Goal: Transaction & Acquisition: Purchase product/service

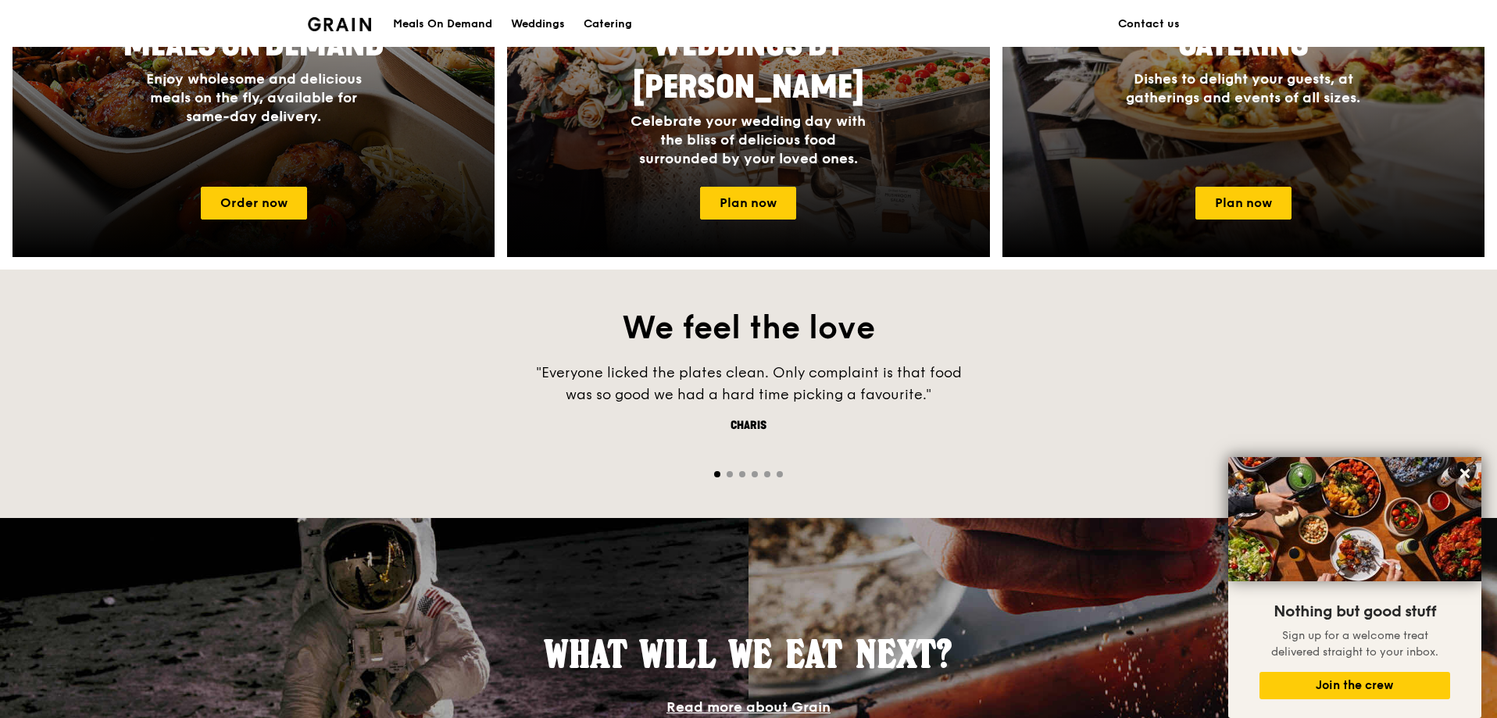
scroll to position [210, 0]
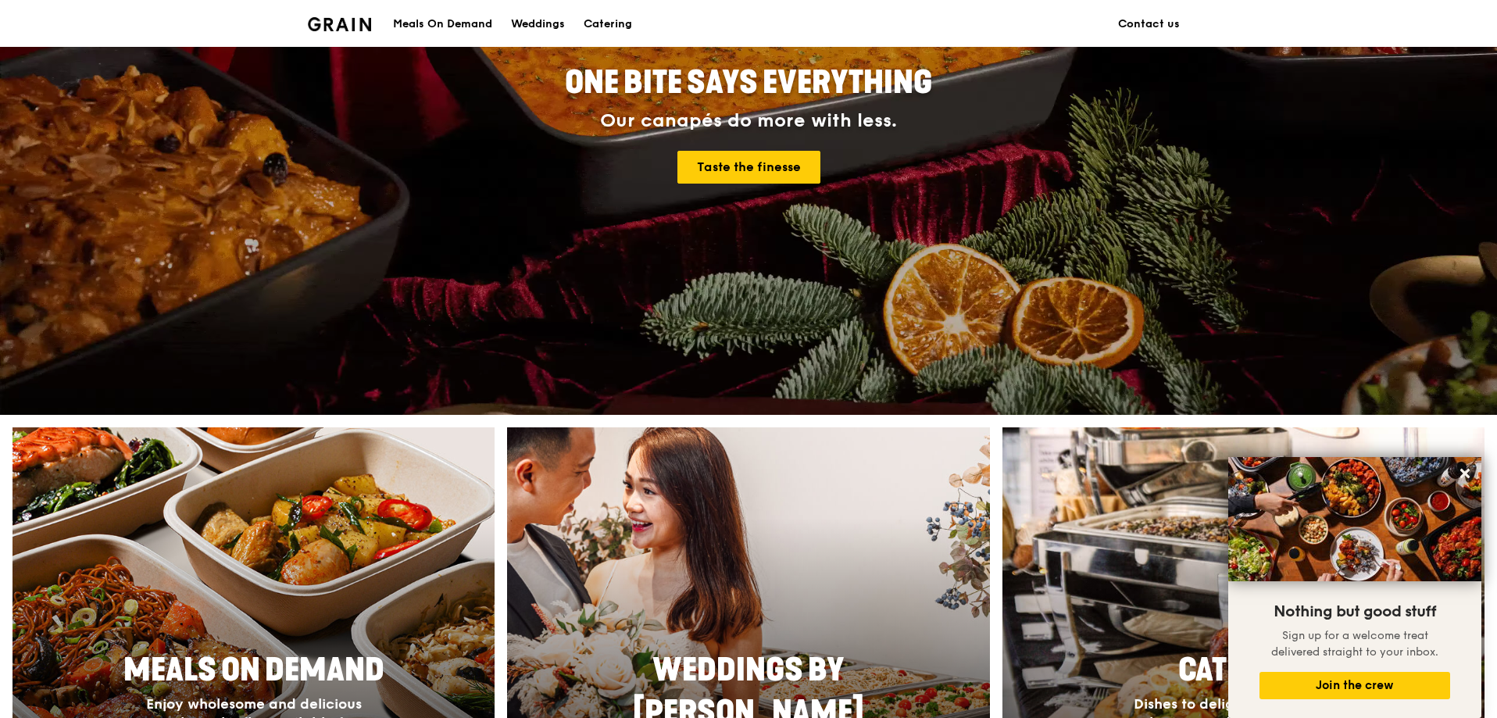
click at [466, 23] on div "Meals On Demand" at bounding box center [442, 24] width 99 height 47
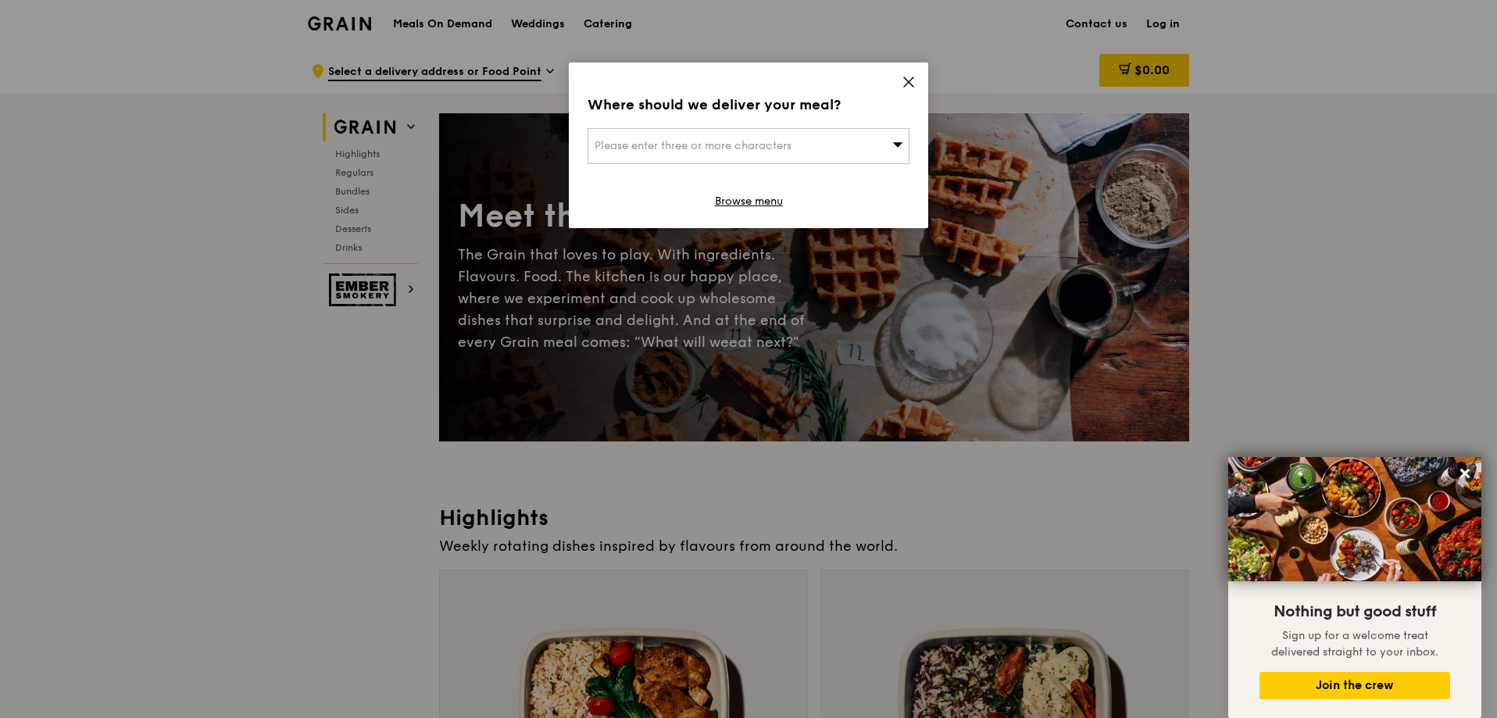
click at [908, 85] on icon at bounding box center [909, 82] width 14 height 14
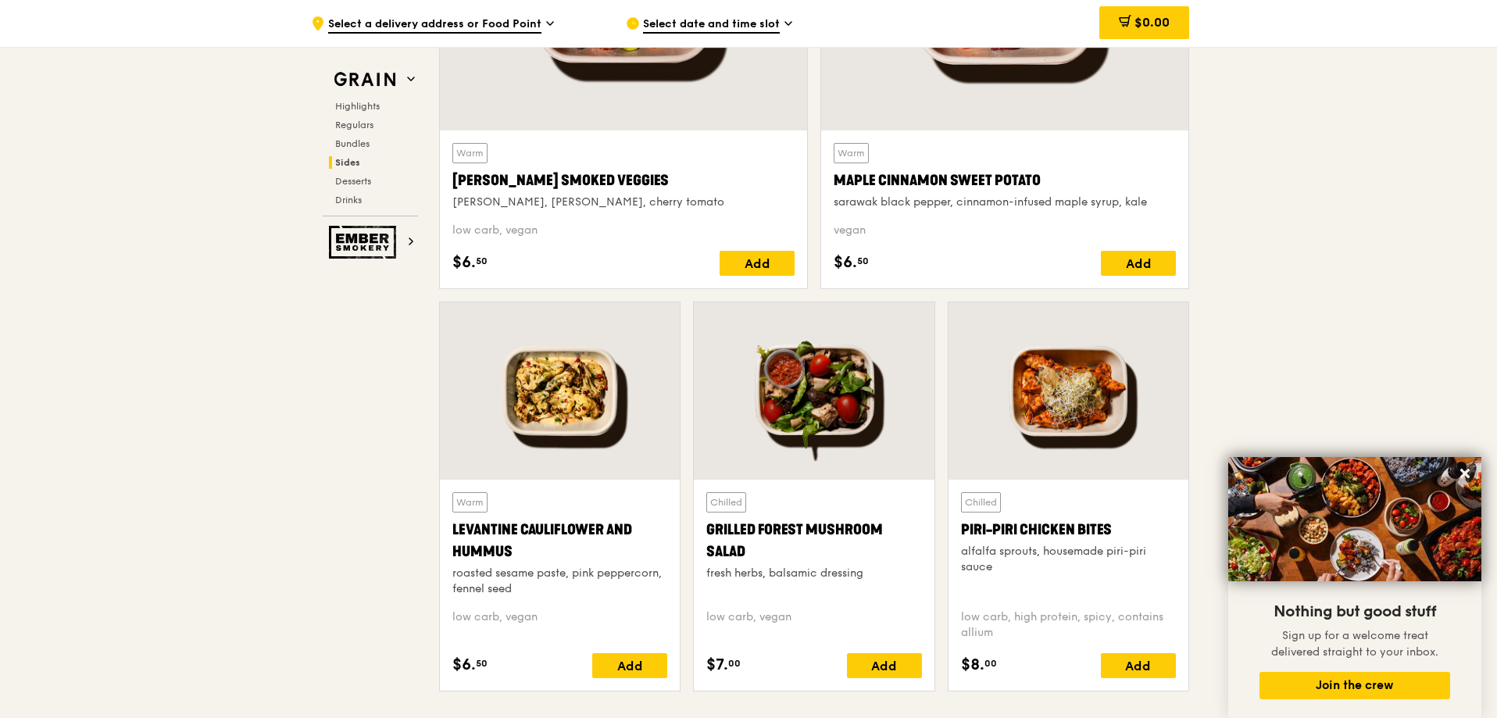
scroll to position [4297, 0]
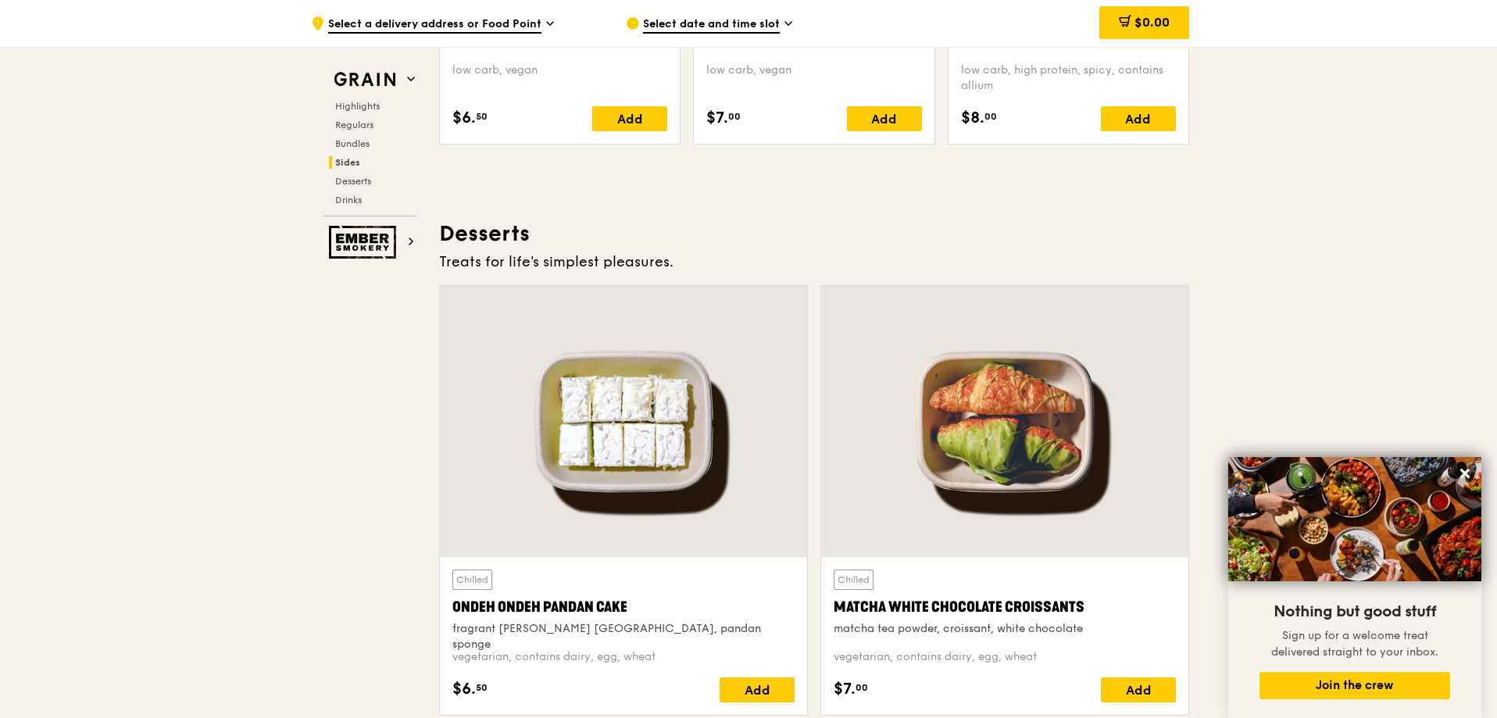
drag, startPoint x: 471, startPoint y: 5, endPoint x: 288, endPoint y: 371, distance: 409.2
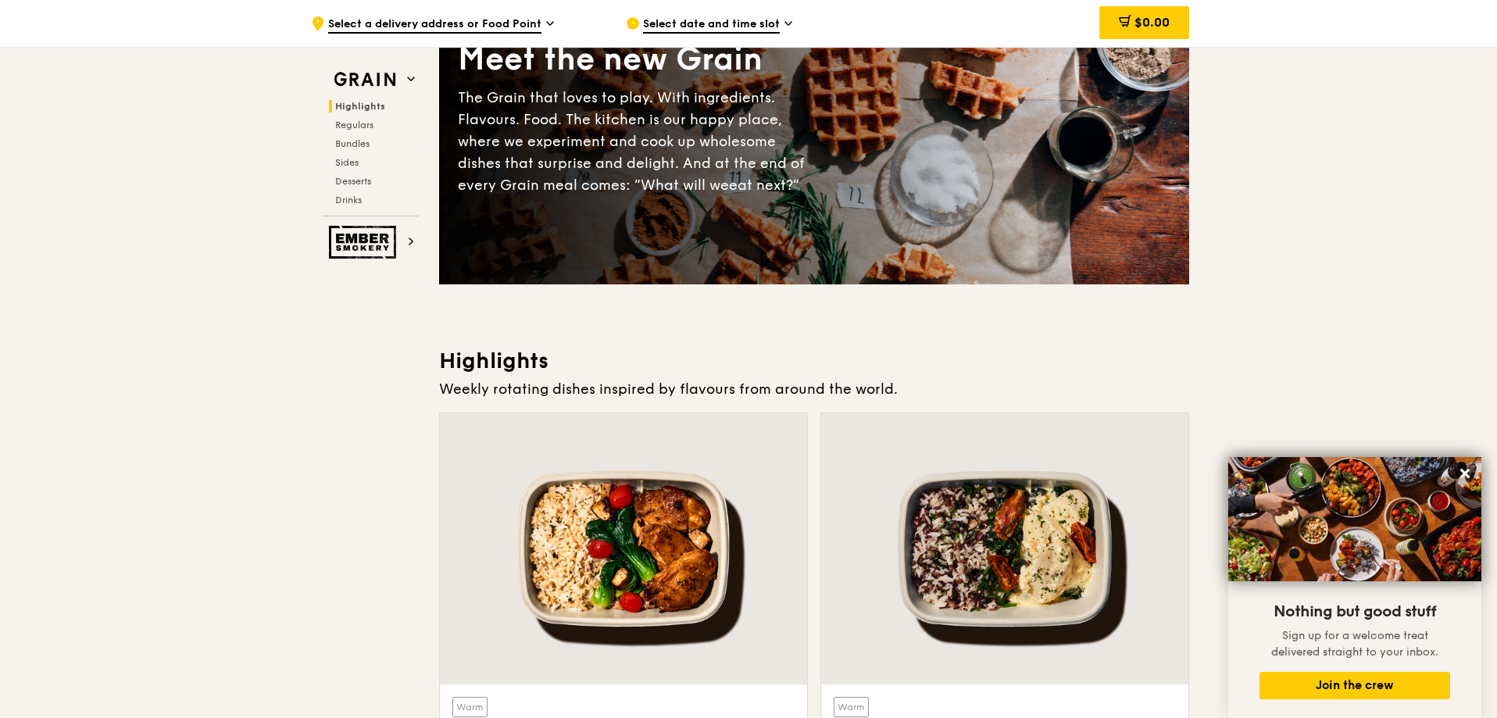
scroll to position [0, 0]
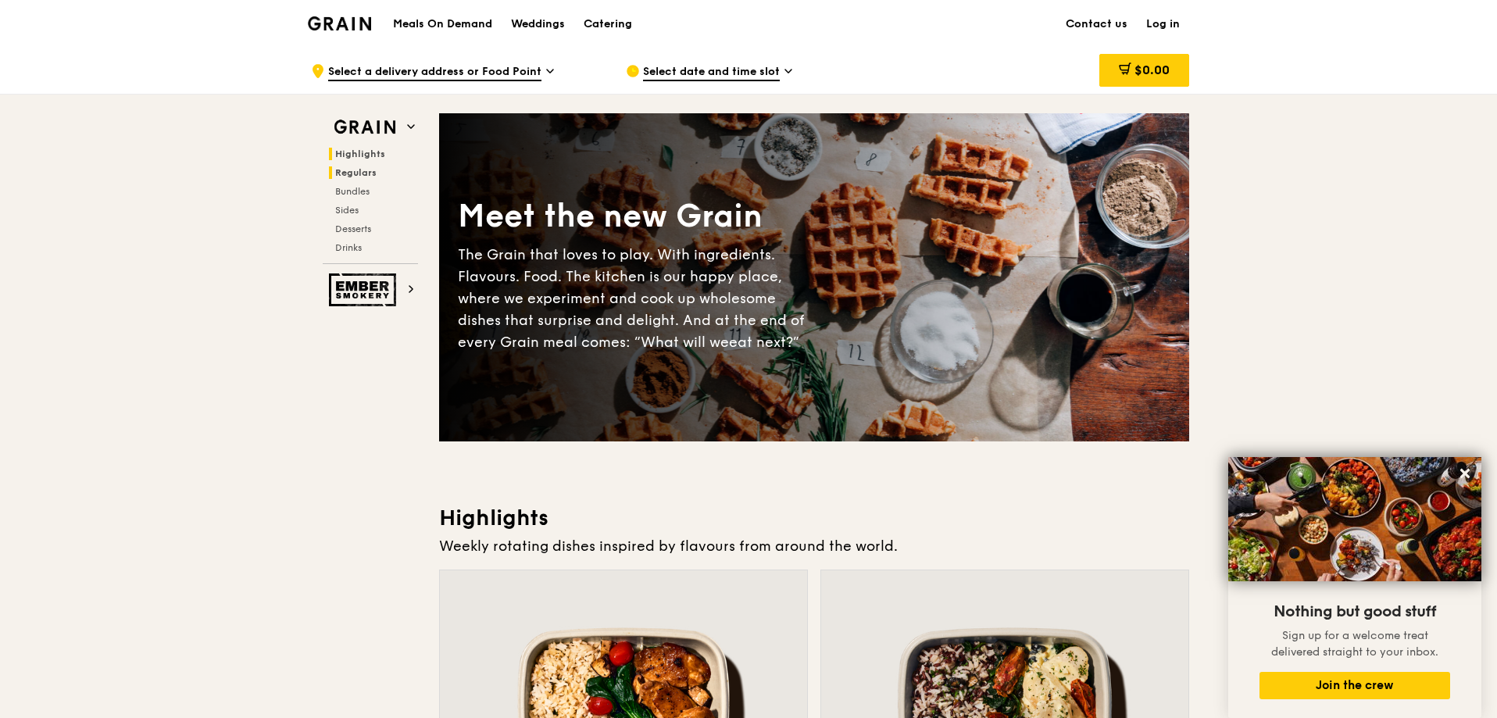
click at [352, 173] on span "Regulars" at bounding box center [355, 172] width 41 height 11
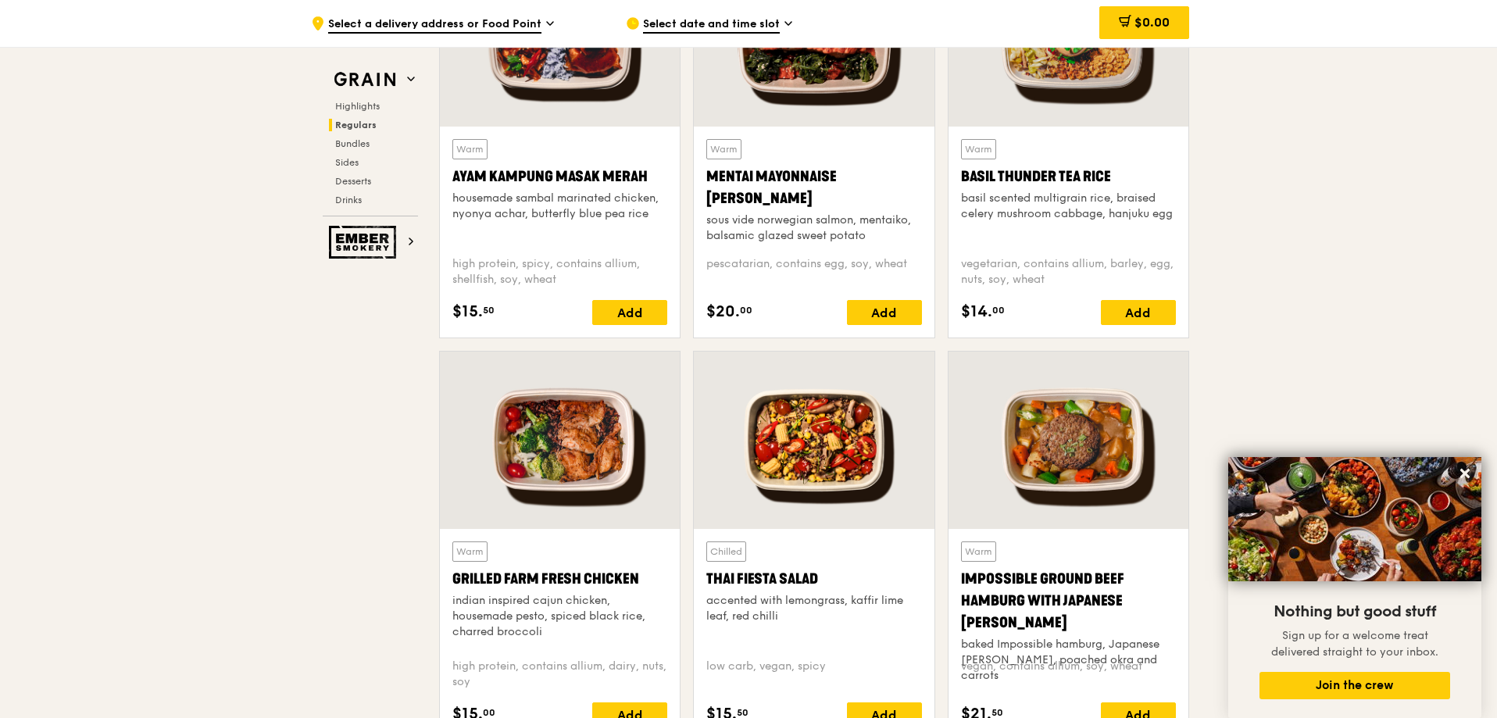
scroll to position [1575, 0]
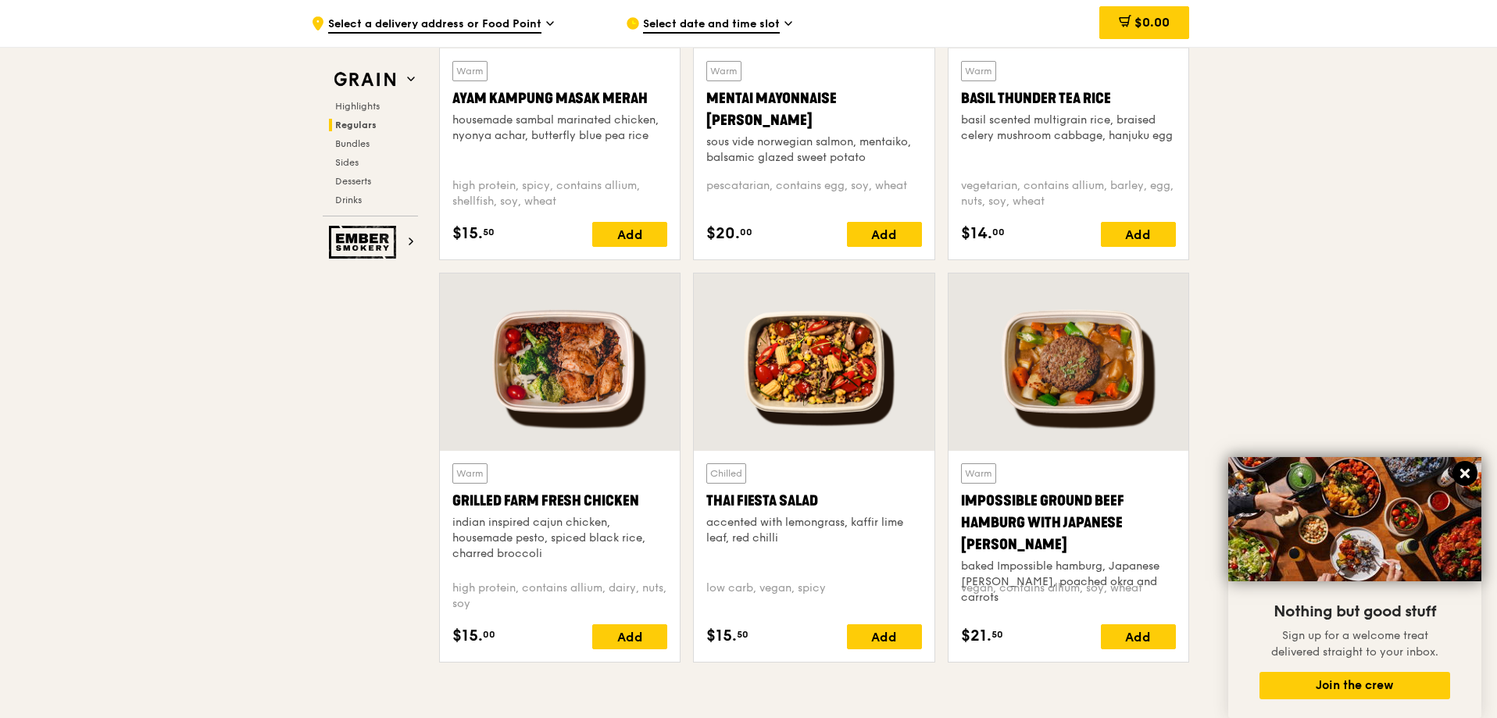
click at [1467, 472] on icon at bounding box center [1464, 473] width 9 height 9
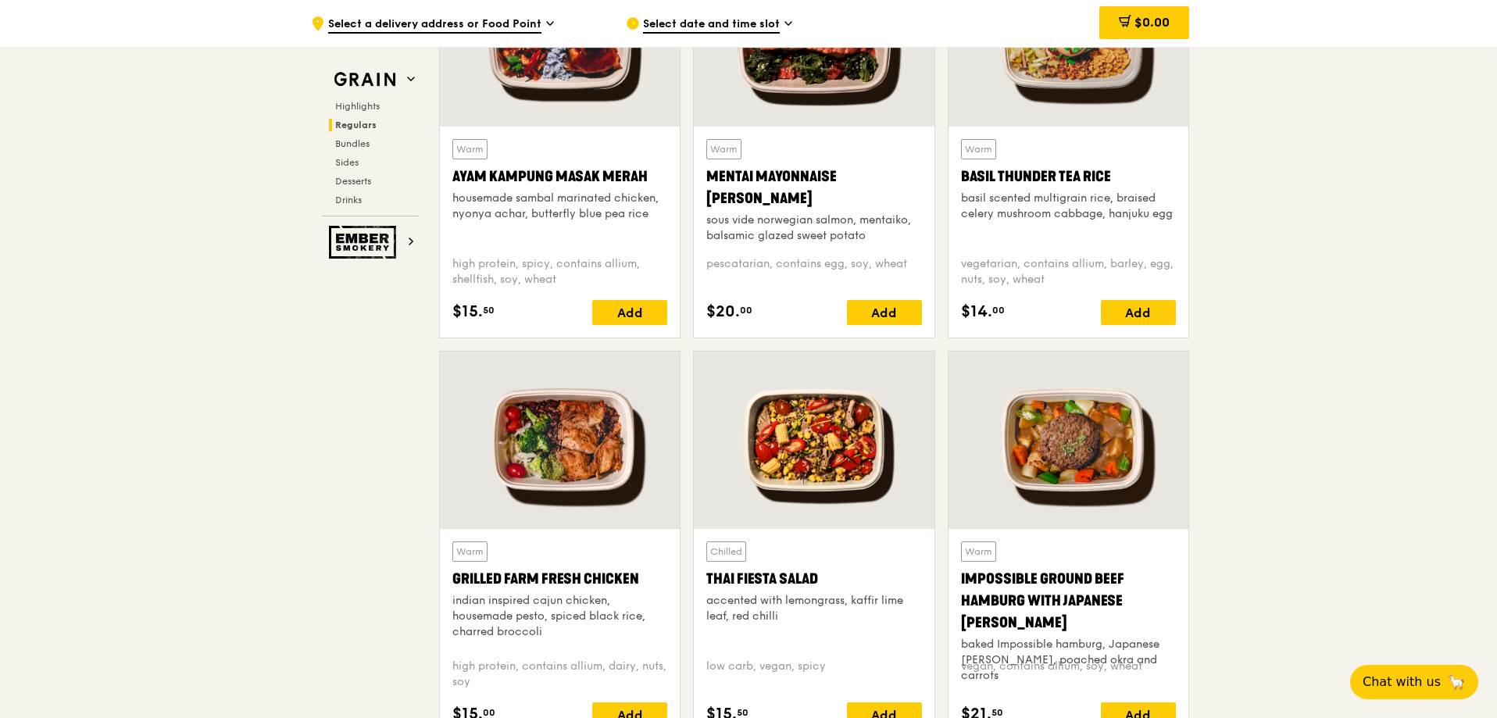
scroll to position [1341, 0]
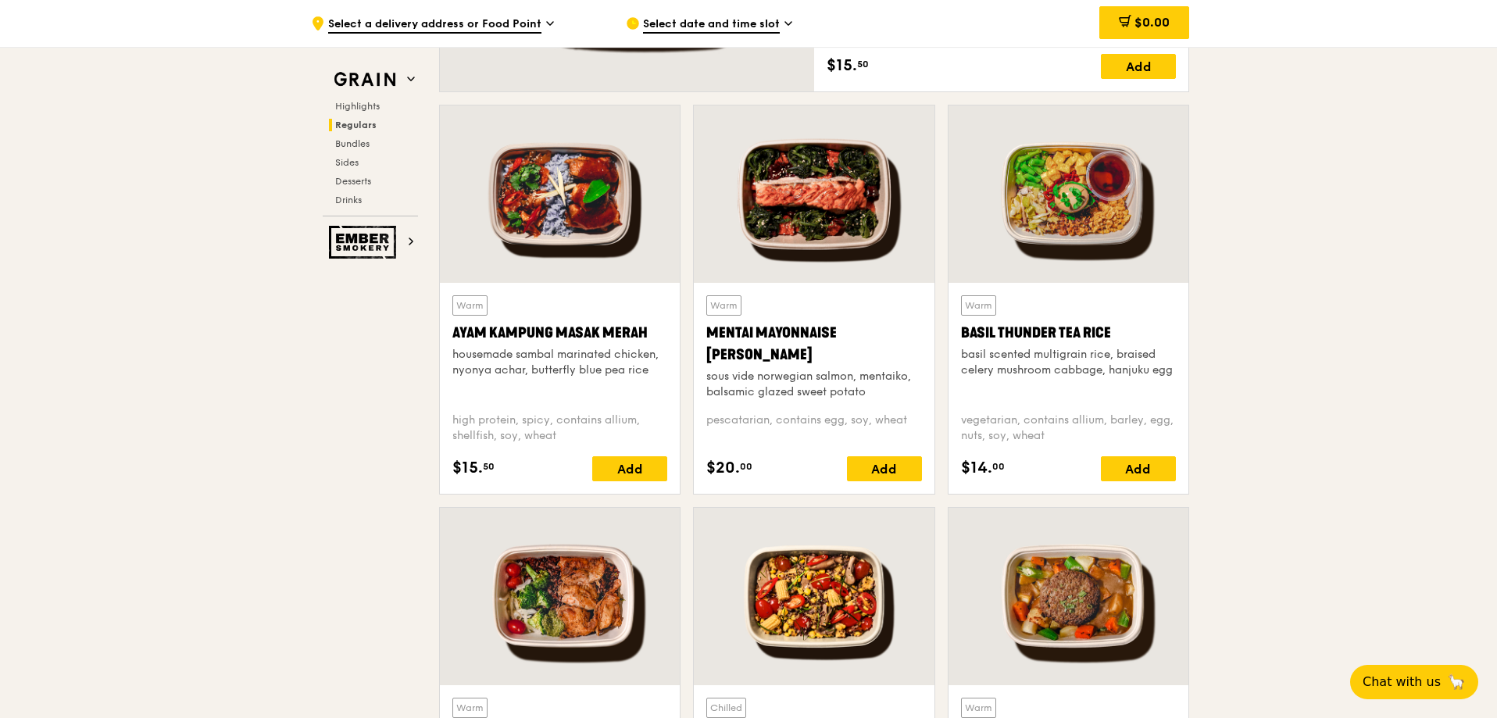
click at [563, 204] on div at bounding box center [560, 193] width 240 height 177
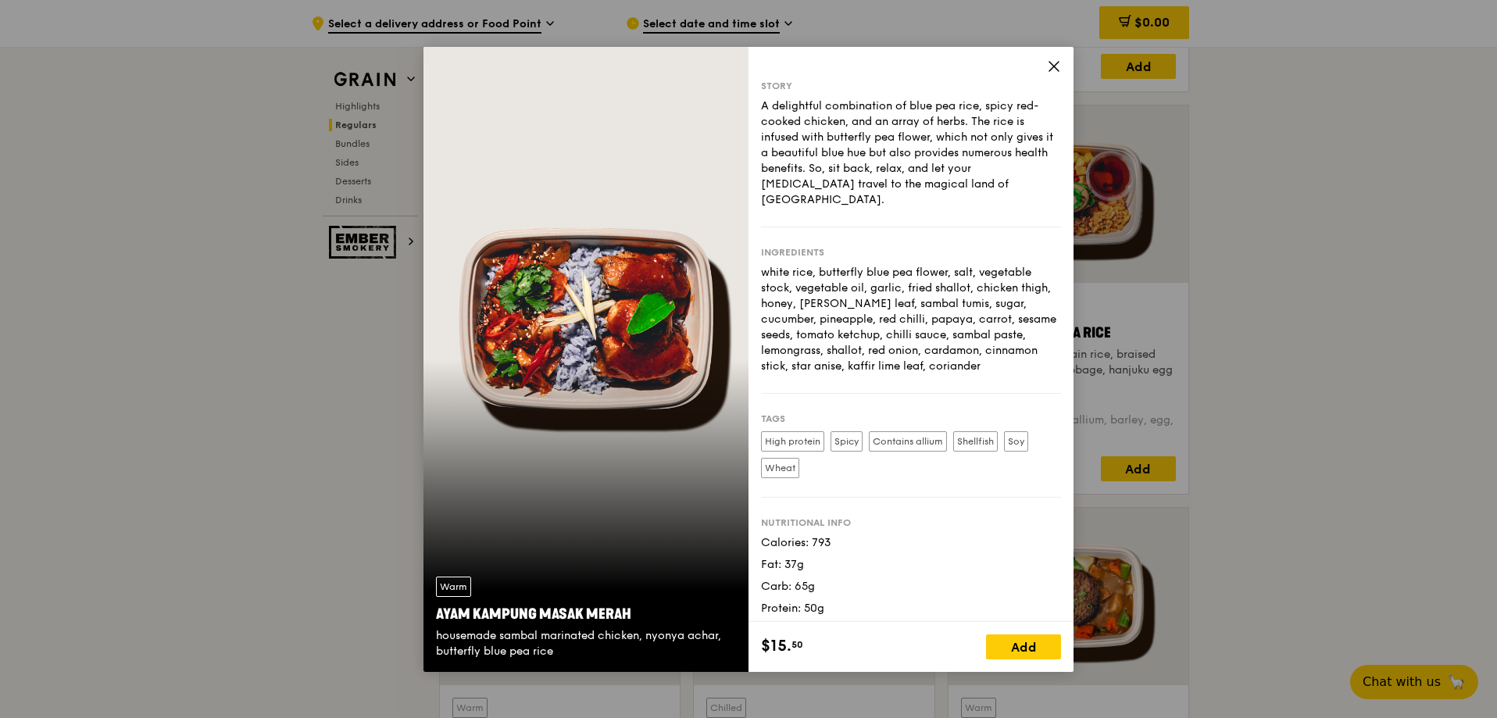
click at [1050, 73] on span at bounding box center [1054, 68] width 14 height 17
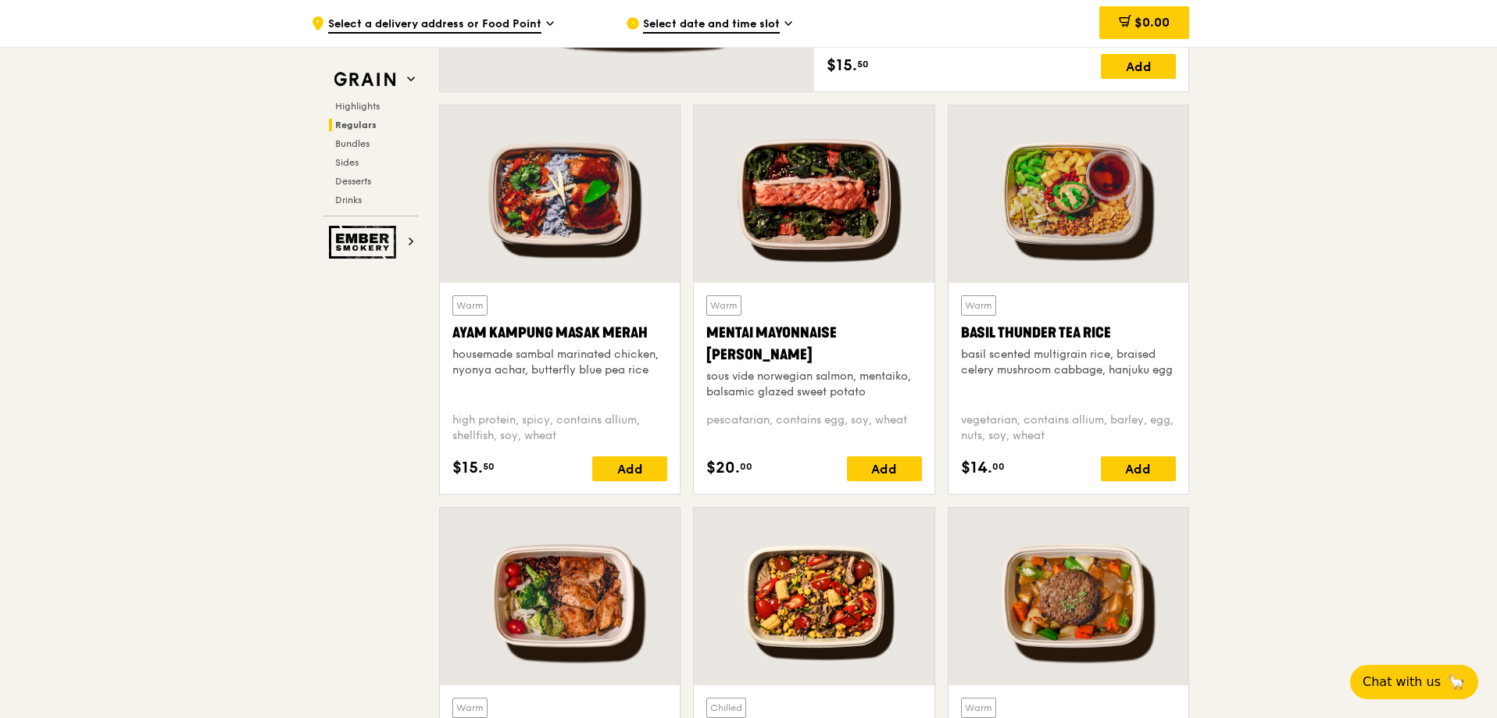
click at [851, 211] on div at bounding box center [814, 193] width 240 height 177
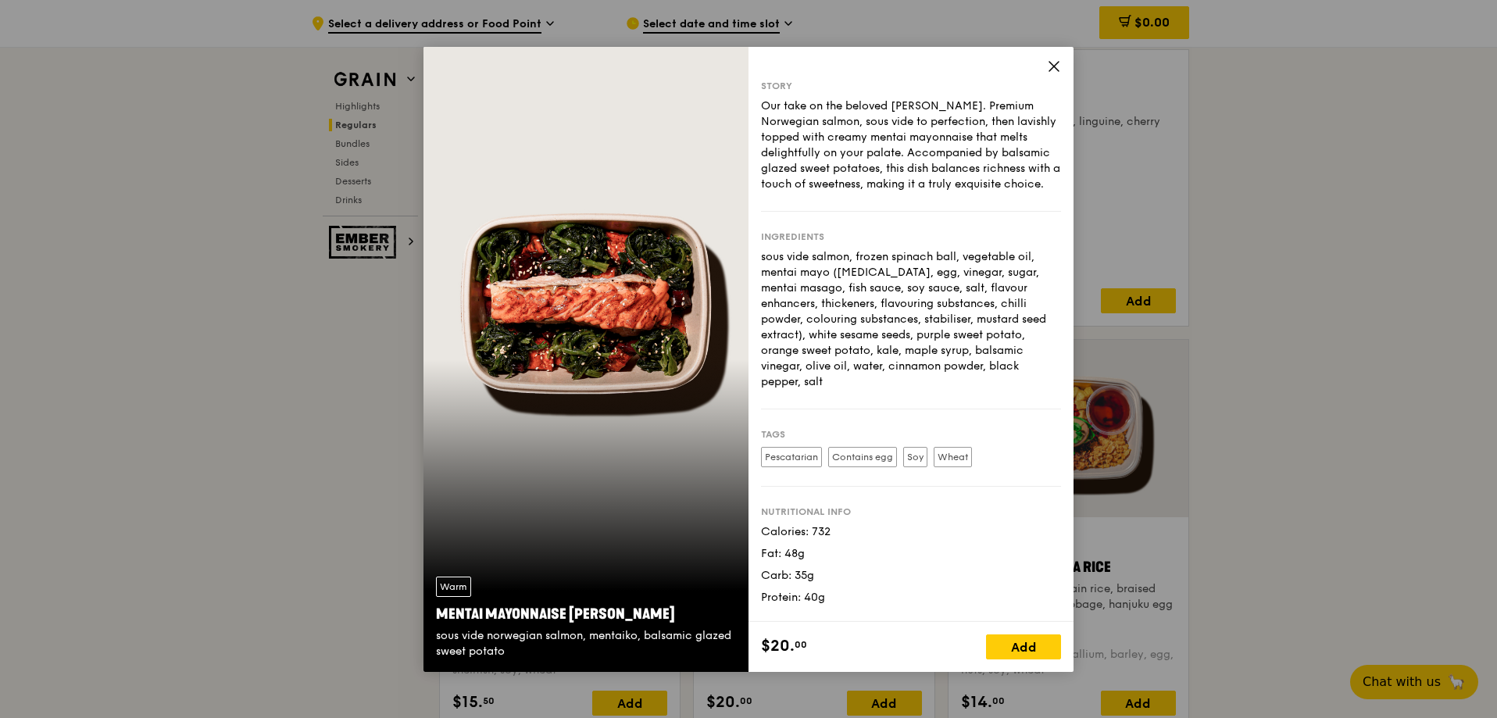
scroll to position [1497, 0]
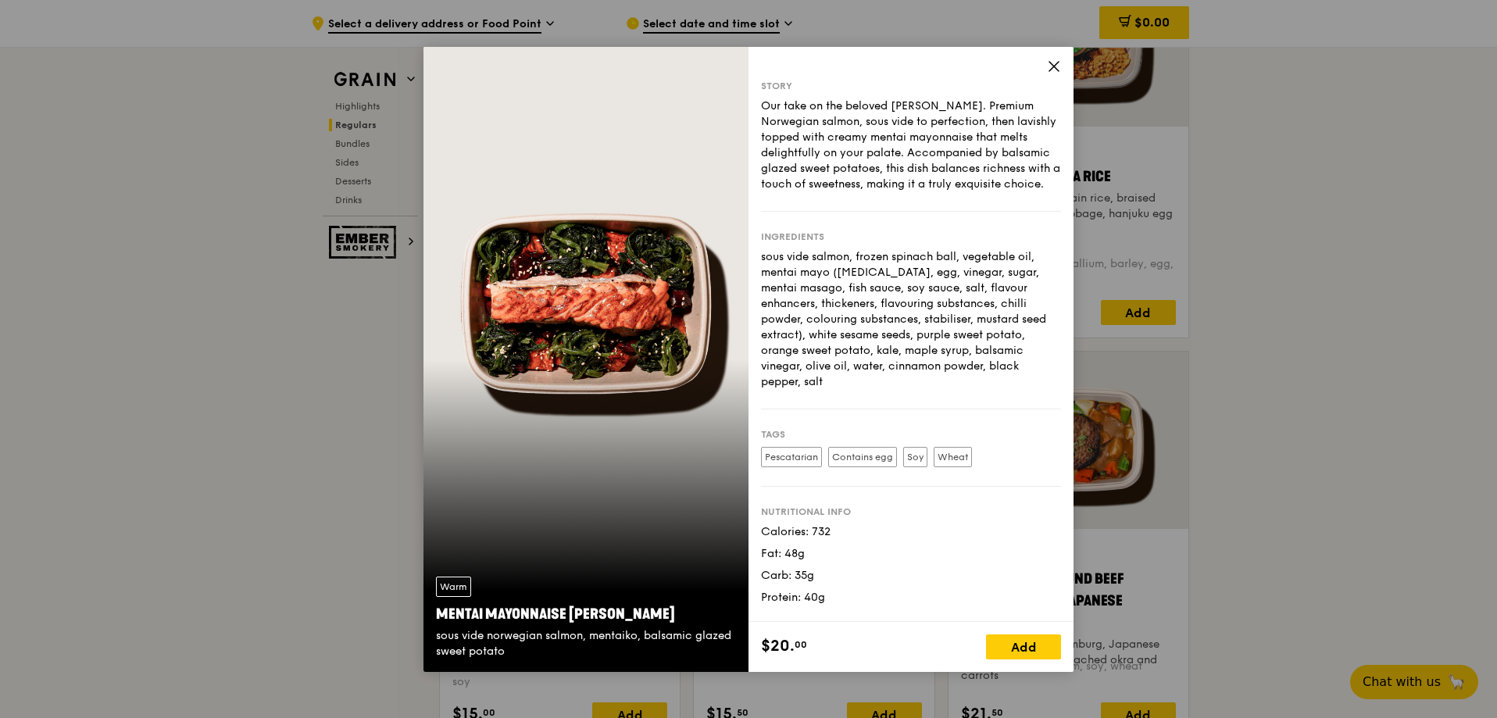
click at [1052, 68] on icon at bounding box center [1053, 66] width 9 height 9
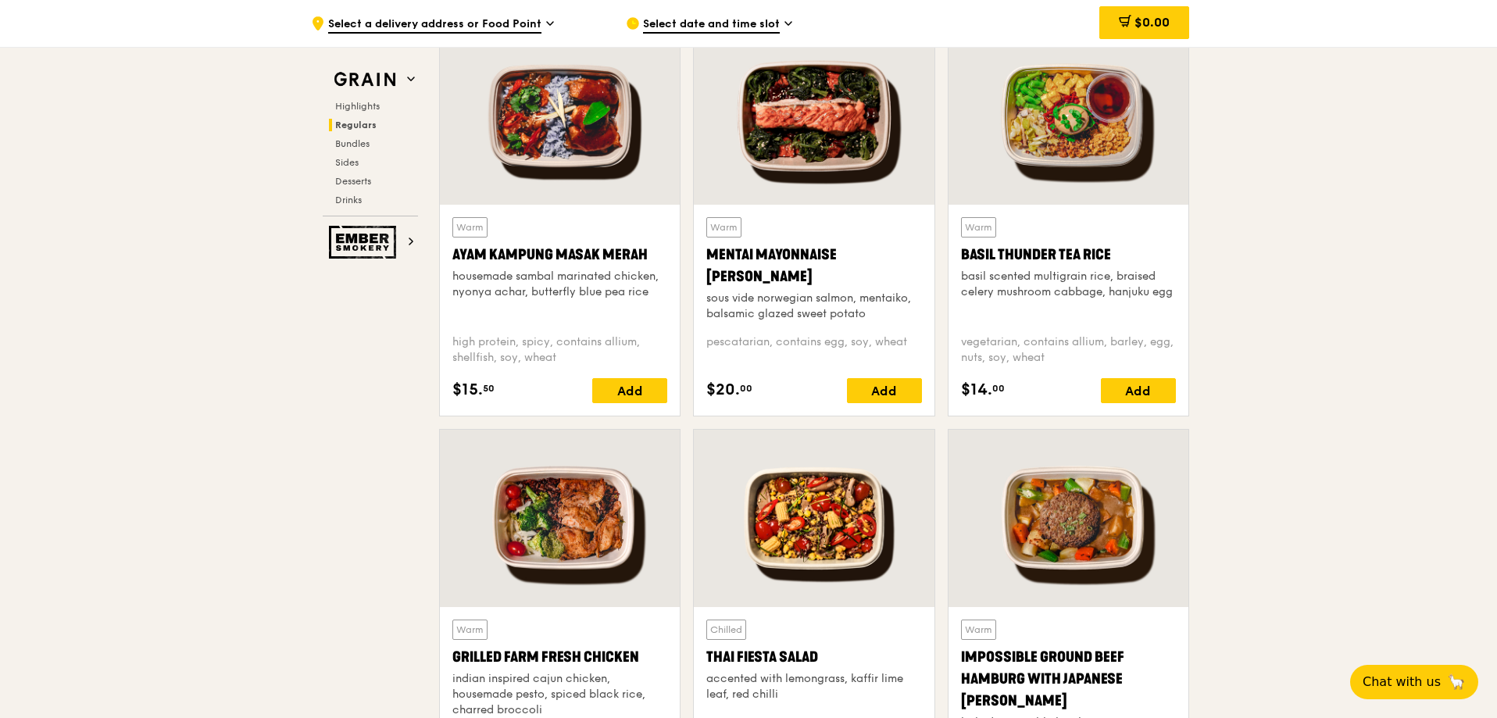
scroll to position [1341, 0]
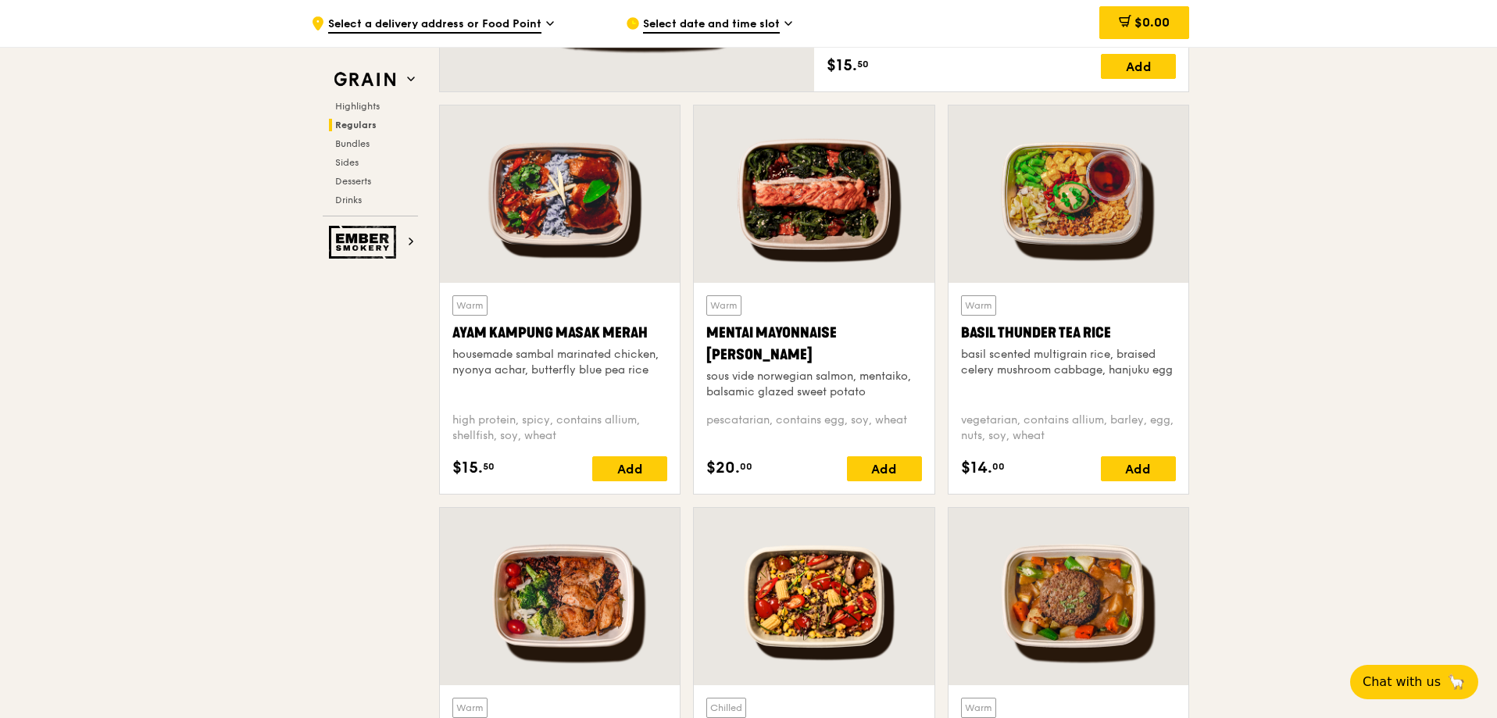
click at [1065, 213] on div at bounding box center [1068, 193] width 240 height 177
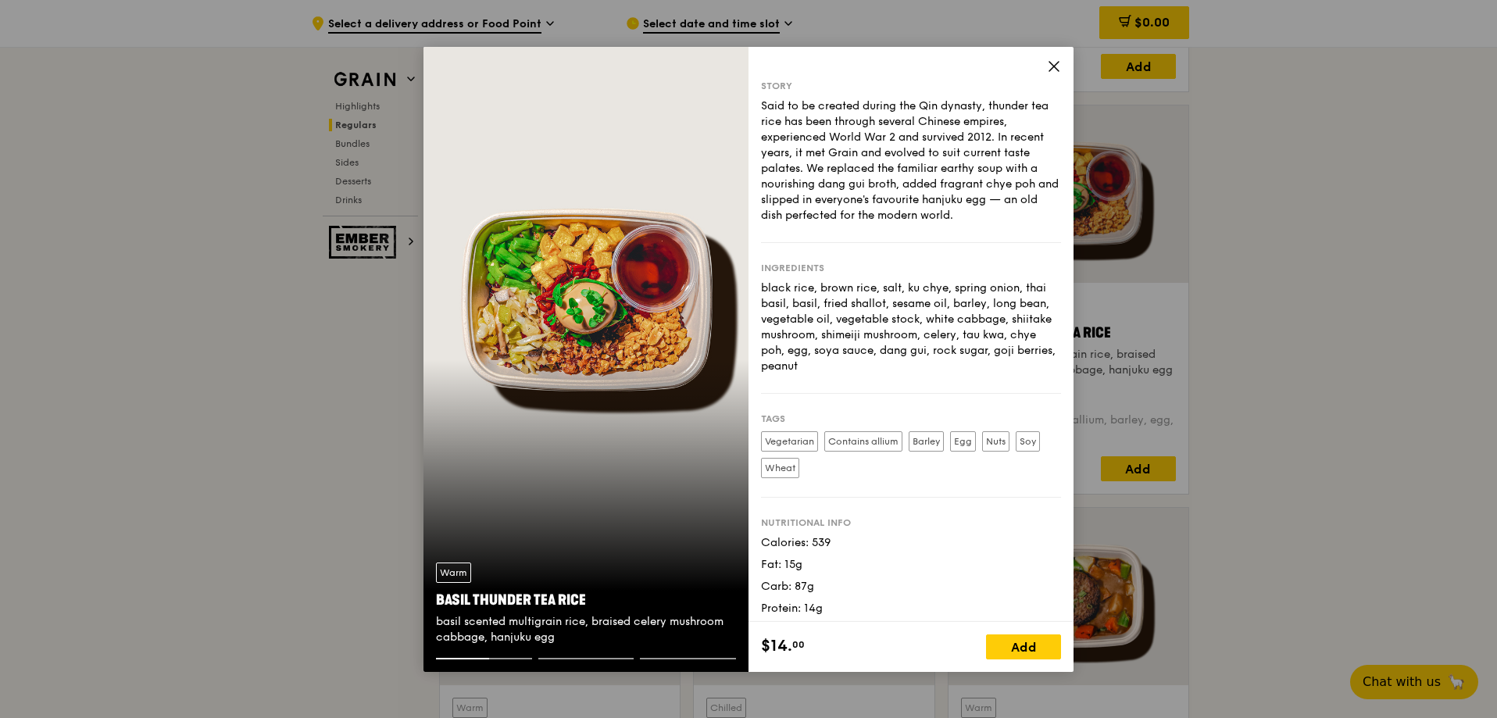
click at [1052, 66] on icon at bounding box center [1054, 66] width 14 height 14
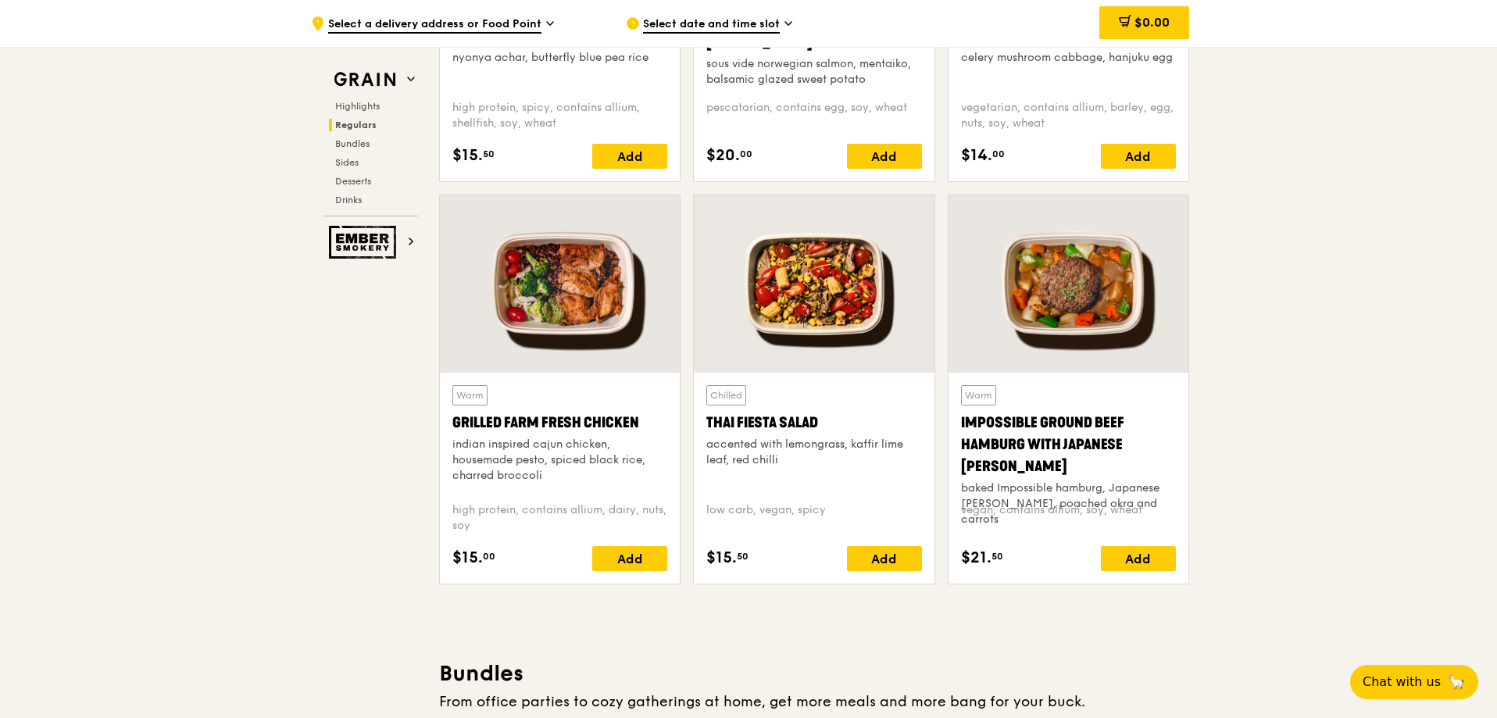
scroll to position [1575, 0]
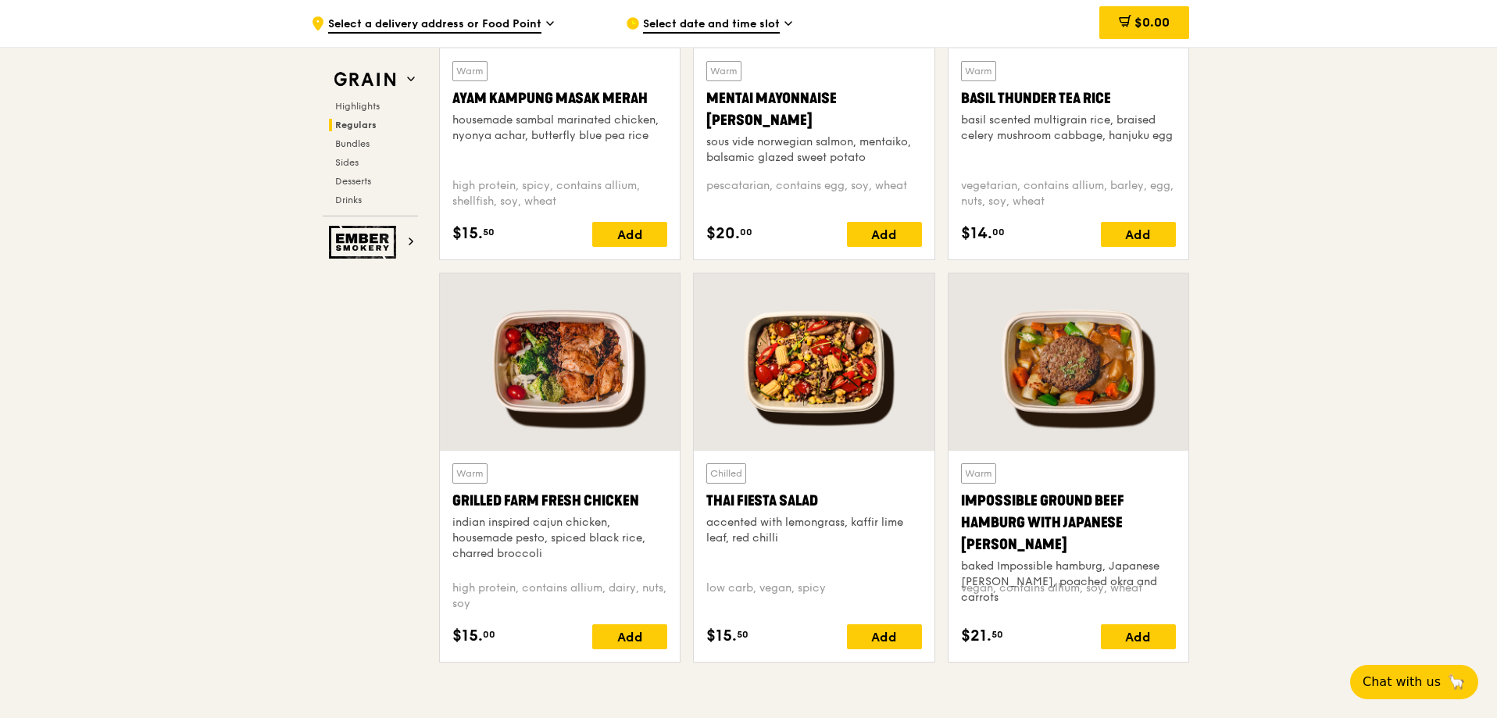
click at [565, 370] on div at bounding box center [560, 361] width 240 height 177
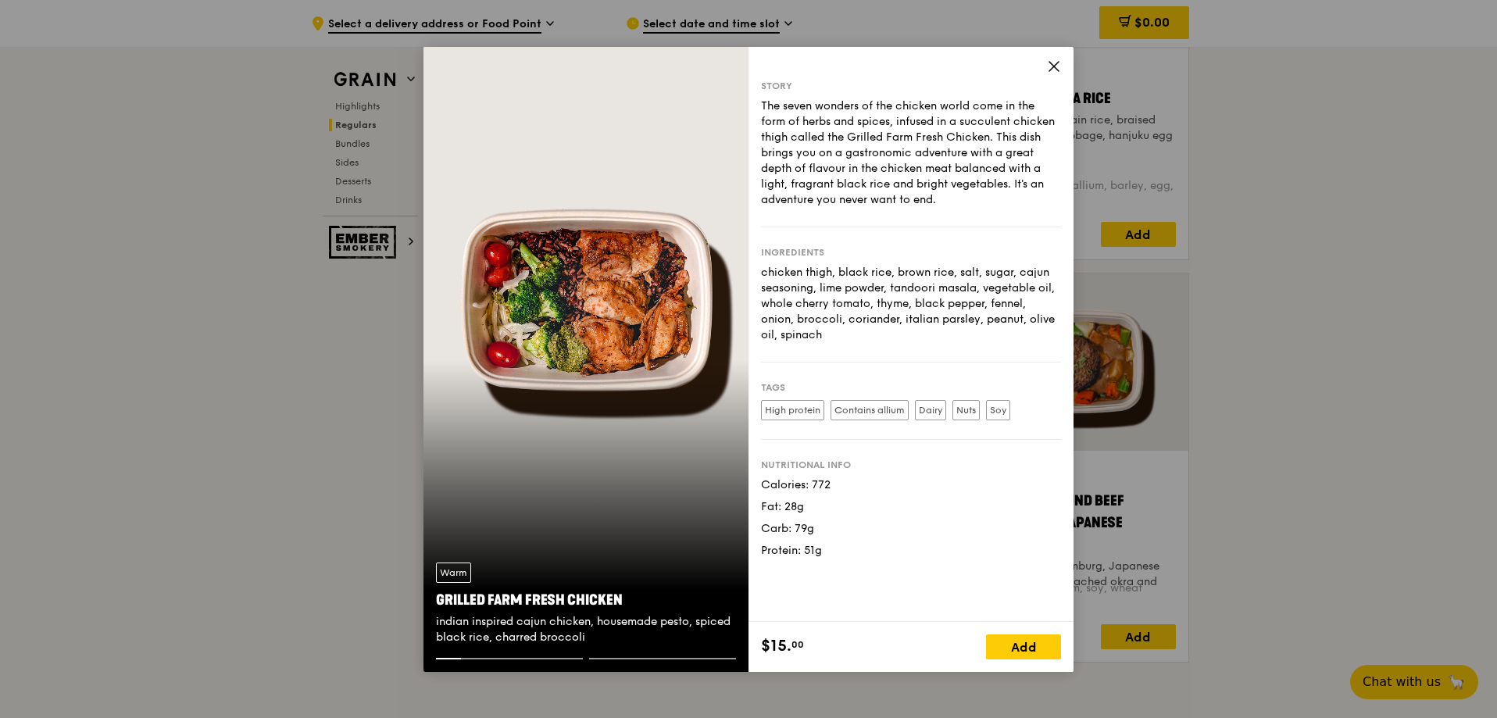
click at [1056, 63] on icon at bounding box center [1054, 66] width 14 height 14
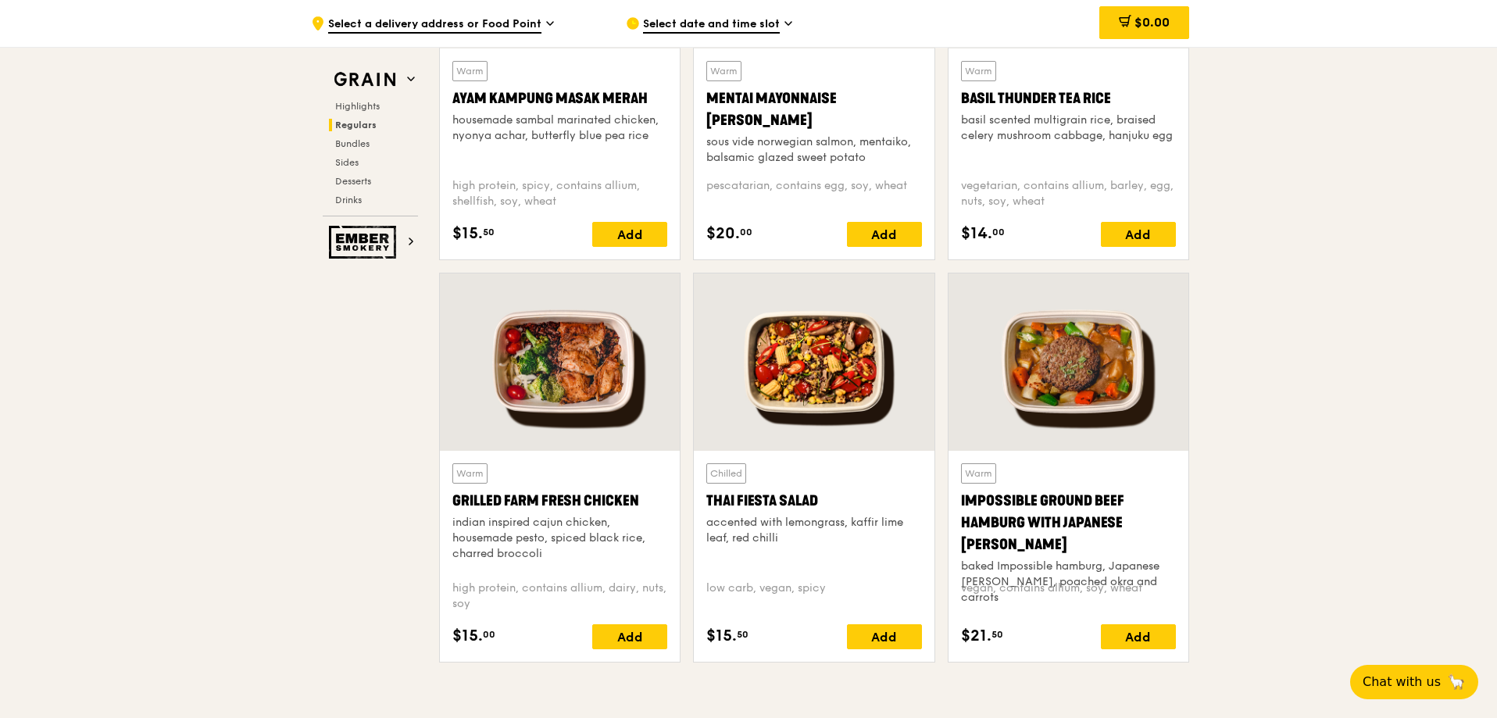
click at [884, 344] on div at bounding box center [814, 361] width 240 height 177
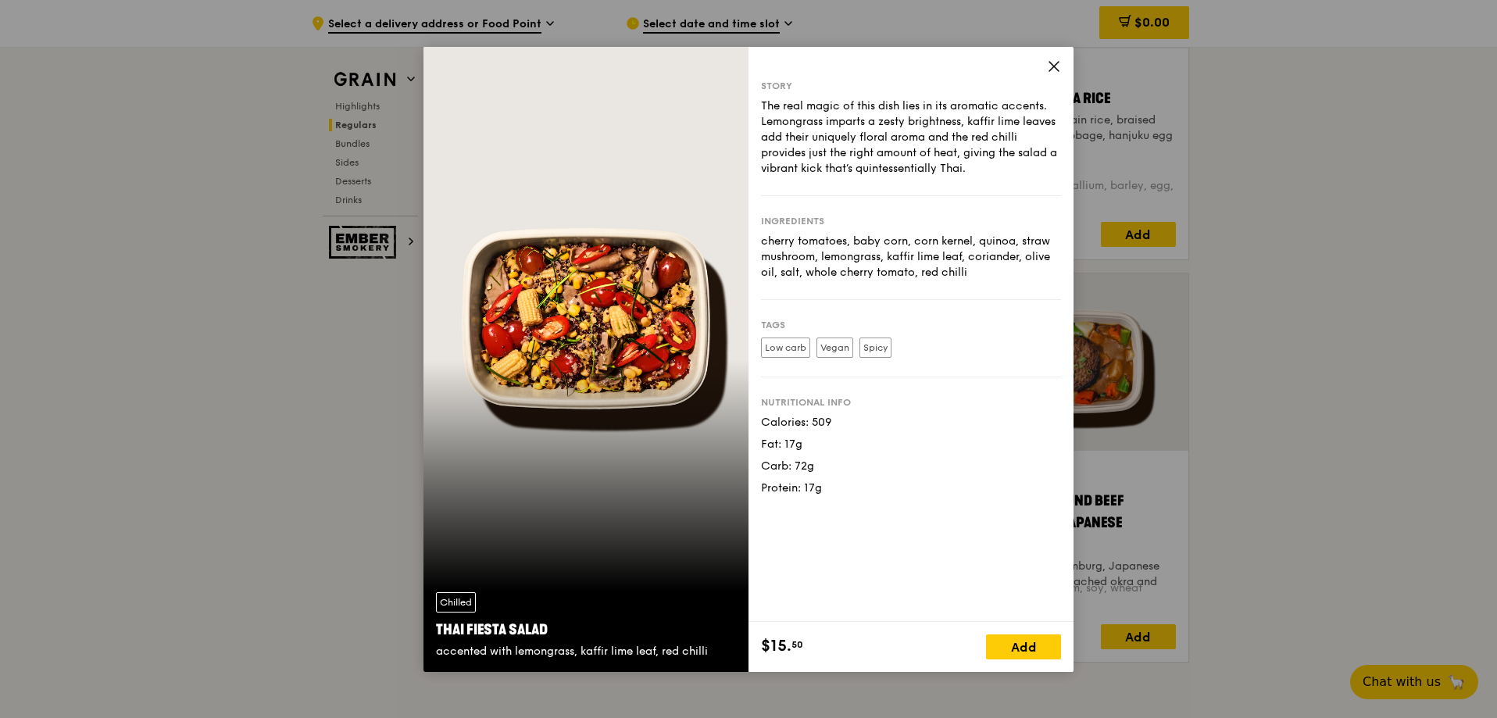
click at [1048, 65] on icon at bounding box center [1054, 66] width 14 height 14
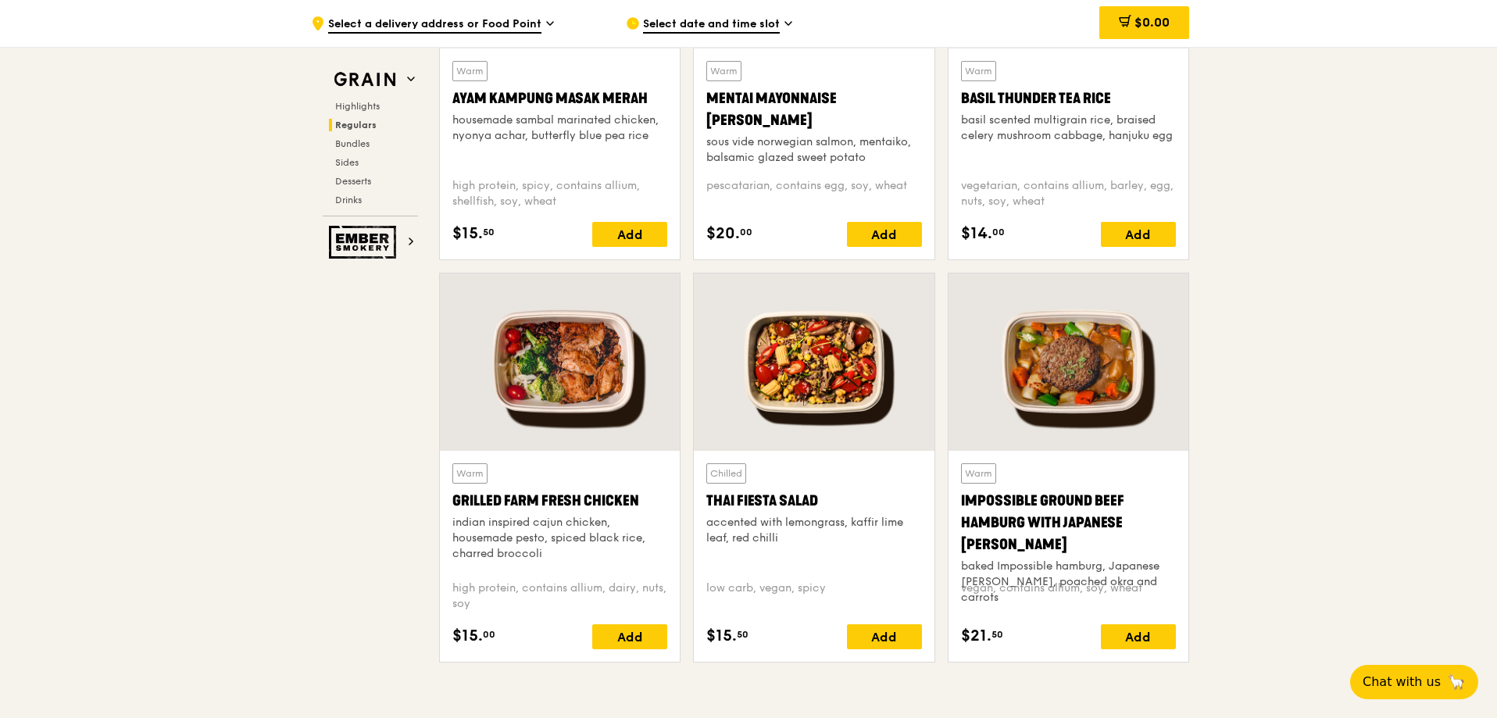
click at [1084, 371] on div at bounding box center [1068, 361] width 240 height 177
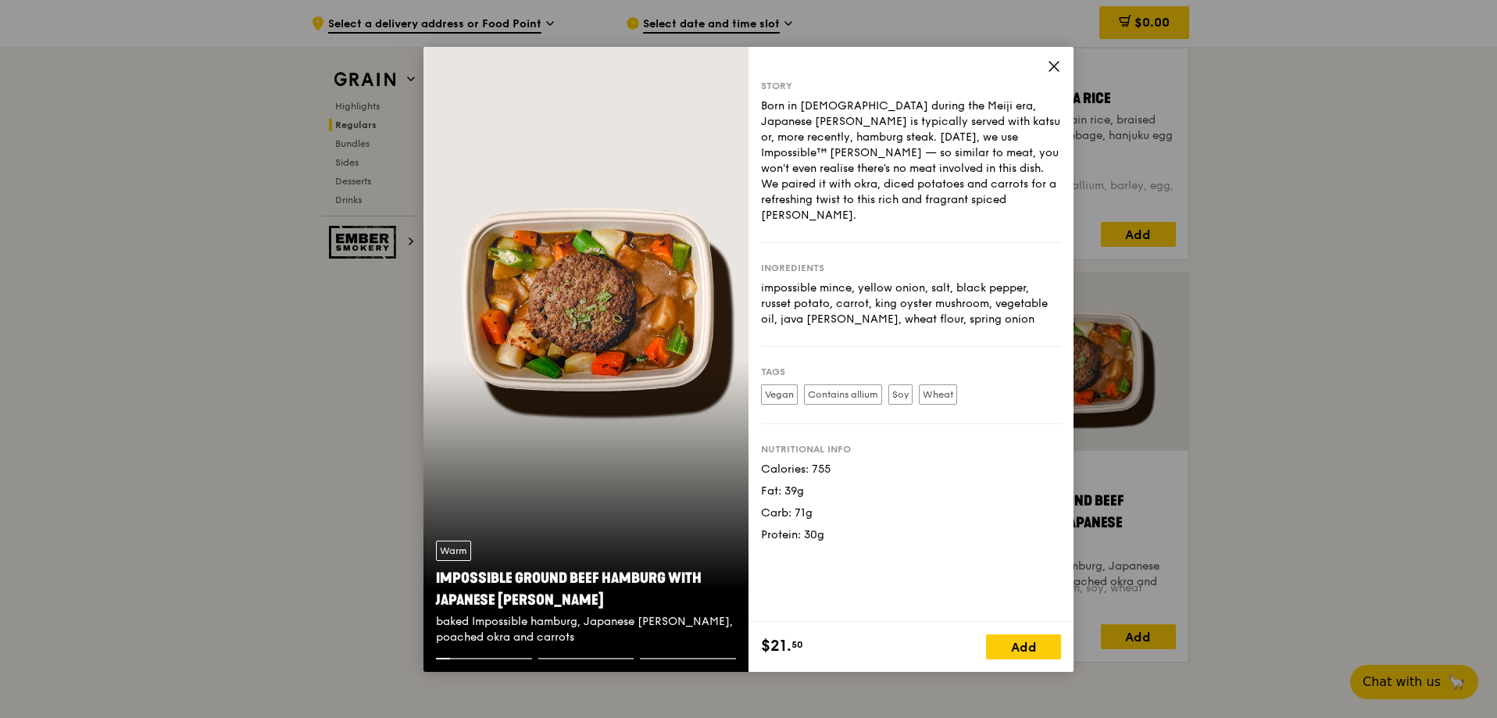
click at [659, 286] on div "Warm Impossible Ground Beef Hamburg with Japanese [PERSON_NAME] baked Impossibl…" at bounding box center [585, 359] width 325 height 625
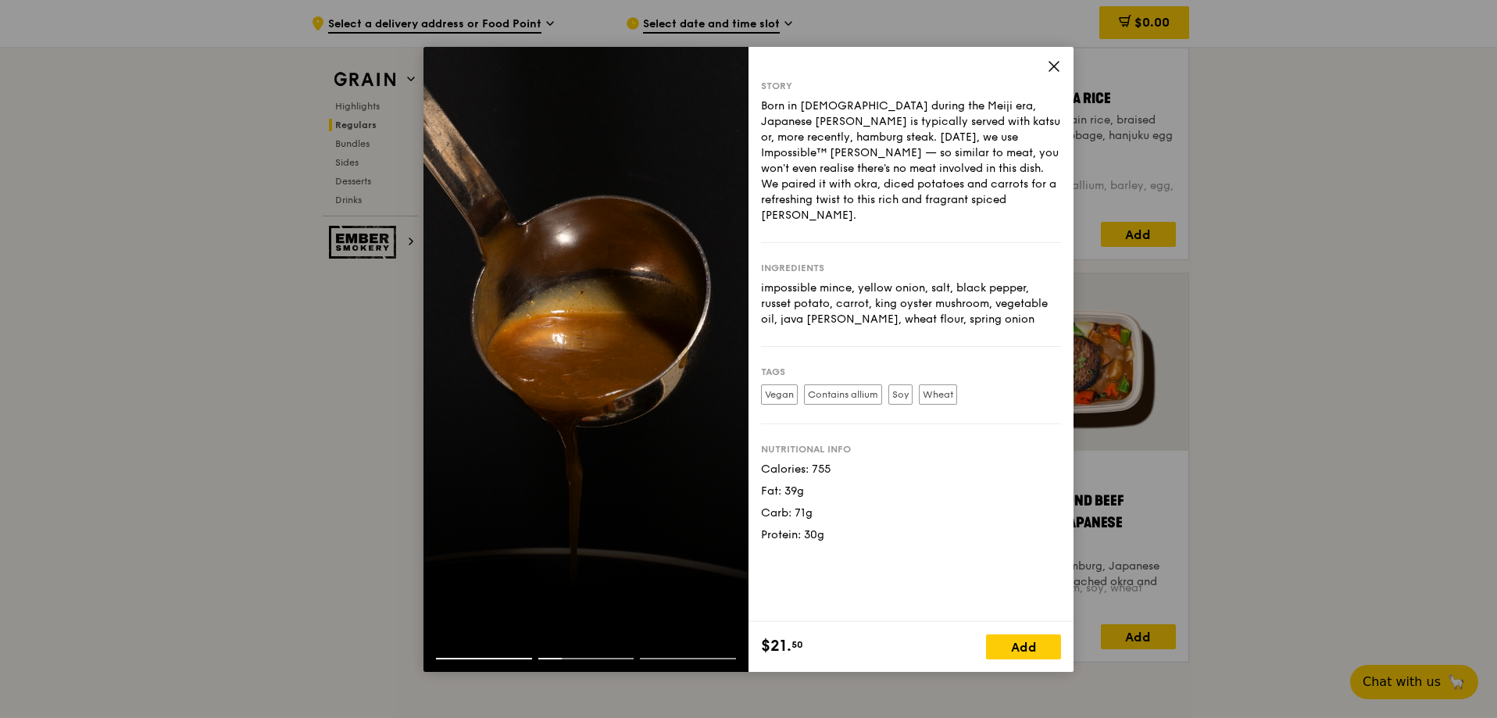
click at [1054, 69] on icon at bounding box center [1054, 66] width 14 height 14
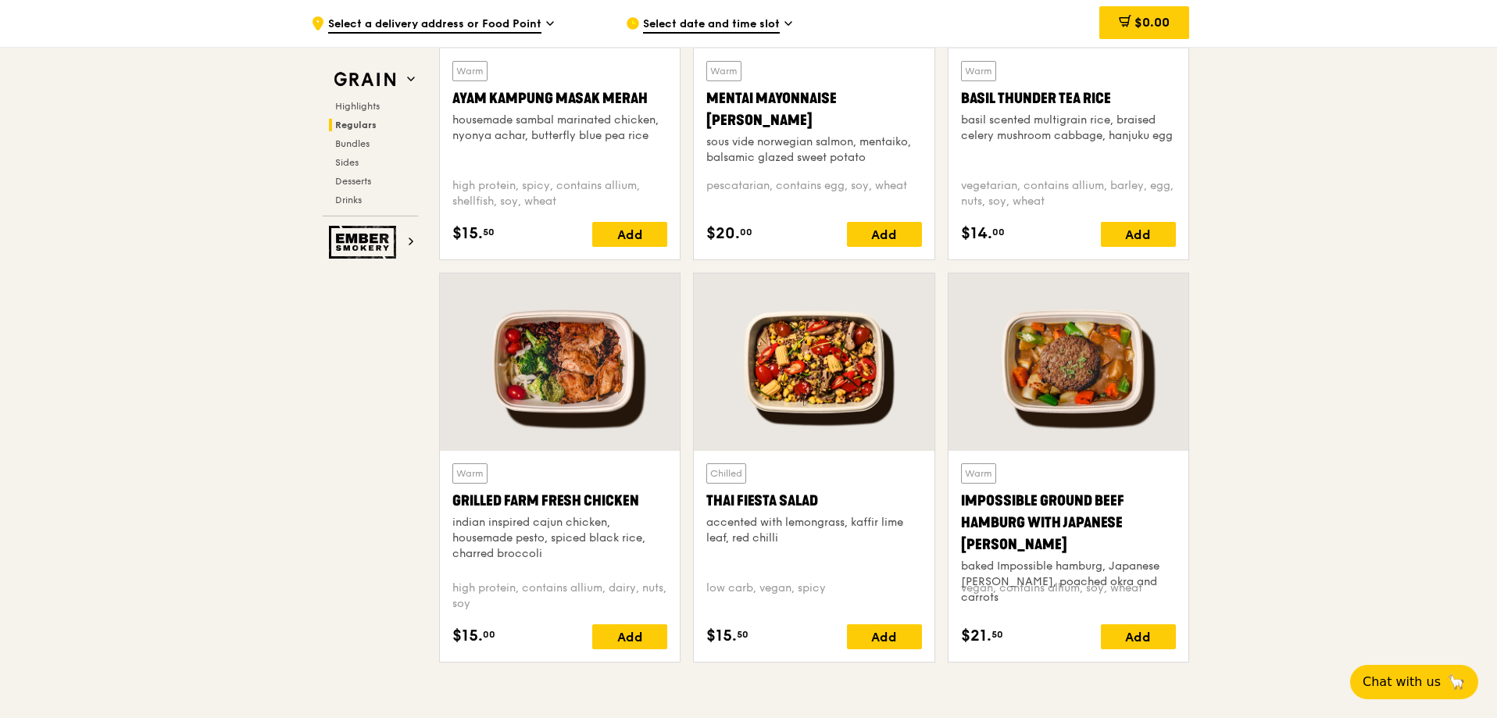
click at [758, 348] on div at bounding box center [814, 361] width 240 height 177
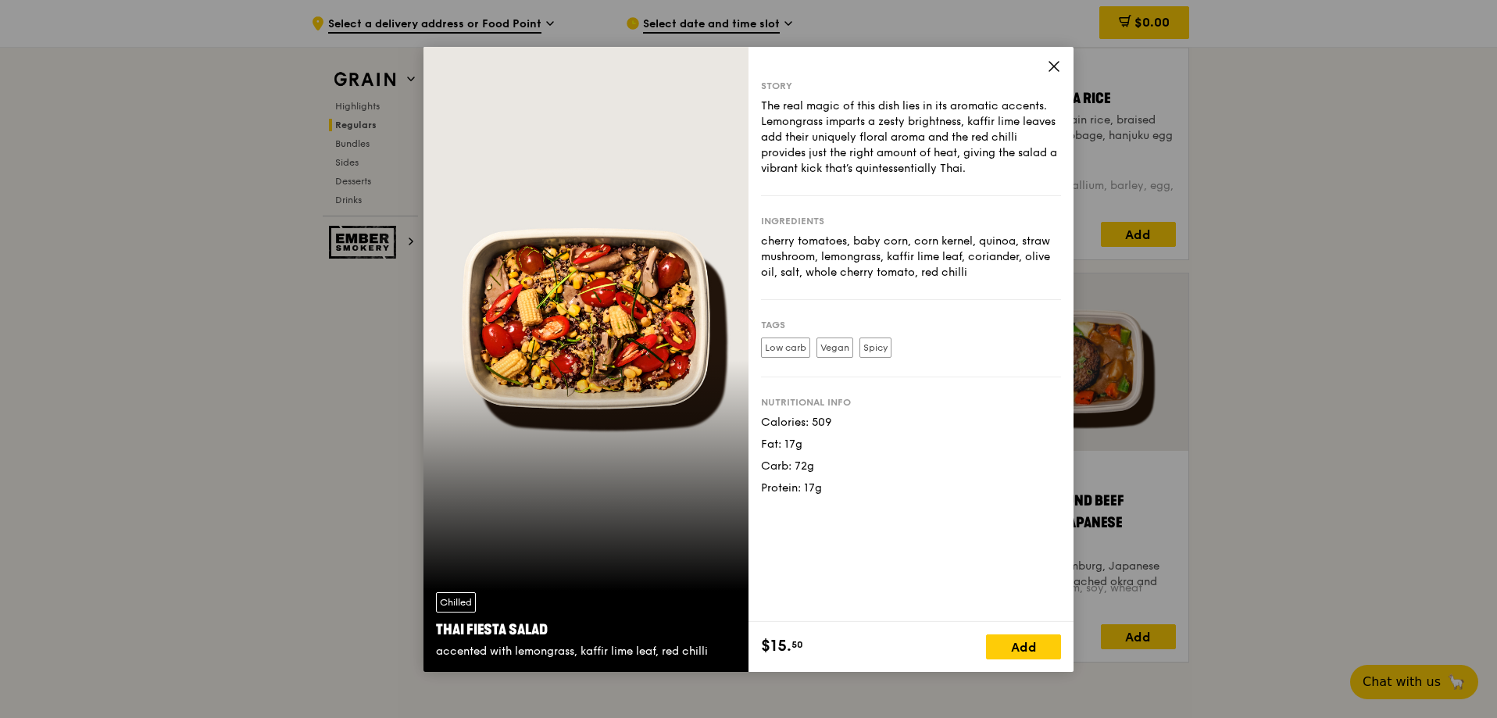
click at [716, 266] on div "Chilled Thai Fiesta Salad accented with lemongrass, kaffir lime leaf, red chilli" at bounding box center [585, 359] width 325 height 625
click at [672, 291] on div "Chilled Thai Fiesta Salad accented with lemongrass, kaffir lime leaf, red chilli" at bounding box center [585, 359] width 325 height 625
click at [602, 396] on div "Chilled Thai Fiesta Salad accented with lemongrass, kaffir lime leaf, red chilli" at bounding box center [585, 359] width 325 height 625
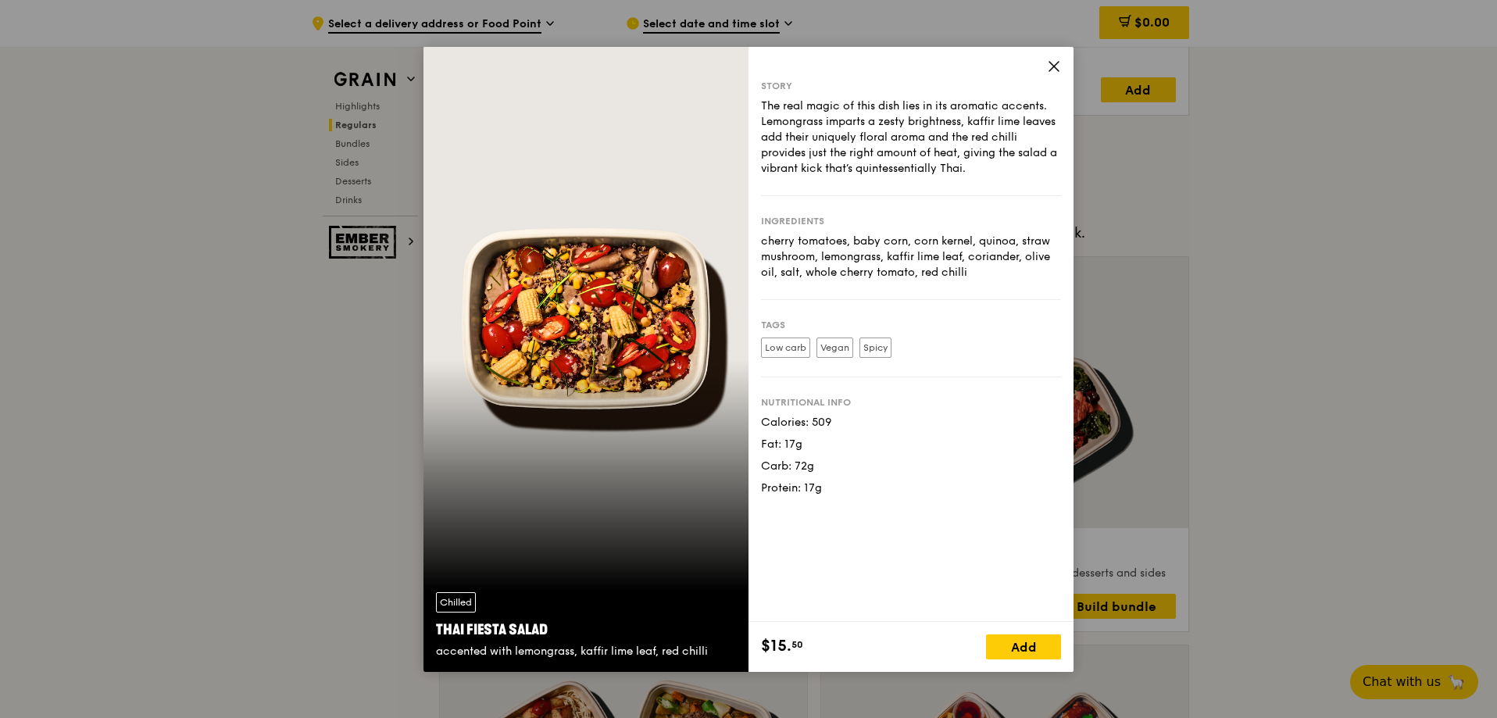
click at [1033, 71] on div "Story The real magic of this dish lies in its aromatic accents. Lemongrass impa…" at bounding box center [910, 334] width 325 height 575
click at [1058, 65] on icon at bounding box center [1054, 66] width 14 height 14
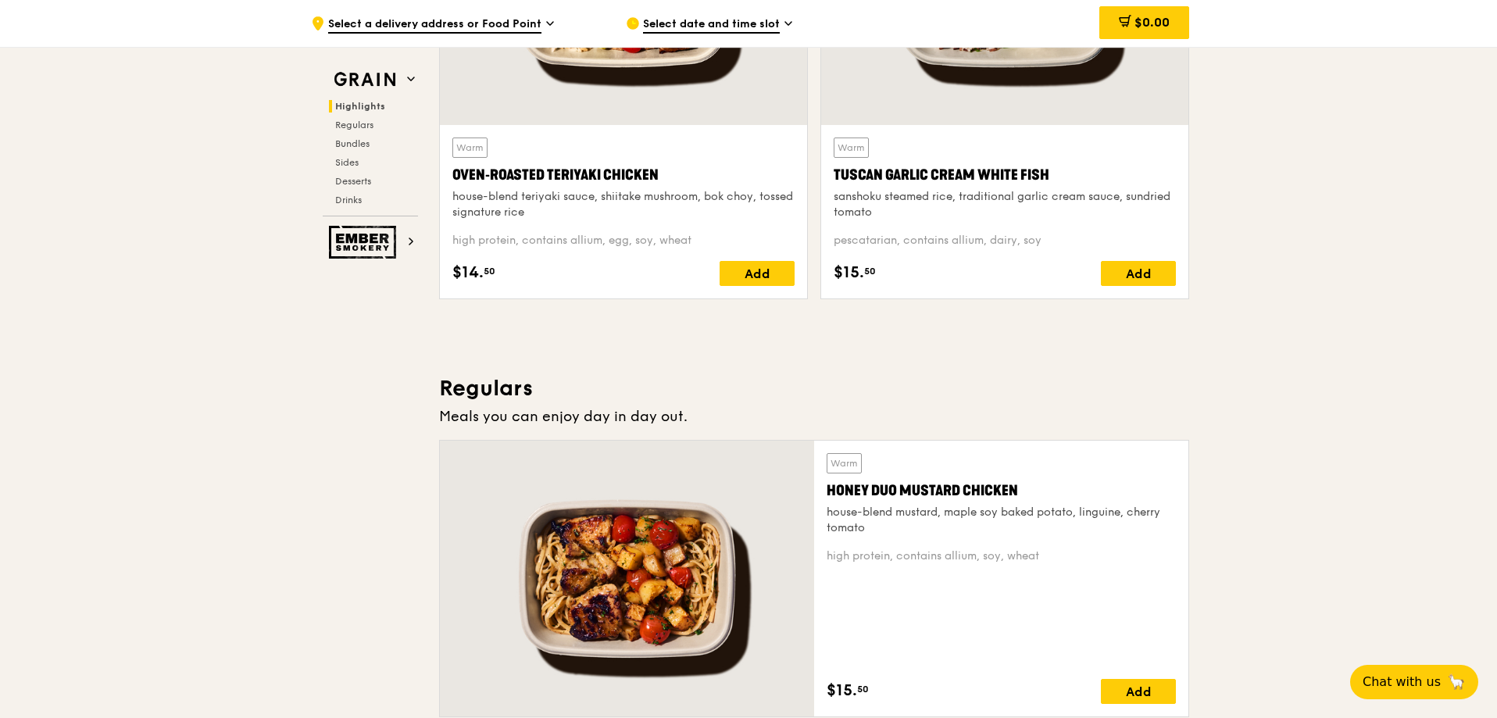
scroll to position [481, 0]
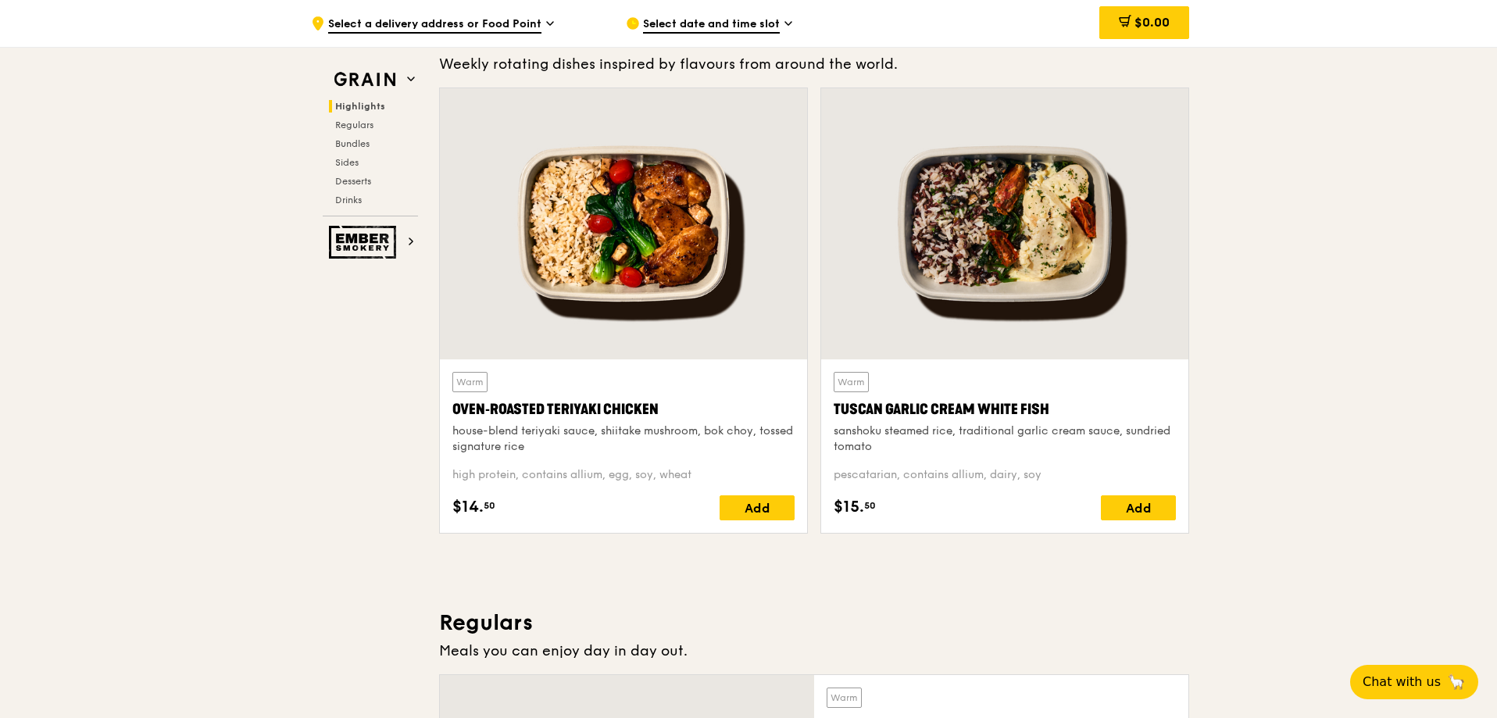
click at [646, 255] on div at bounding box center [623, 223] width 367 height 271
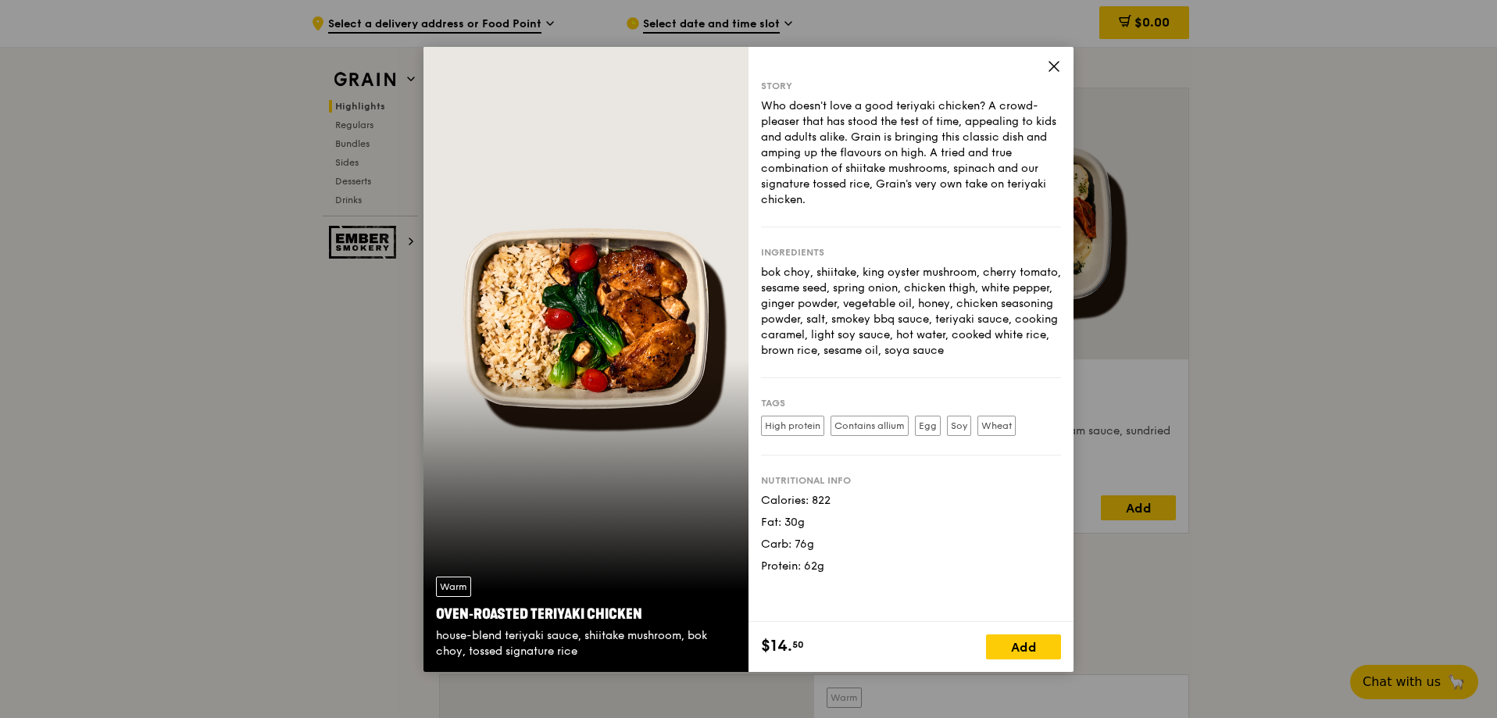
click at [1056, 64] on icon at bounding box center [1053, 66] width 9 height 9
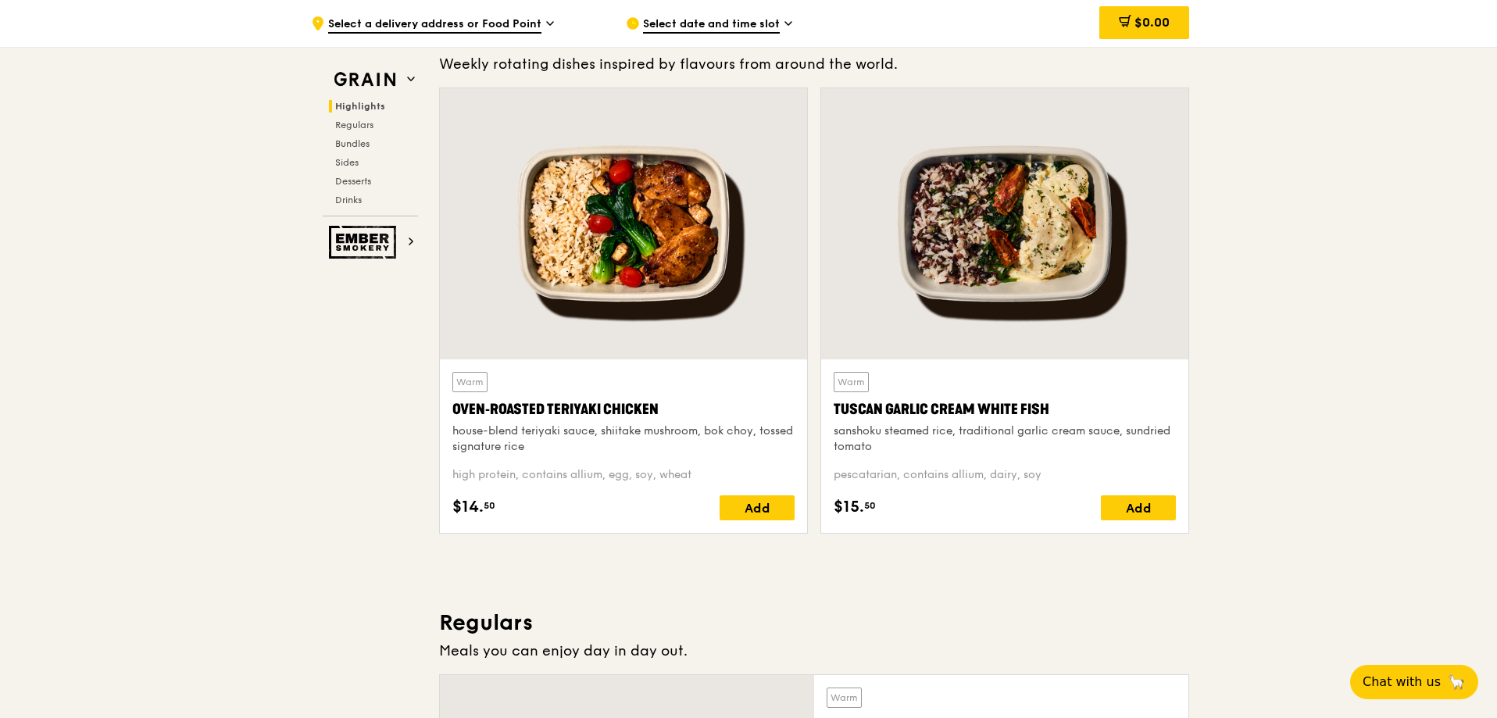
click at [1063, 206] on div at bounding box center [1004, 223] width 367 height 271
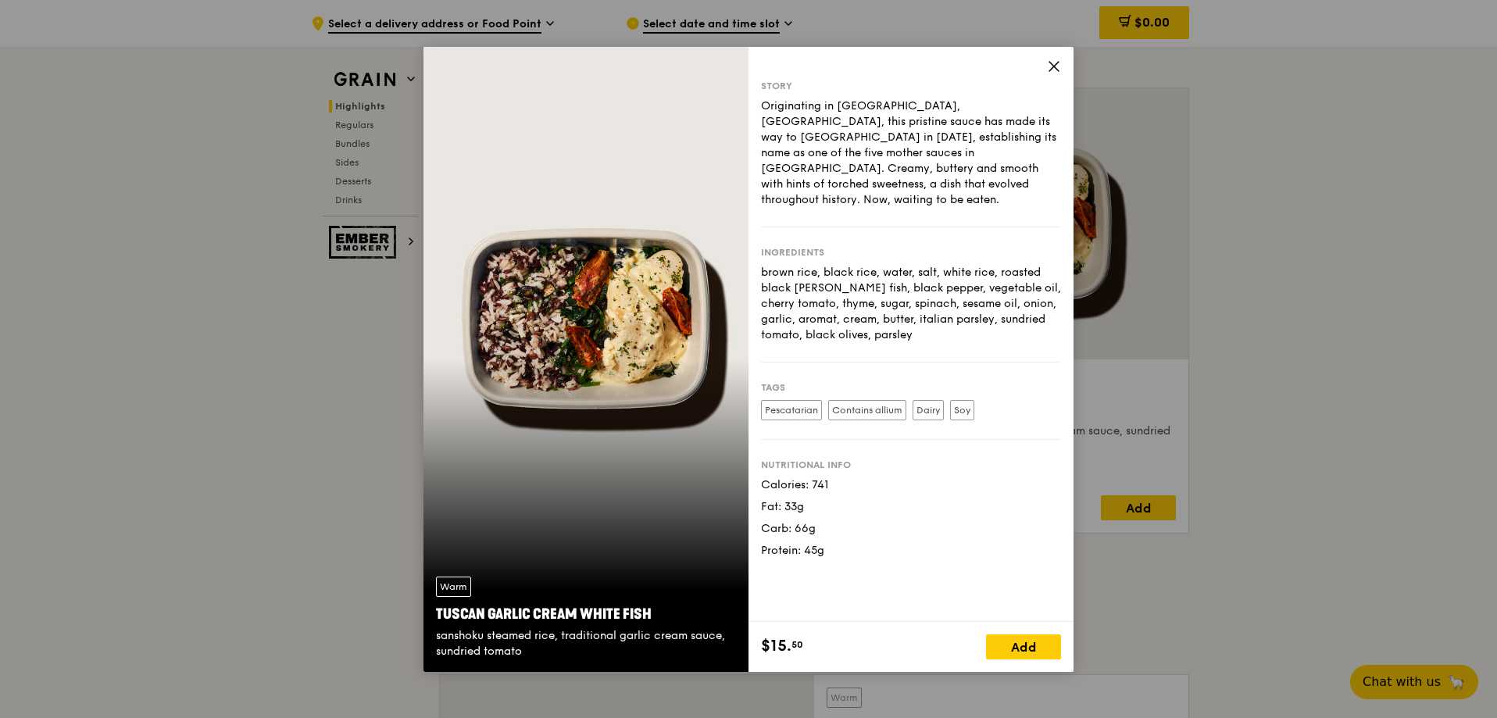
click at [632, 313] on div "Warm Tuscan Garlic Cream White Fish sanshoku steamed rice, traditional garlic c…" at bounding box center [585, 359] width 325 height 625
click at [621, 323] on div "Warm Tuscan Garlic Cream White Fish sanshoku steamed rice, traditional garlic c…" at bounding box center [585, 359] width 325 height 625
click at [1052, 65] on icon at bounding box center [1053, 66] width 9 height 9
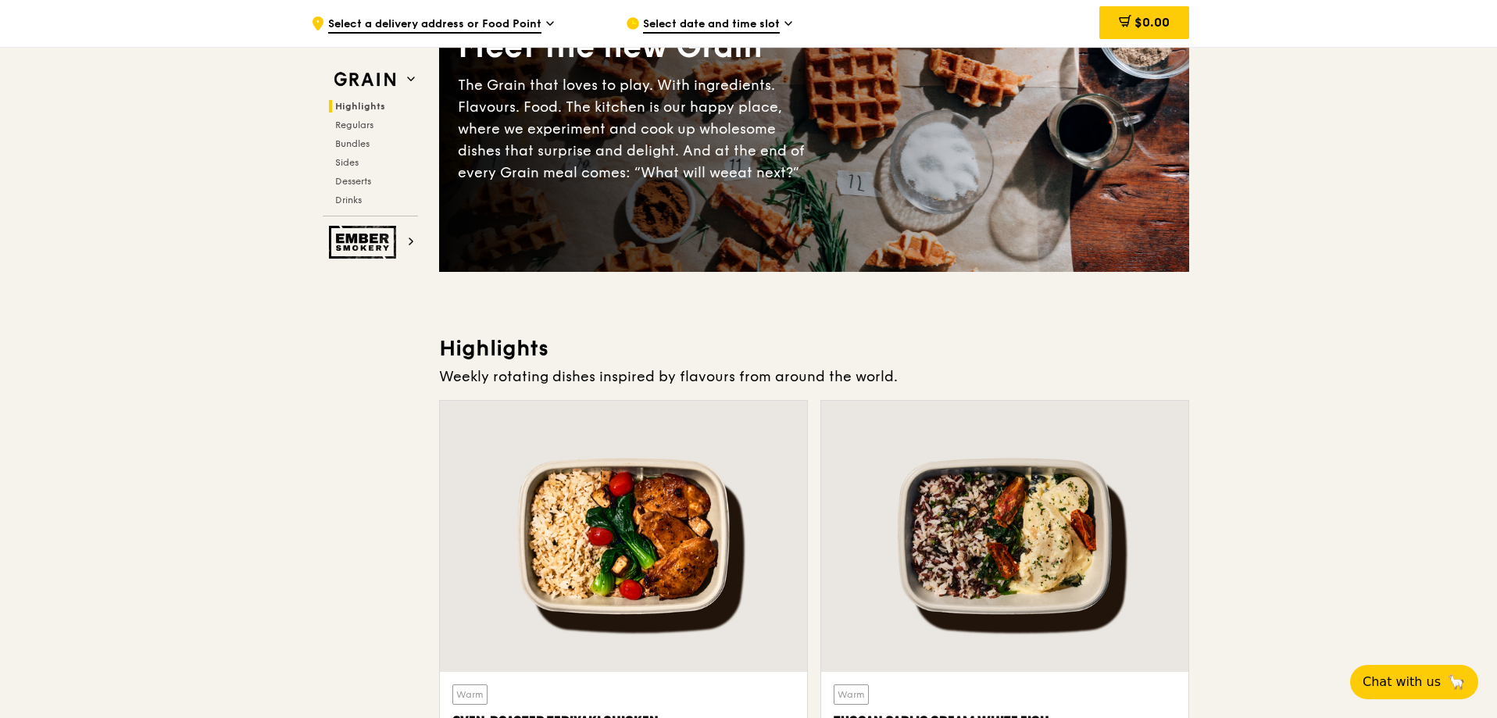
scroll to position [0, 0]
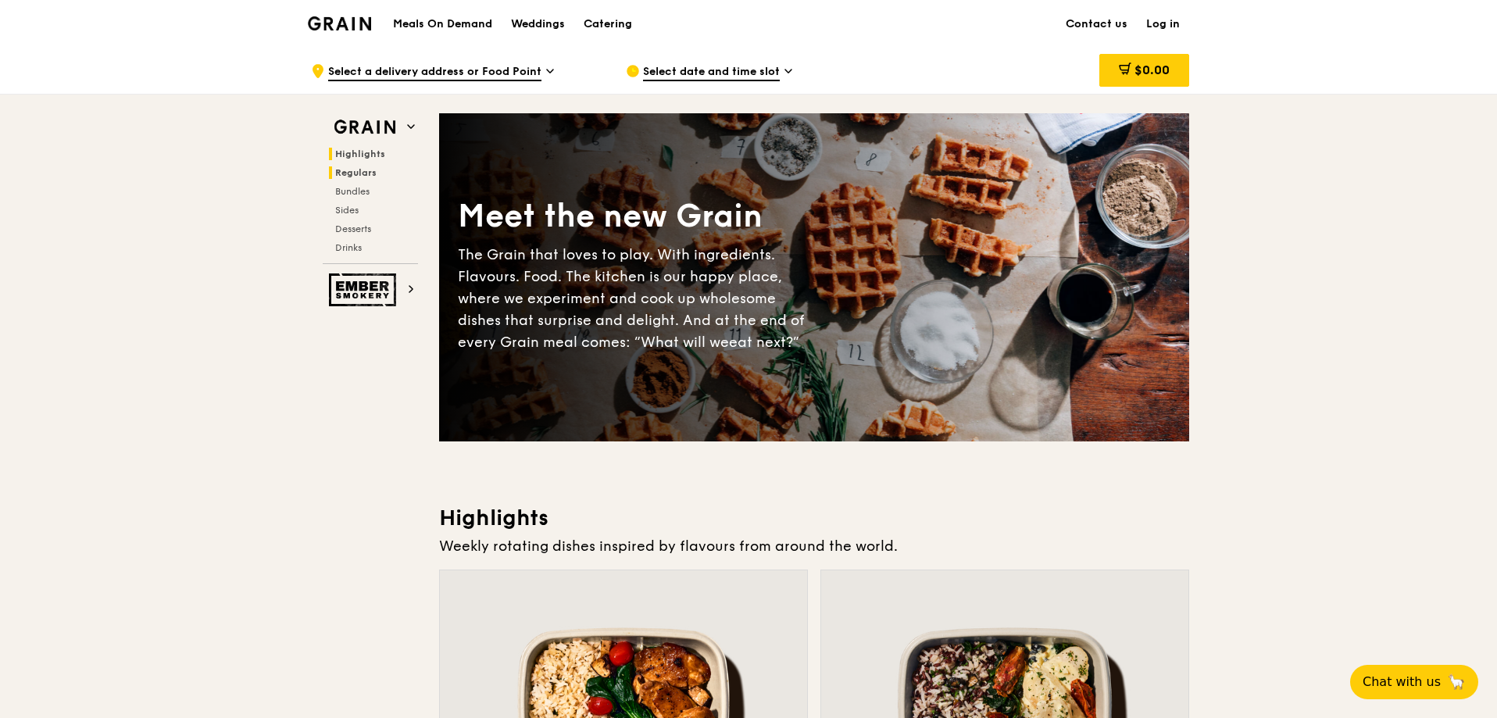
click at [350, 167] on span "Regulars" at bounding box center [355, 172] width 41 height 11
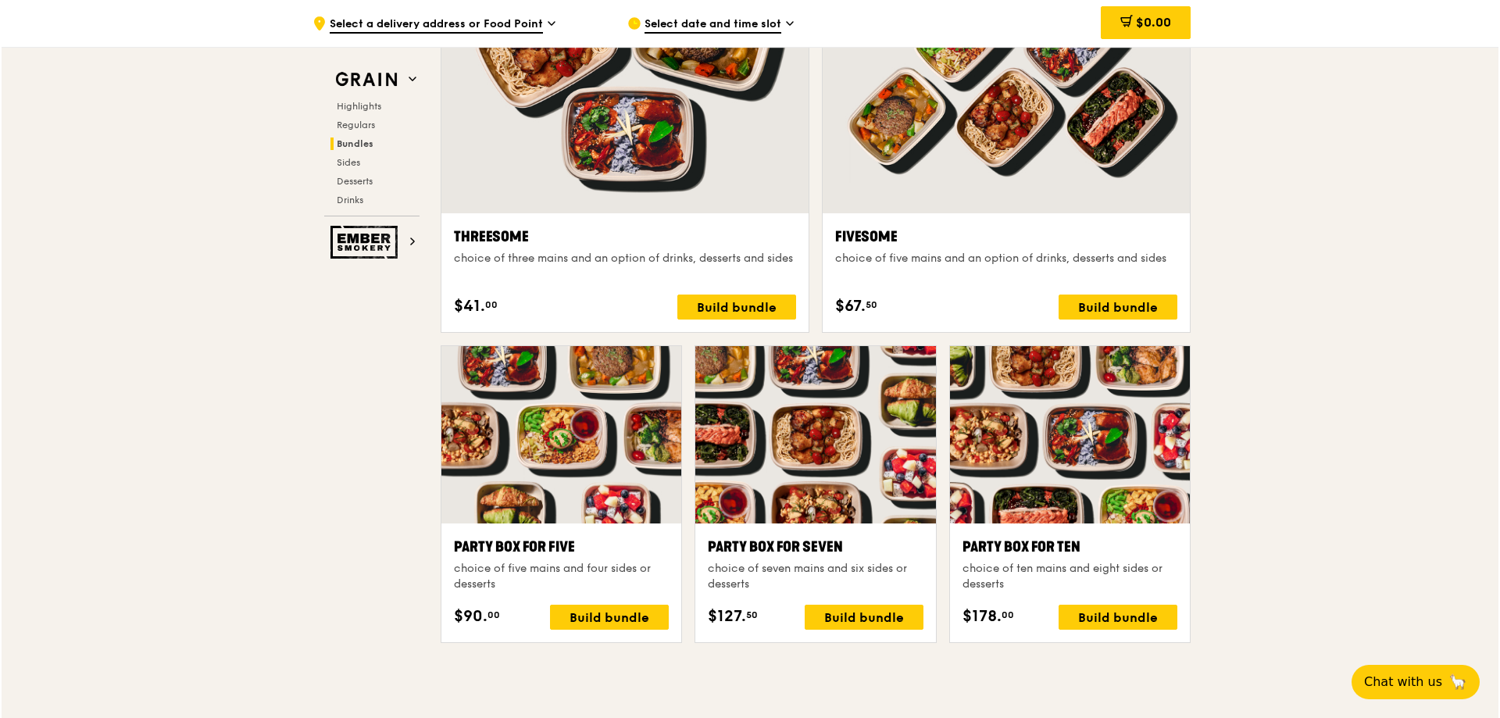
scroll to position [2903, 0]
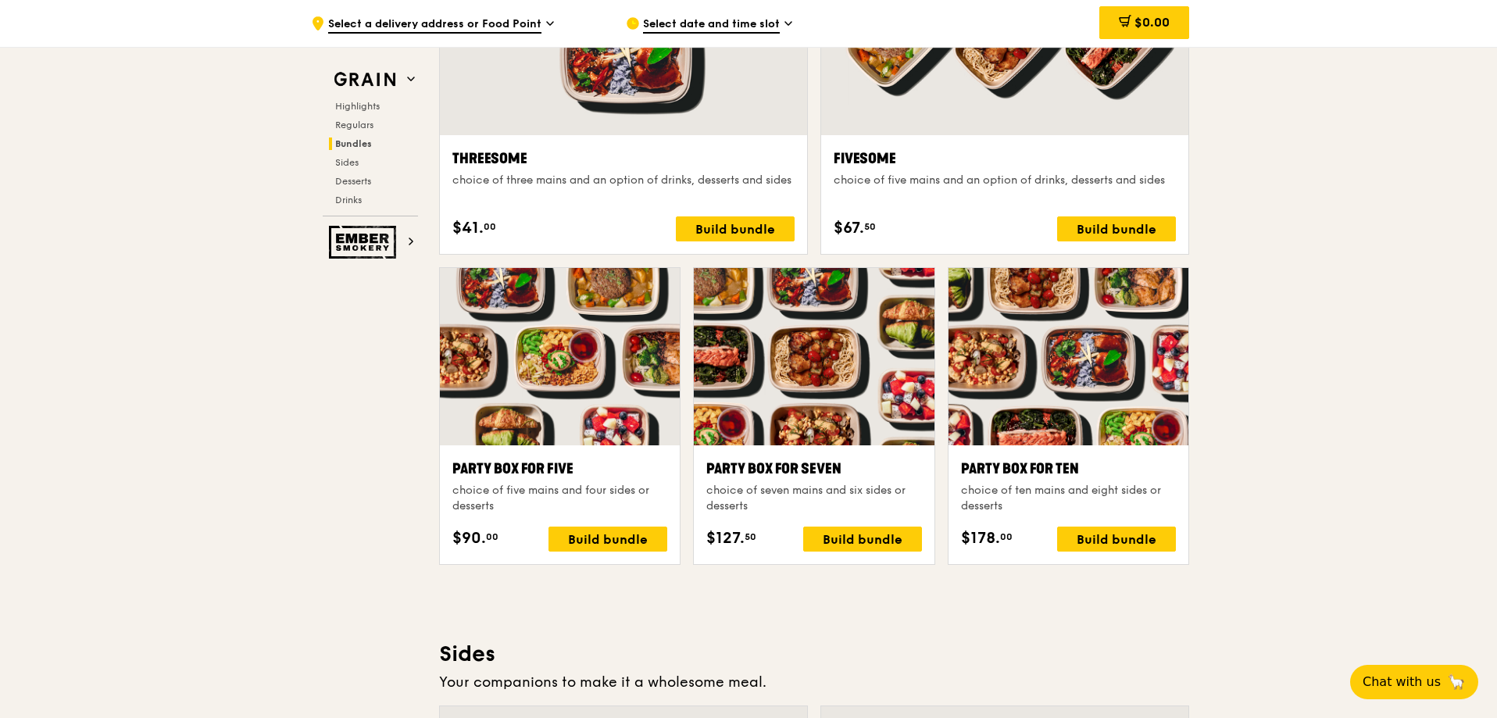
click at [1074, 398] on div at bounding box center [1068, 356] width 240 height 177
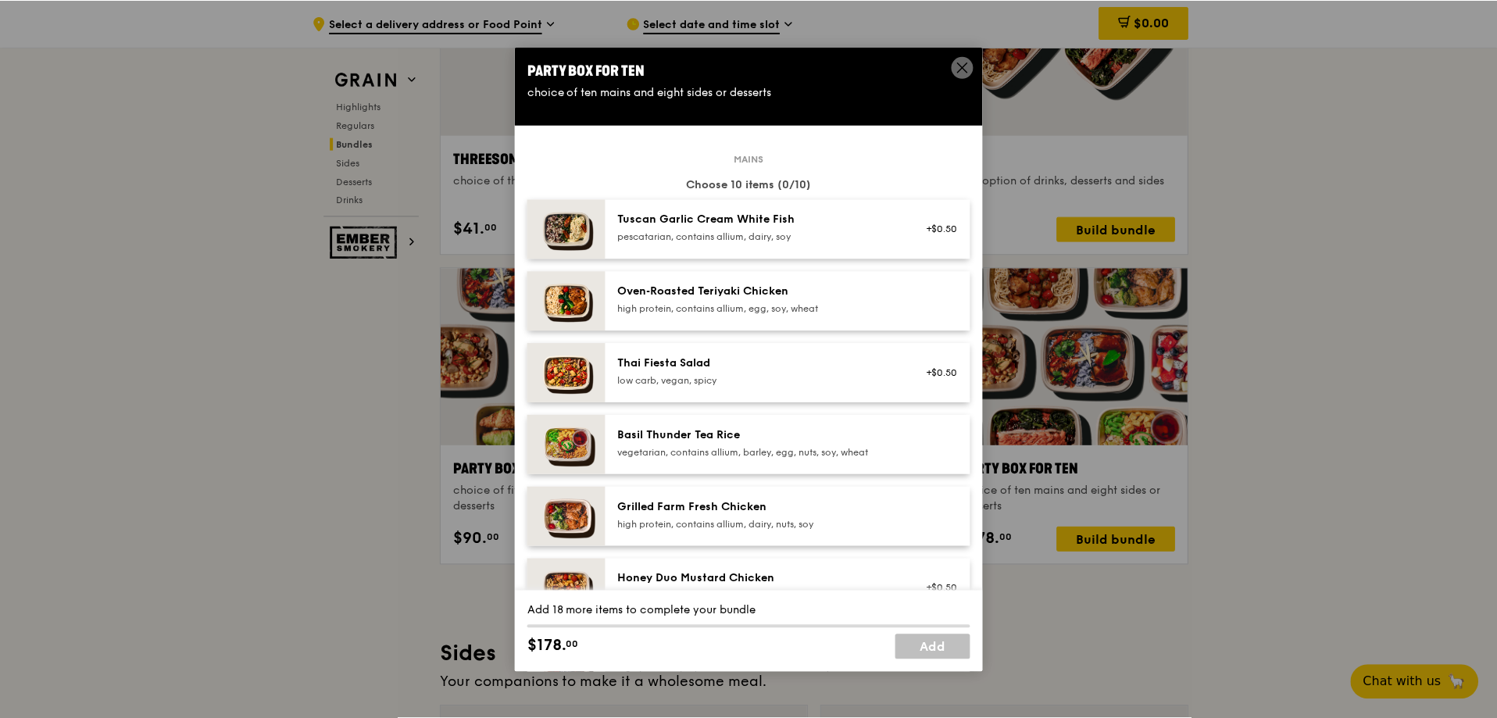
scroll to position [547, 0]
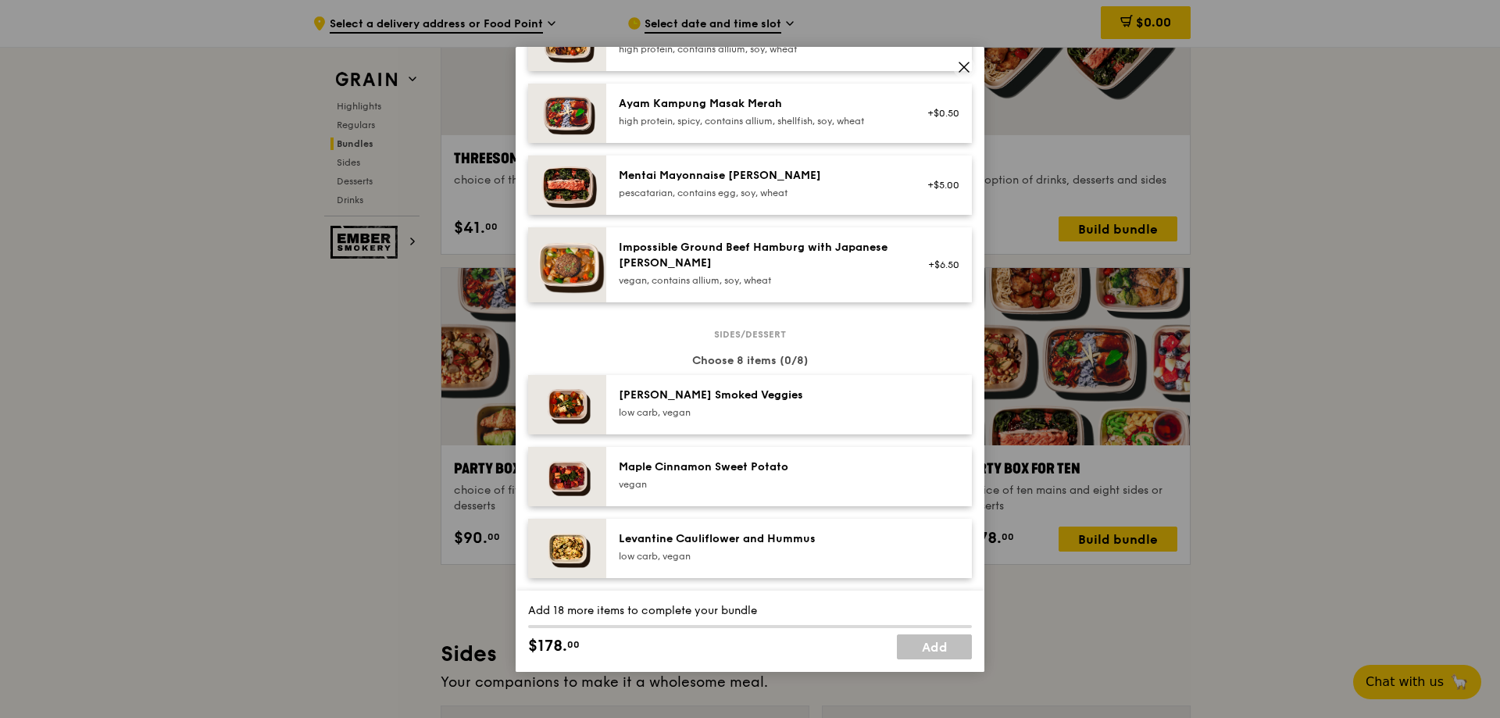
click at [579, 285] on img at bounding box center [567, 264] width 78 height 75
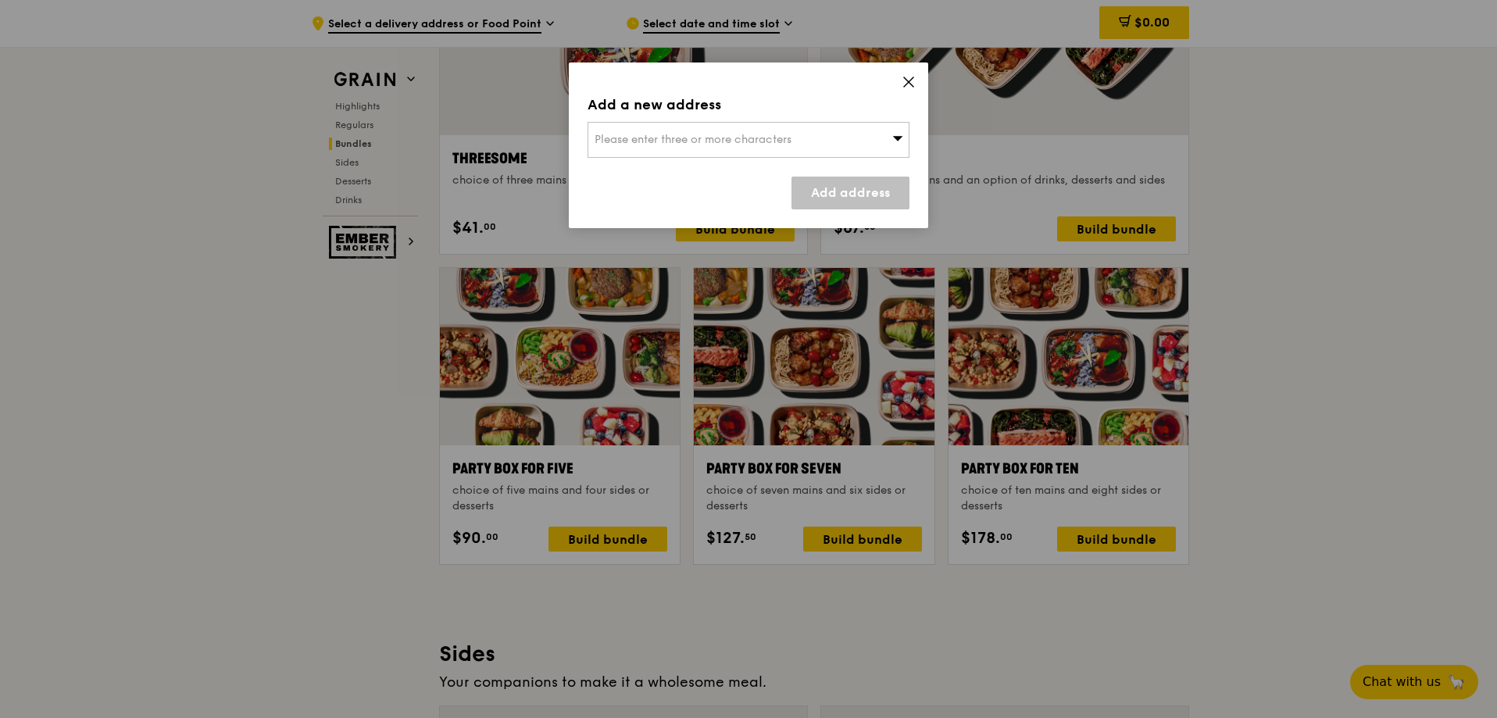
click at [907, 78] on icon at bounding box center [909, 82] width 14 height 14
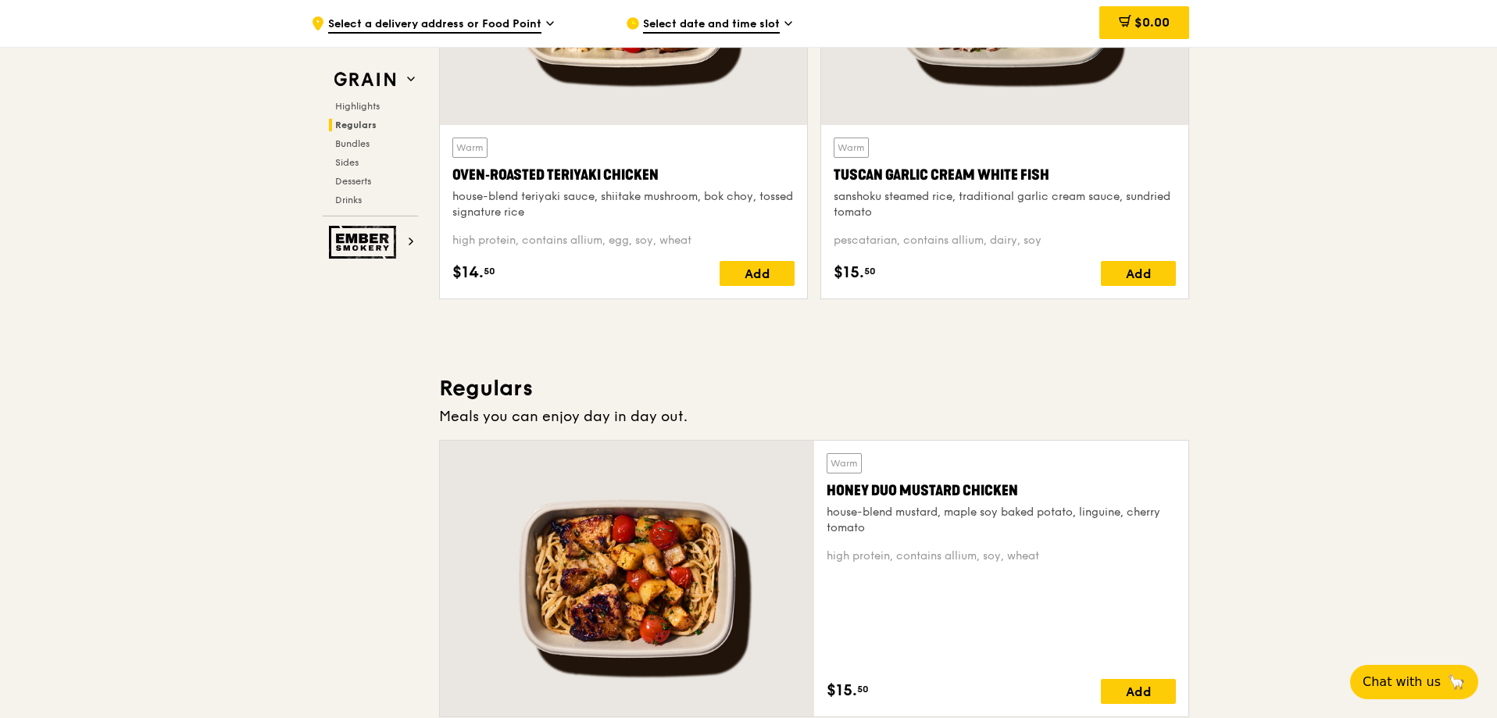
scroll to position [1106, 0]
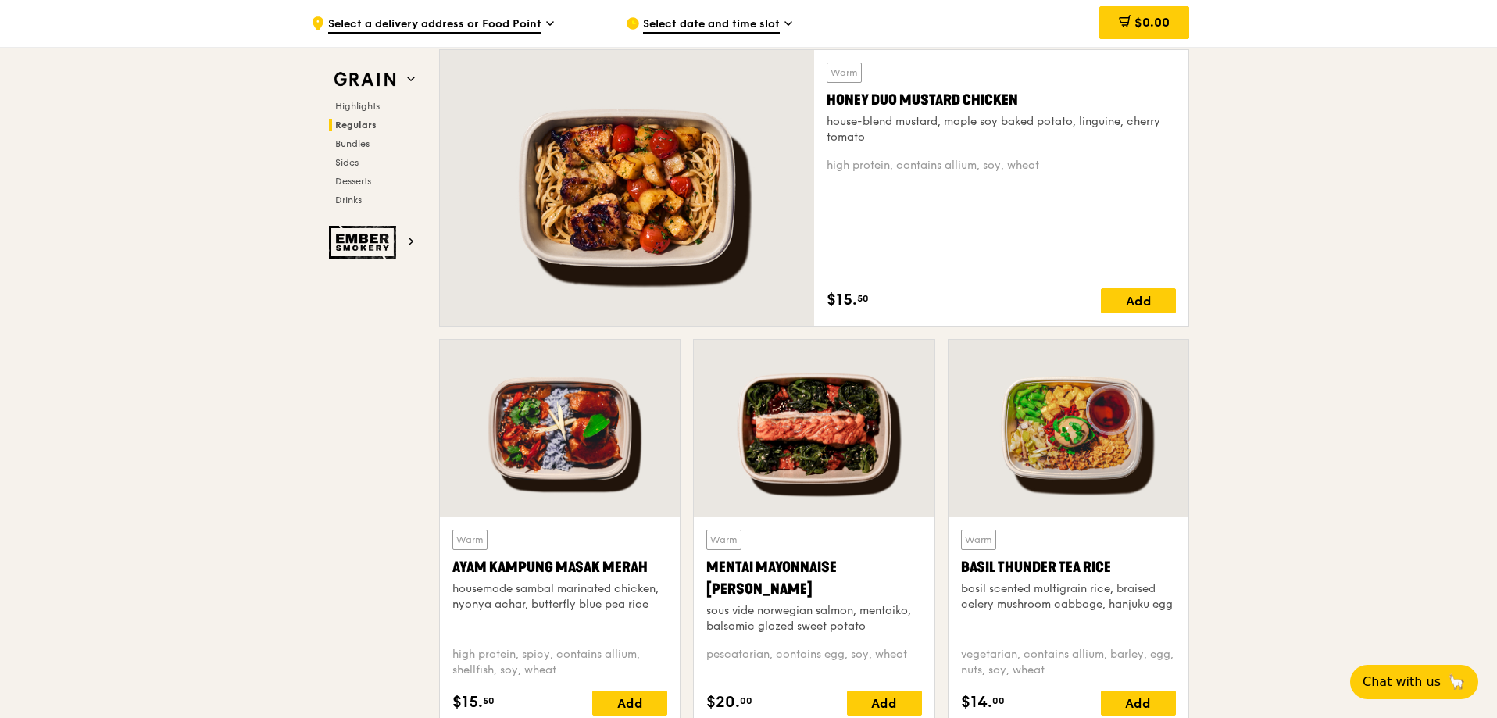
click at [592, 408] on div at bounding box center [560, 428] width 240 height 177
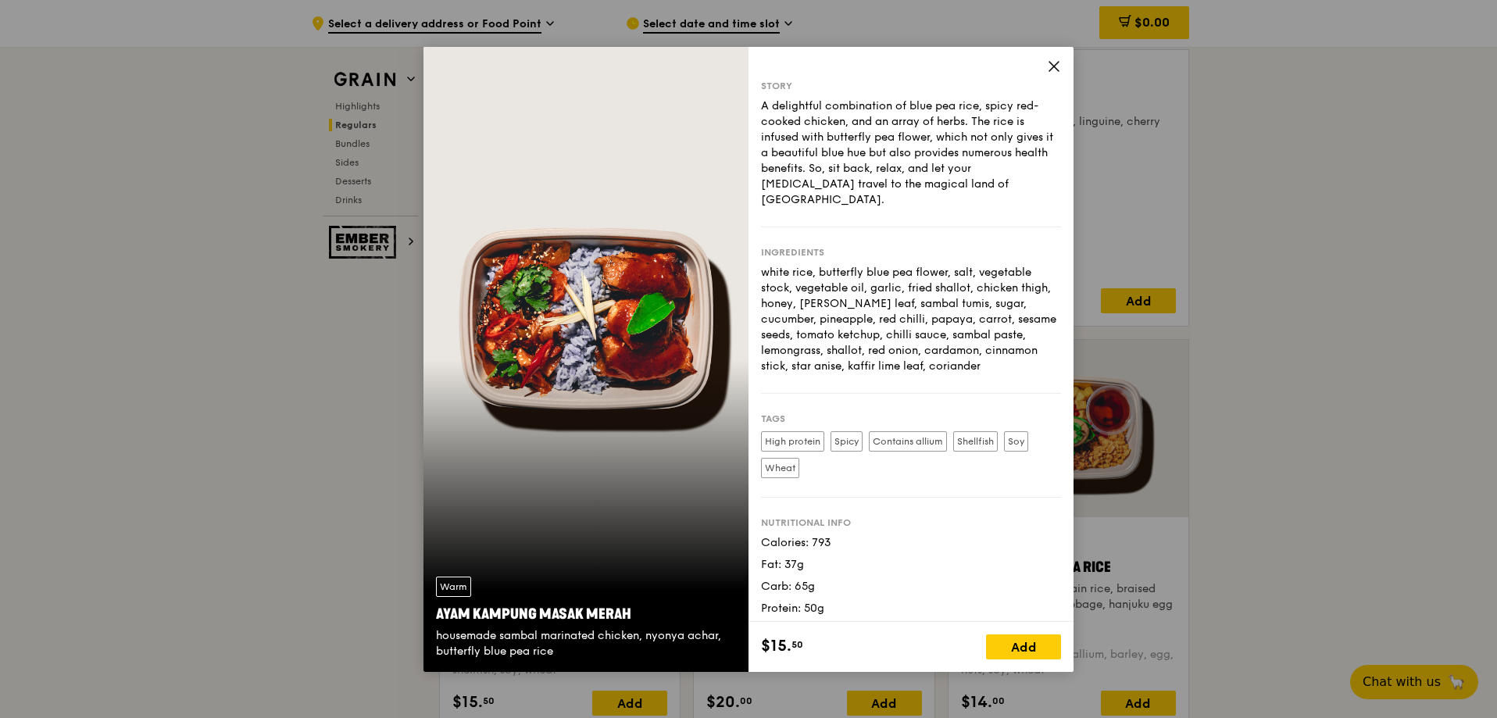
click at [603, 354] on div "Warm Ayam [GEOGRAPHIC_DATA] housemade sambal marinated chicken, nyonya achar, b…" at bounding box center [585, 359] width 325 height 625
click at [1047, 63] on icon at bounding box center [1054, 66] width 14 height 14
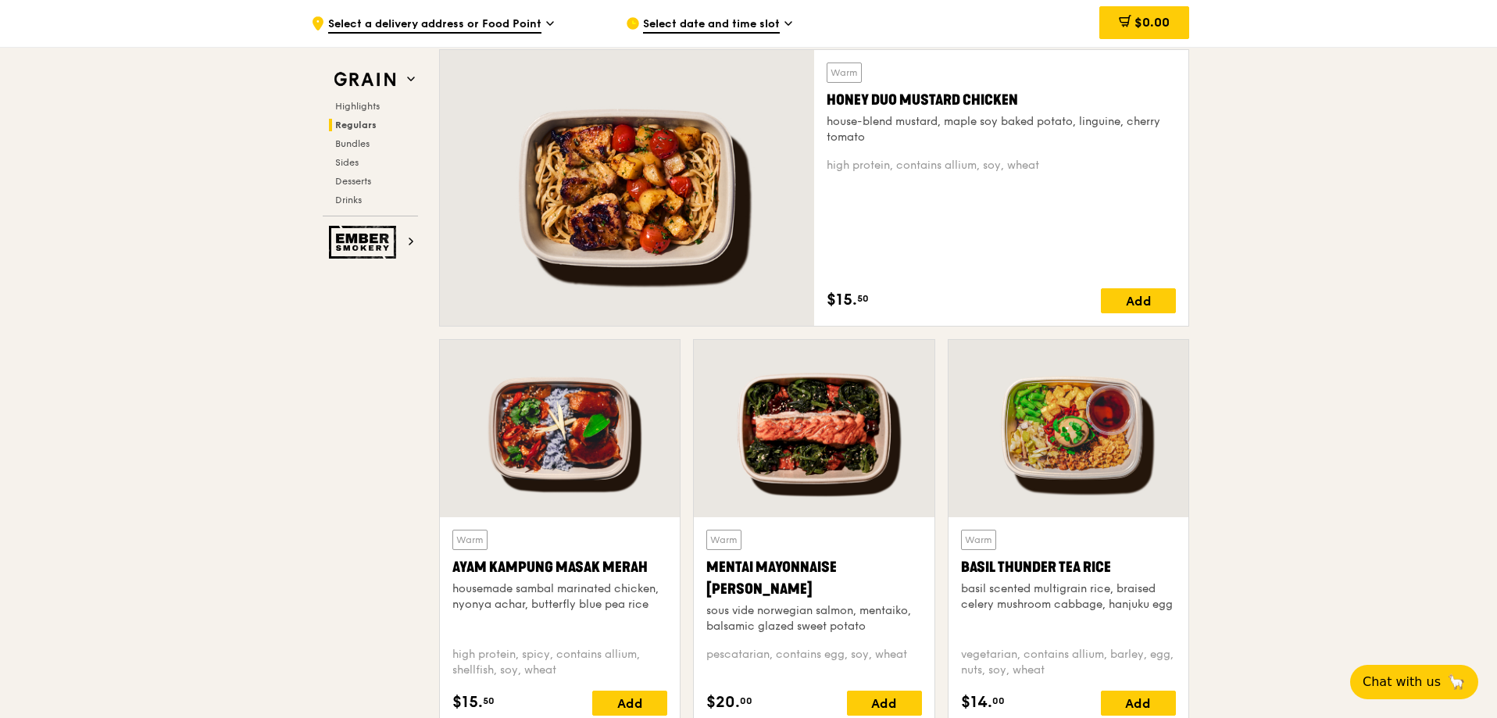
click at [823, 460] on div at bounding box center [814, 428] width 240 height 177
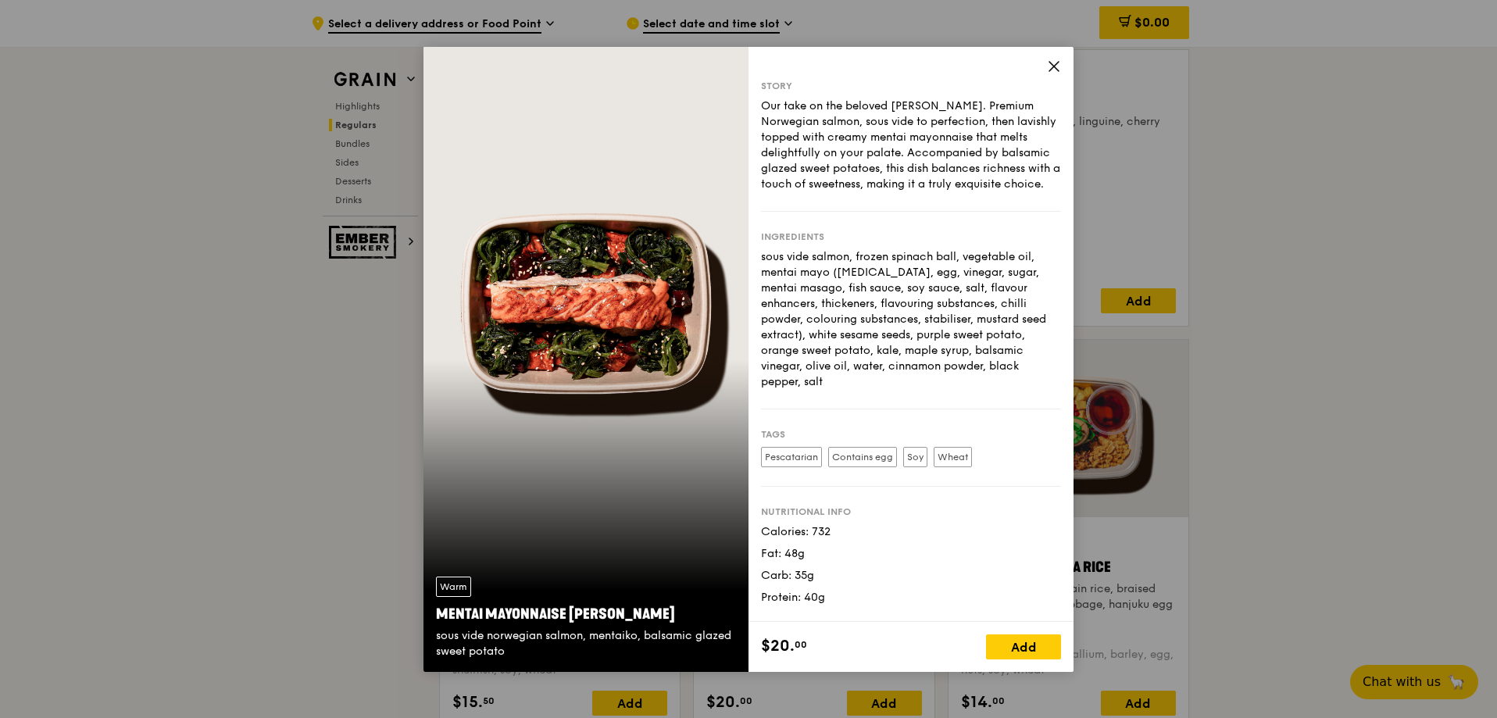
click at [1037, 70] on div "Story Our take on the beloved mentaiko salmon. Premium Norwegian salmon, sous v…" at bounding box center [910, 334] width 325 height 575
click at [1056, 64] on icon at bounding box center [1053, 66] width 9 height 9
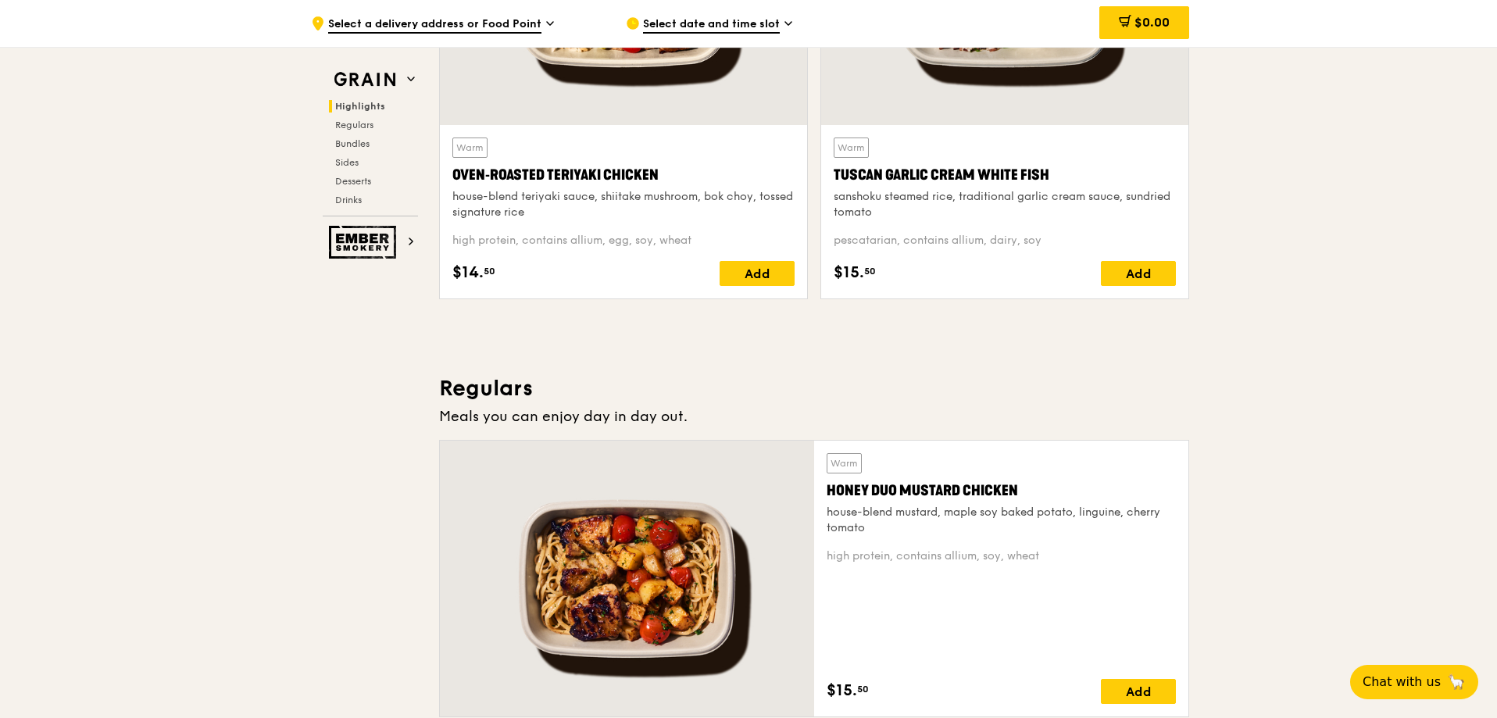
scroll to position [559, 0]
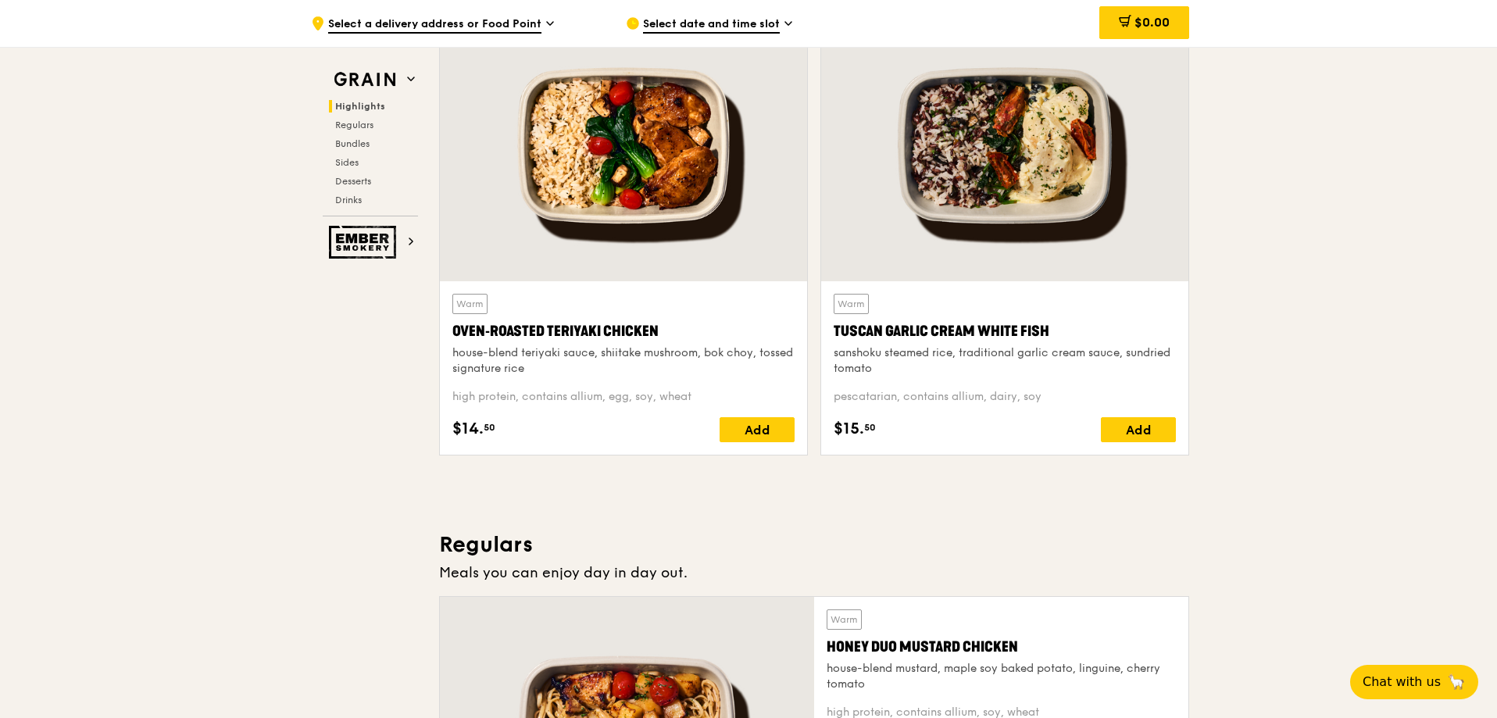
click at [1052, 166] on div at bounding box center [1004, 145] width 367 height 271
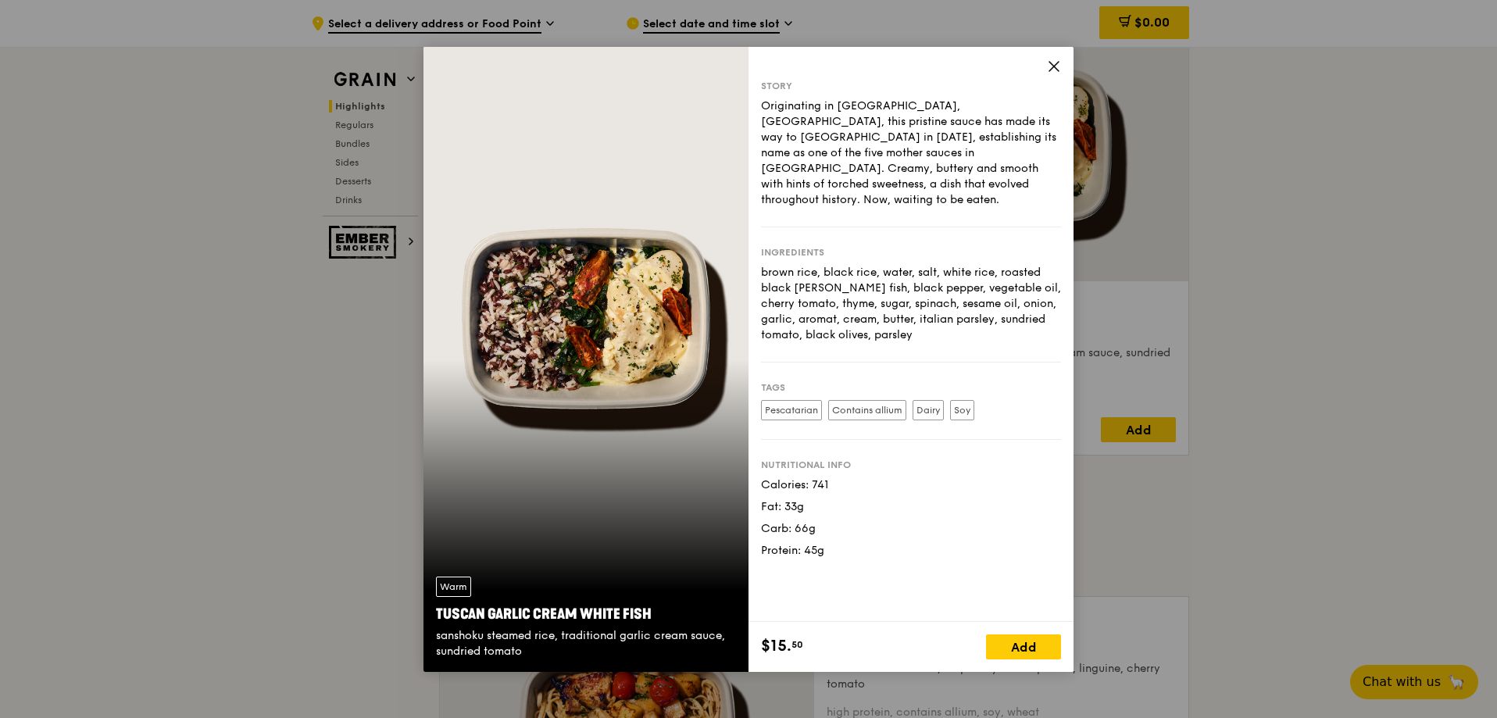
click at [1054, 68] on icon at bounding box center [1054, 66] width 14 height 14
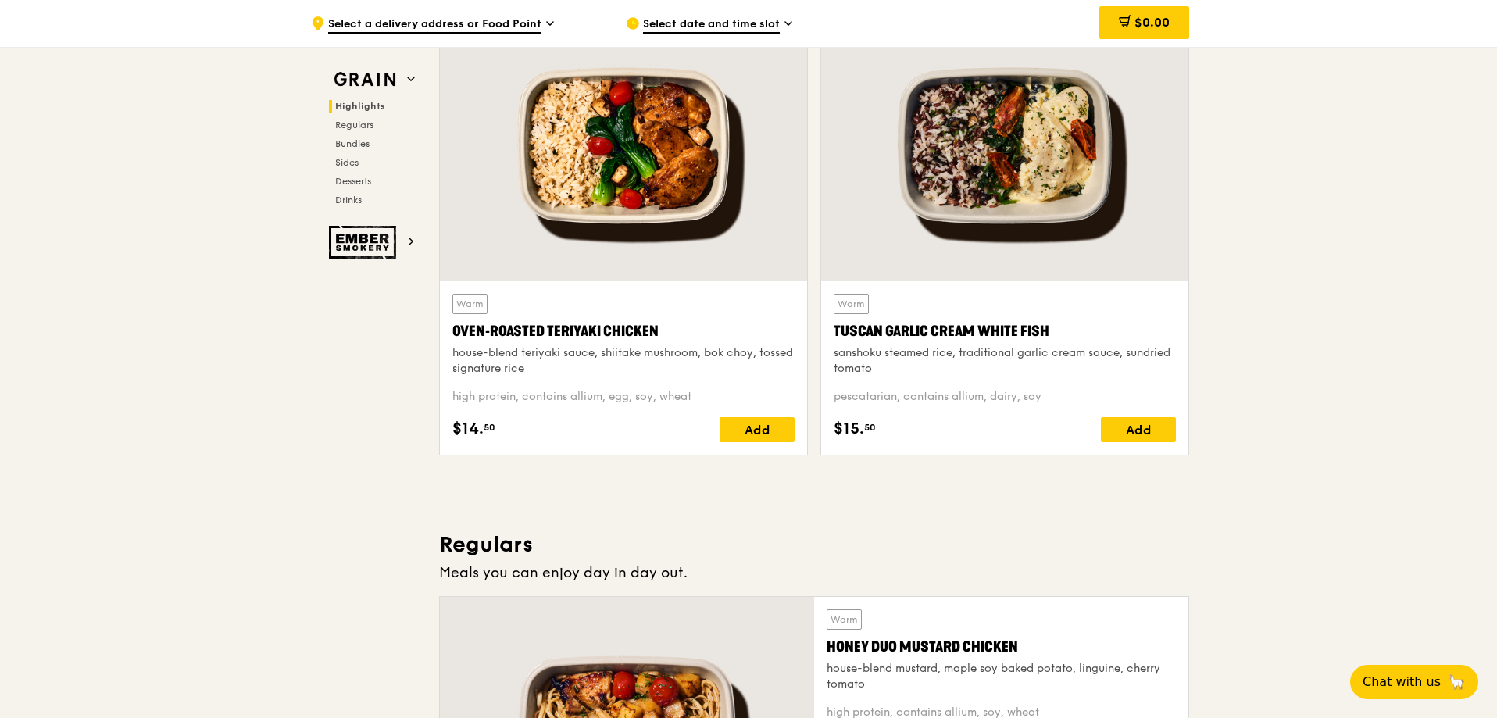
click at [638, 206] on div at bounding box center [623, 145] width 367 height 271
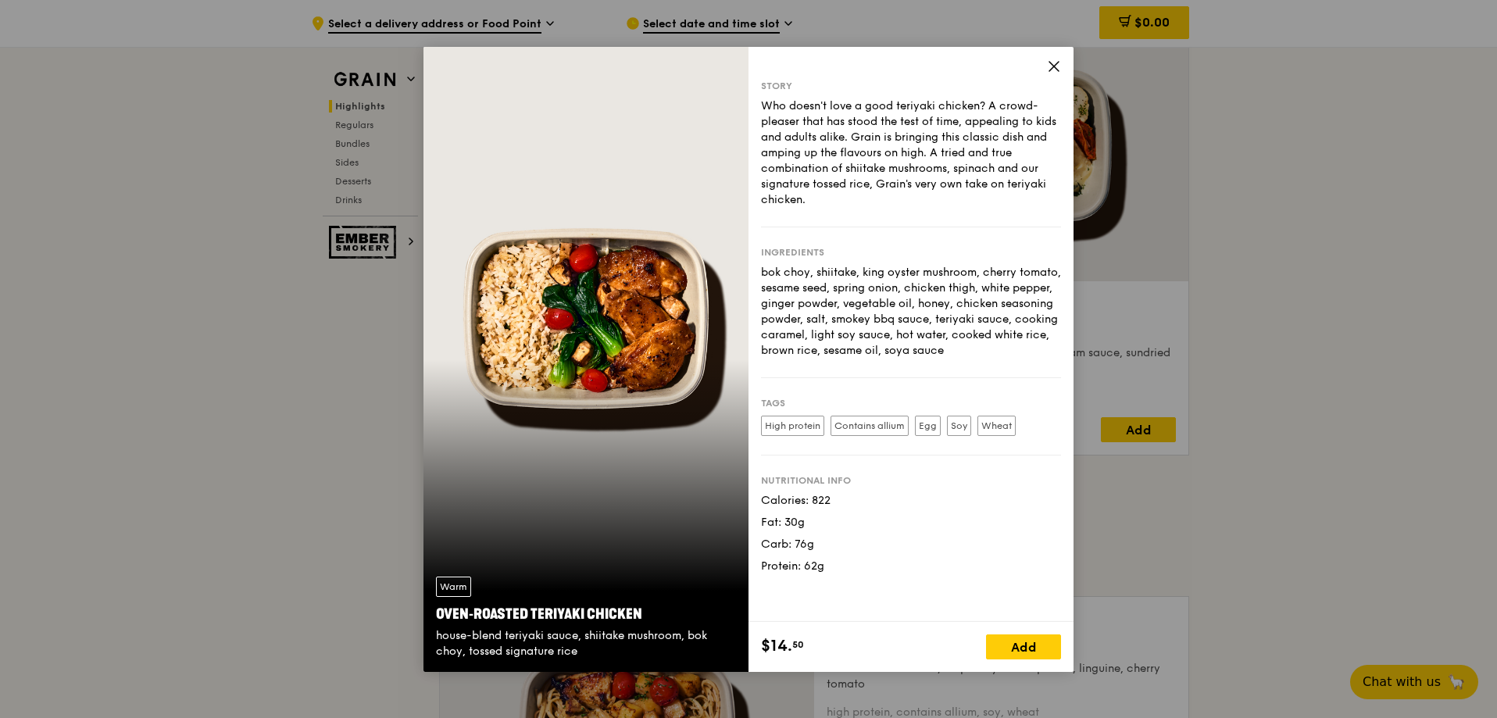
click at [1028, 80] on div "Story" at bounding box center [911, 86] width 300 height 13
click at [1058, 57] on div "Story Who doesn't love a good teriyaki chicken? A crowd-pleaser that has stood …" at bounding box center [910, 334] width 325 height 575
click at [1052, 66] on icon at bounding box center [1054, 66] width 14 height 14
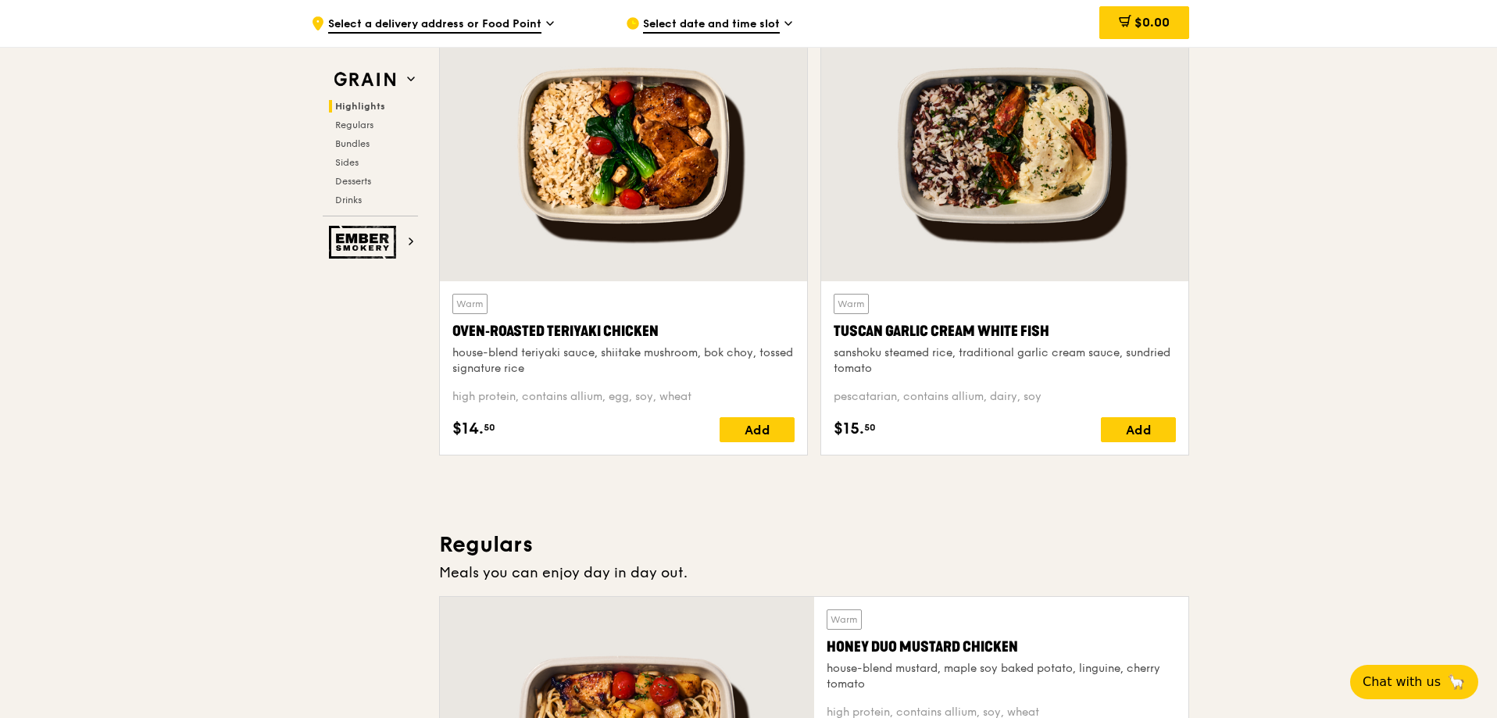
scroll to position [950, 0]
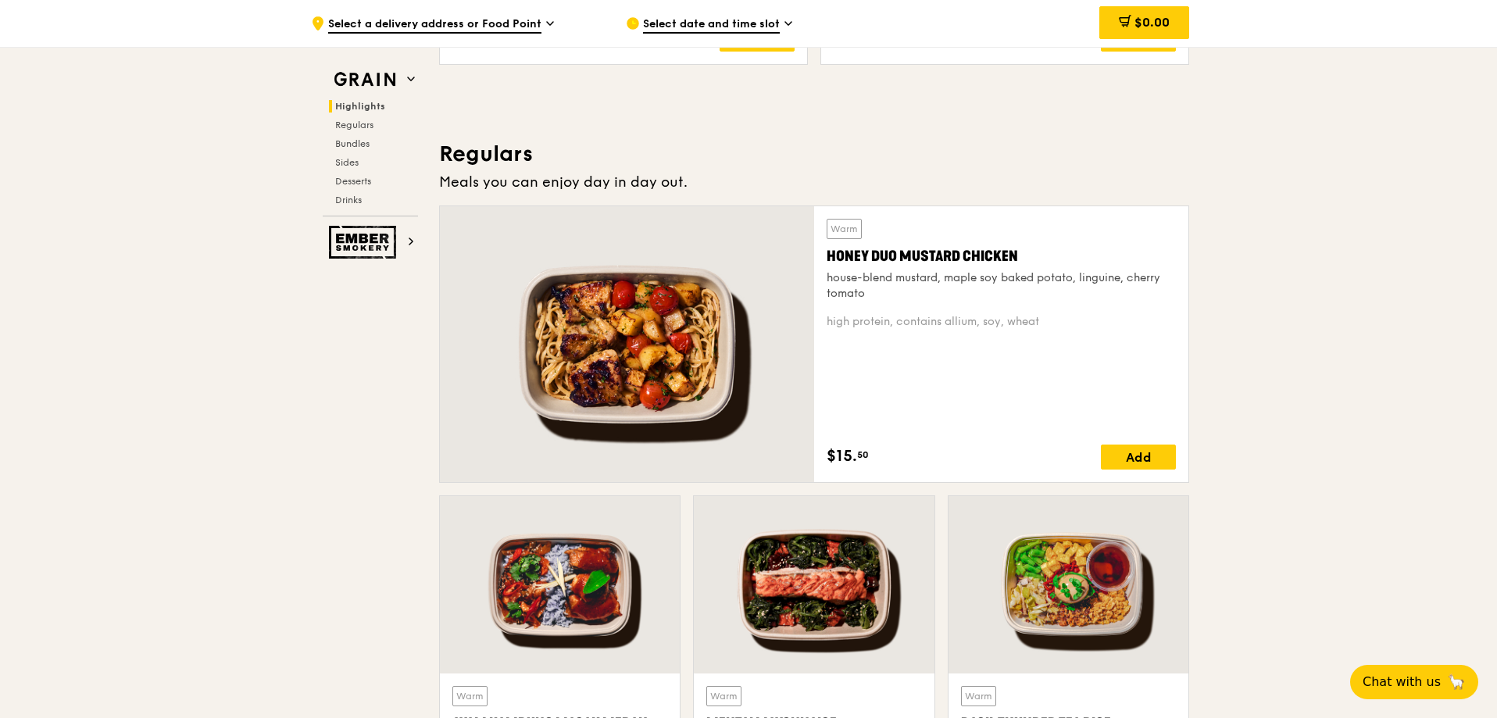
click at [691, 387] on div at bounding box center [627, 344] width 374 height 276
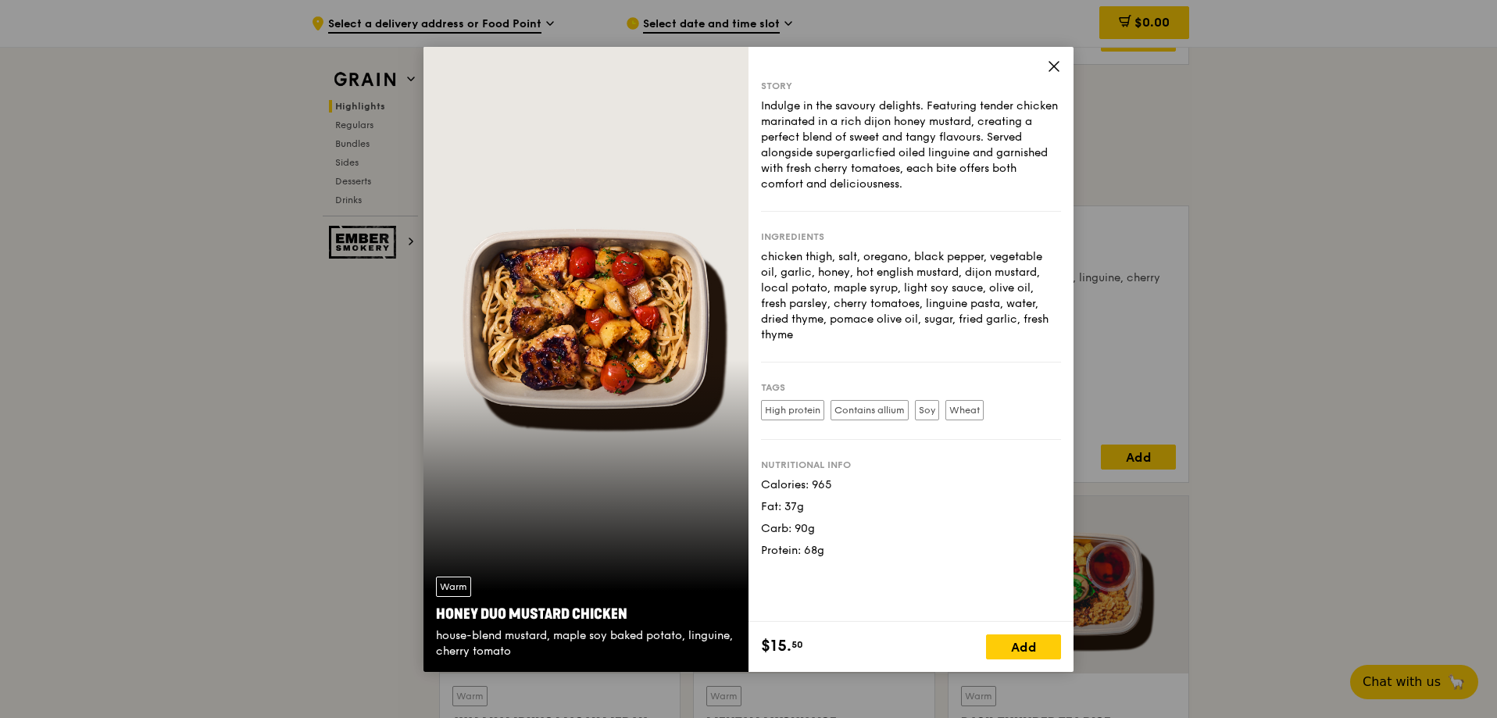
click at [1049, 70] on icon at bounding box center [1054, 66] width 14 height 14
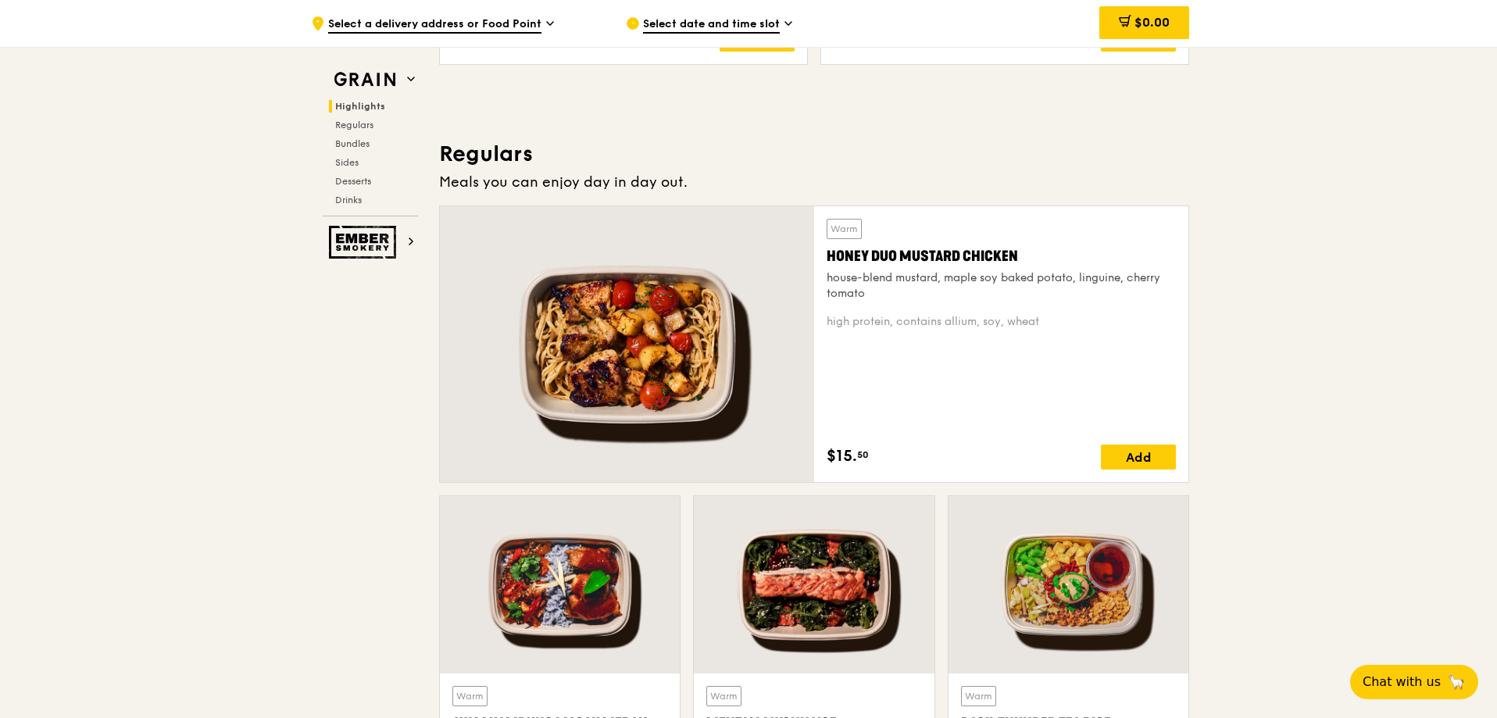
click at [588, 576] on div at bounding box center [560, 584] width 240 height 177
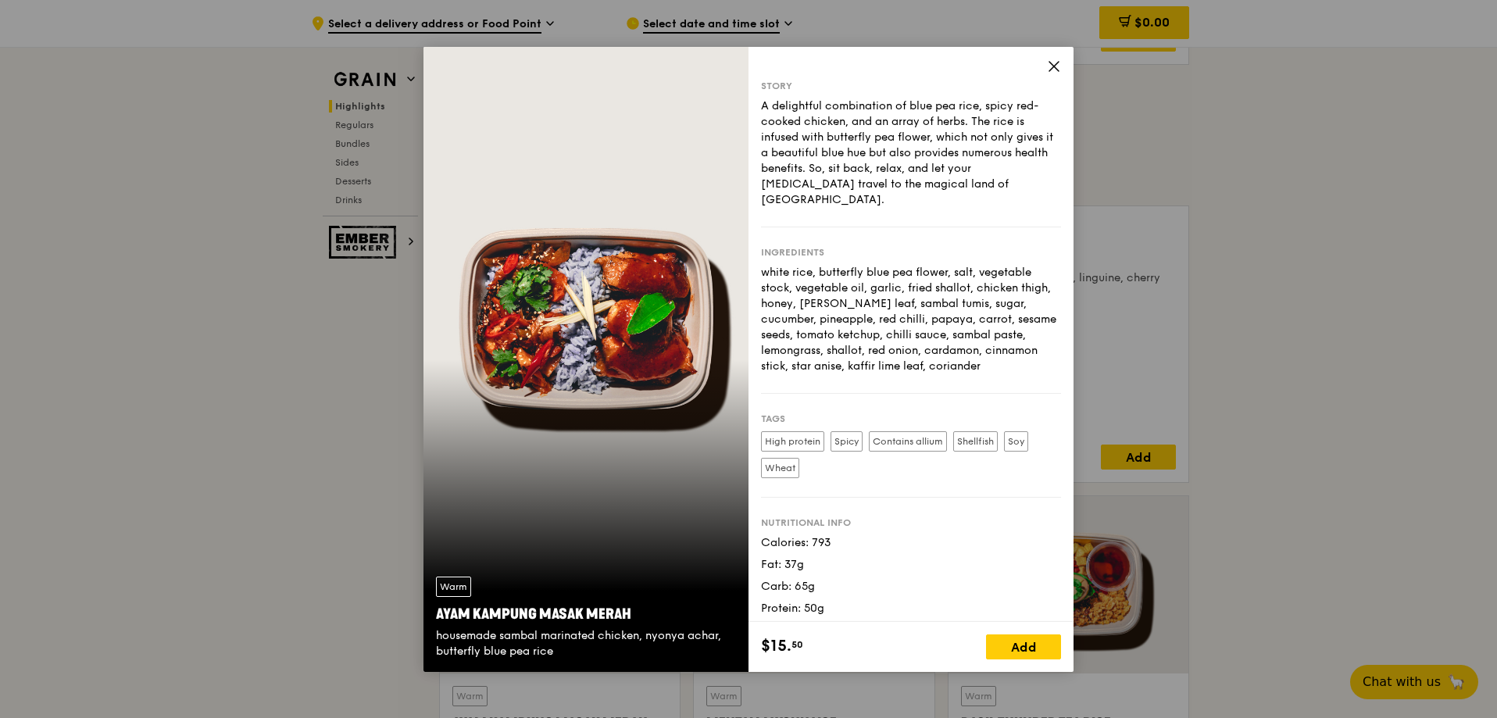
click at [1048, 70] on icon at bounding box center [1054, 66] width 14 height 14
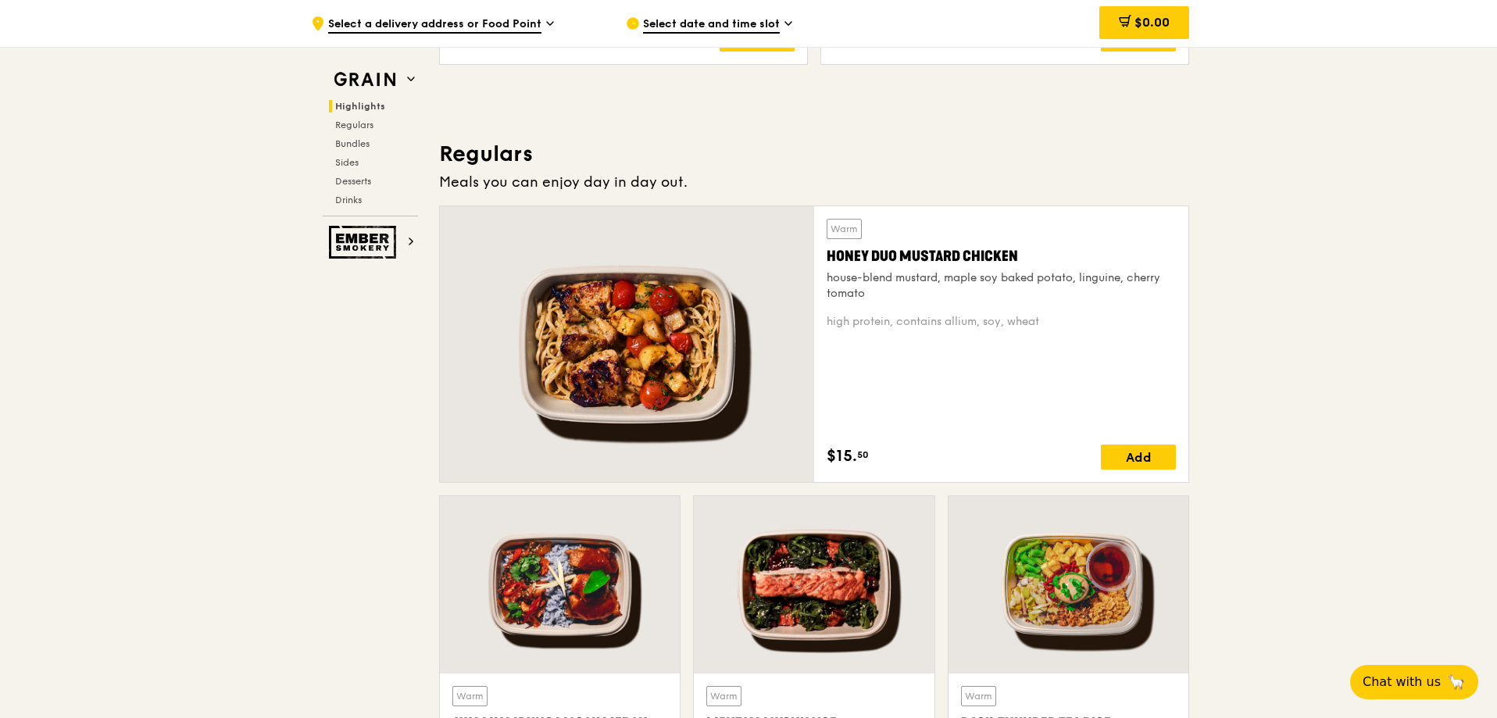
scroll to position [1106, 0]
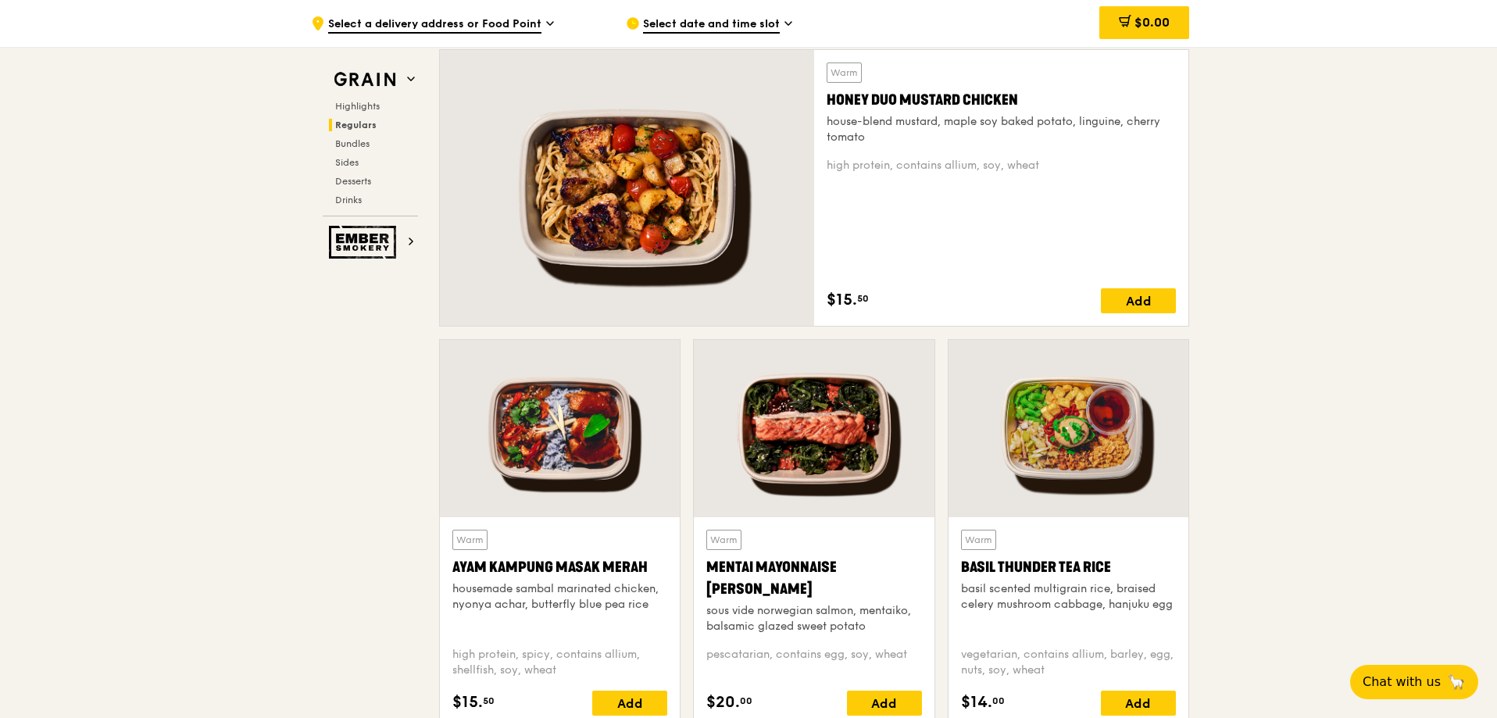
click at [1093, 455] on div at bounding box center [1068, 428] width 240 height 177
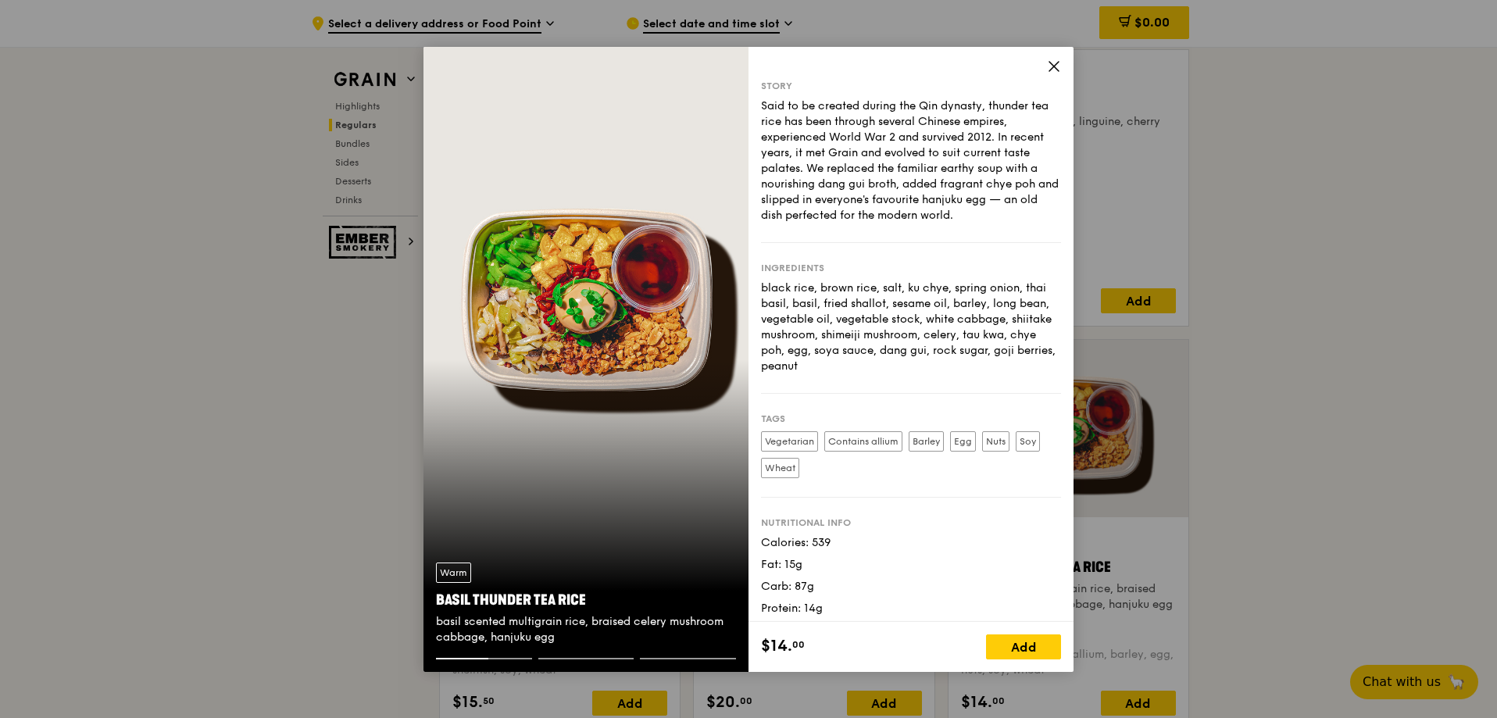
click at [1046, 64] on div "Story Said to be created during the Qin dynasty, thunder tea rice has been thro…" at bounding box center [910, 334] width 325 height 575
click at [1052, 68] on icon at bounding box center [1053, 66] width 9 height 9
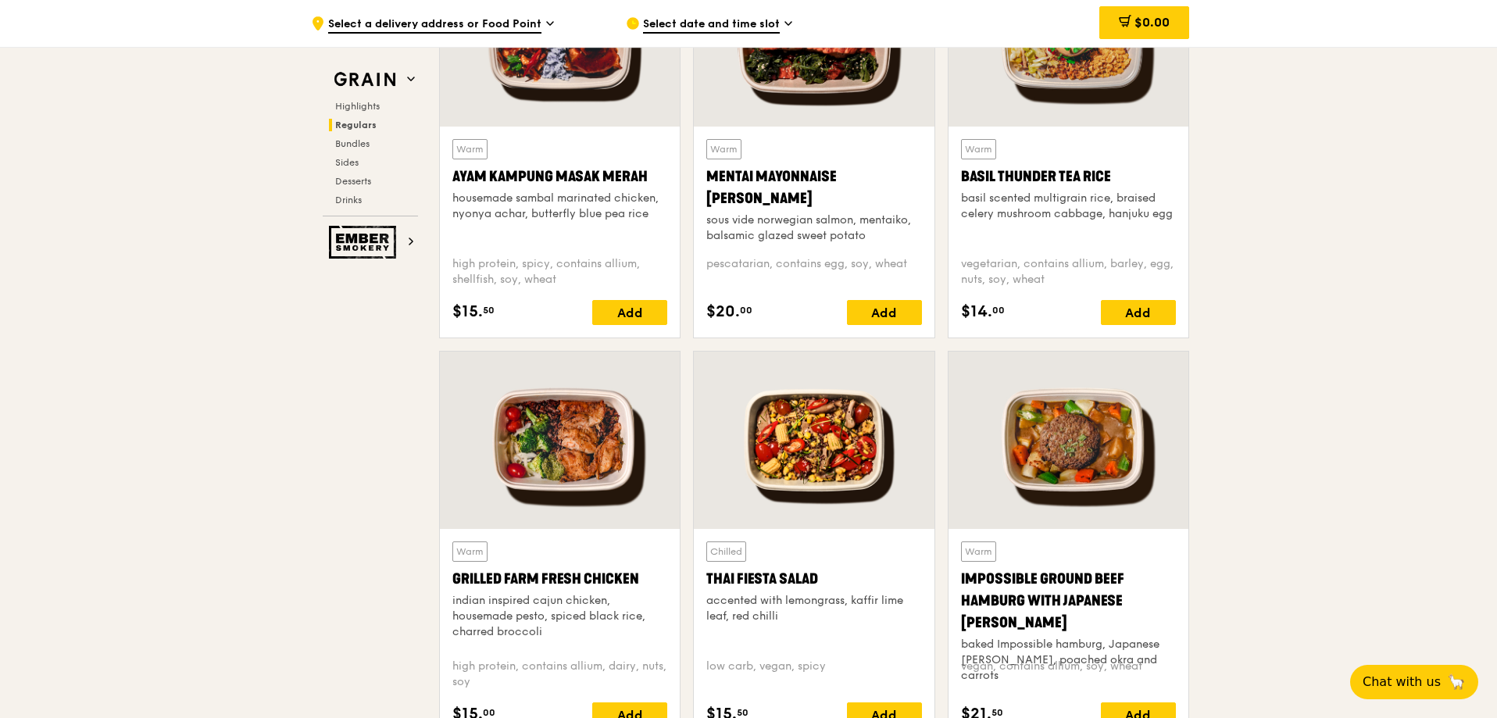
scroll to position [1653, 0]
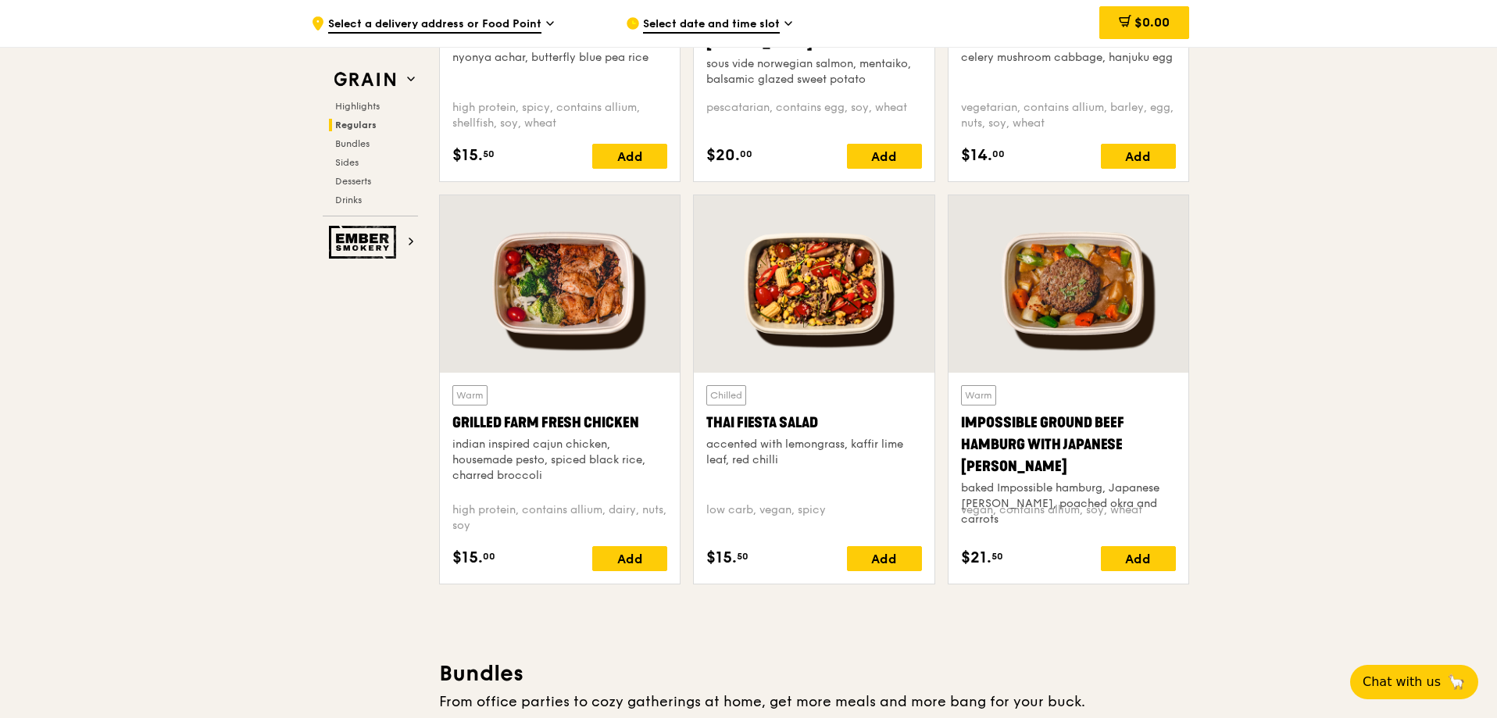
click at [820, 328] on div at bounding box center [814, 283] width 240 height 177
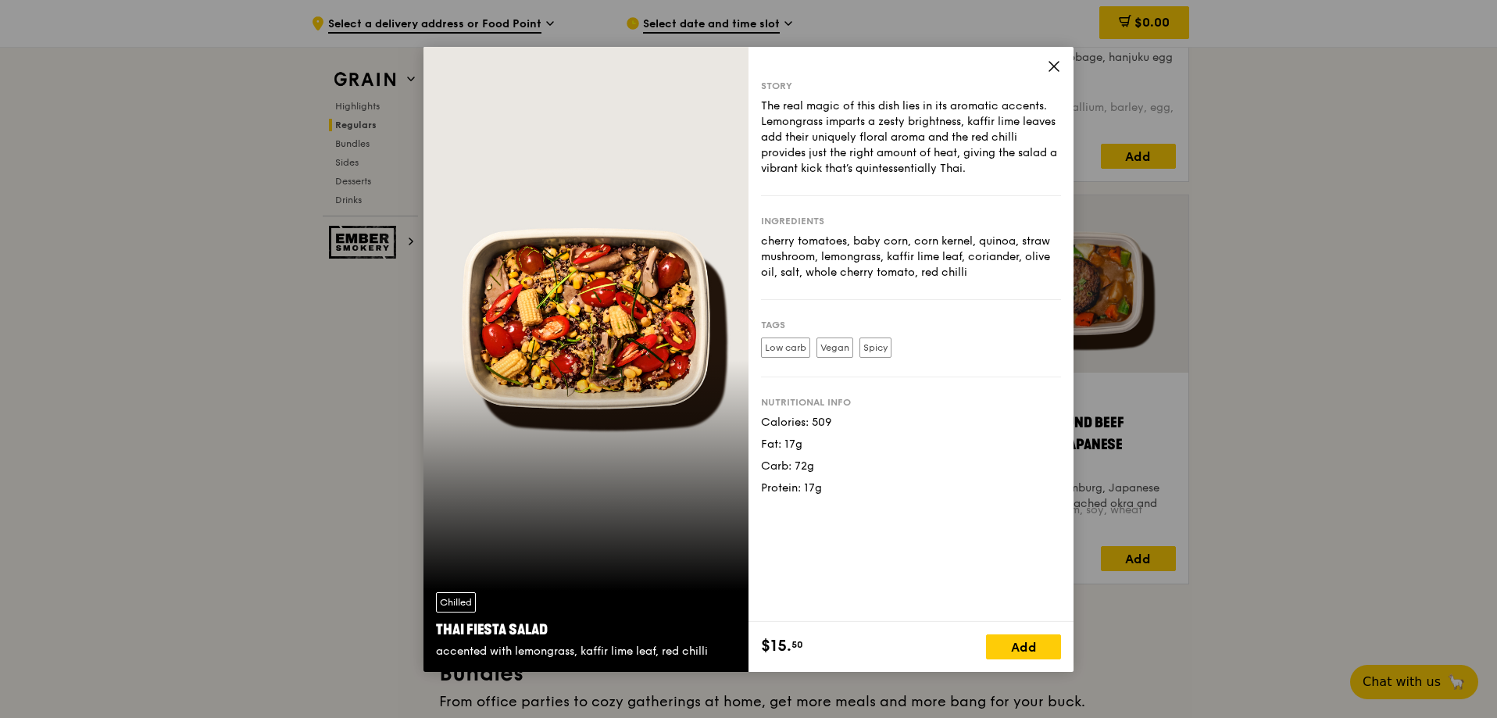
click at [622, 361] on div "Chilled Thai Fiesta Salad accented with lemongrass, kaffir lime leaf, red chilli" at bounding box center [585, 359] width 325 height 625
click at [1052, 63] on icon at bounding box center [1054, 66] width 14 height 14
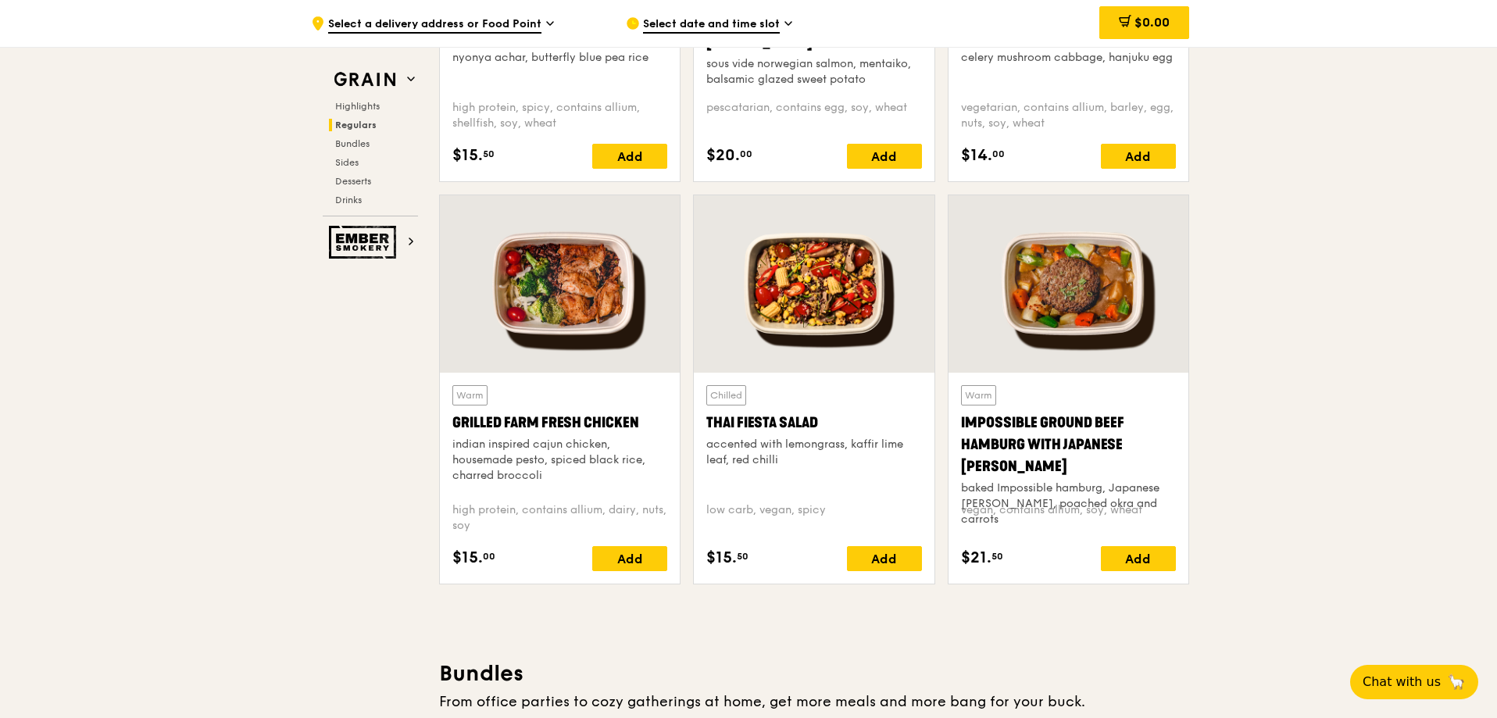
click at [549, 293] on div at bounding box center [560, 283] width 240 height 177
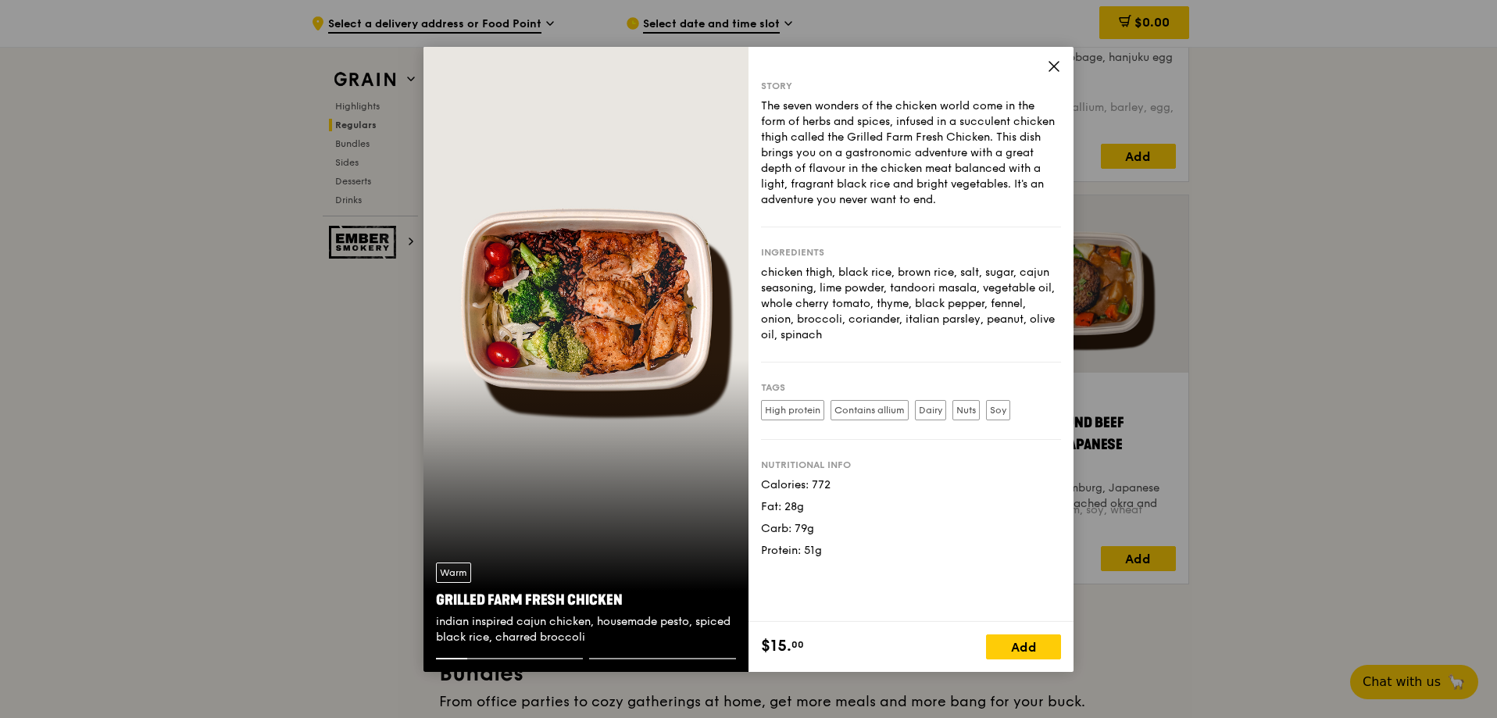
click at [1057, 68] on icon at bounding box center [1054, 66] width 14 height 14
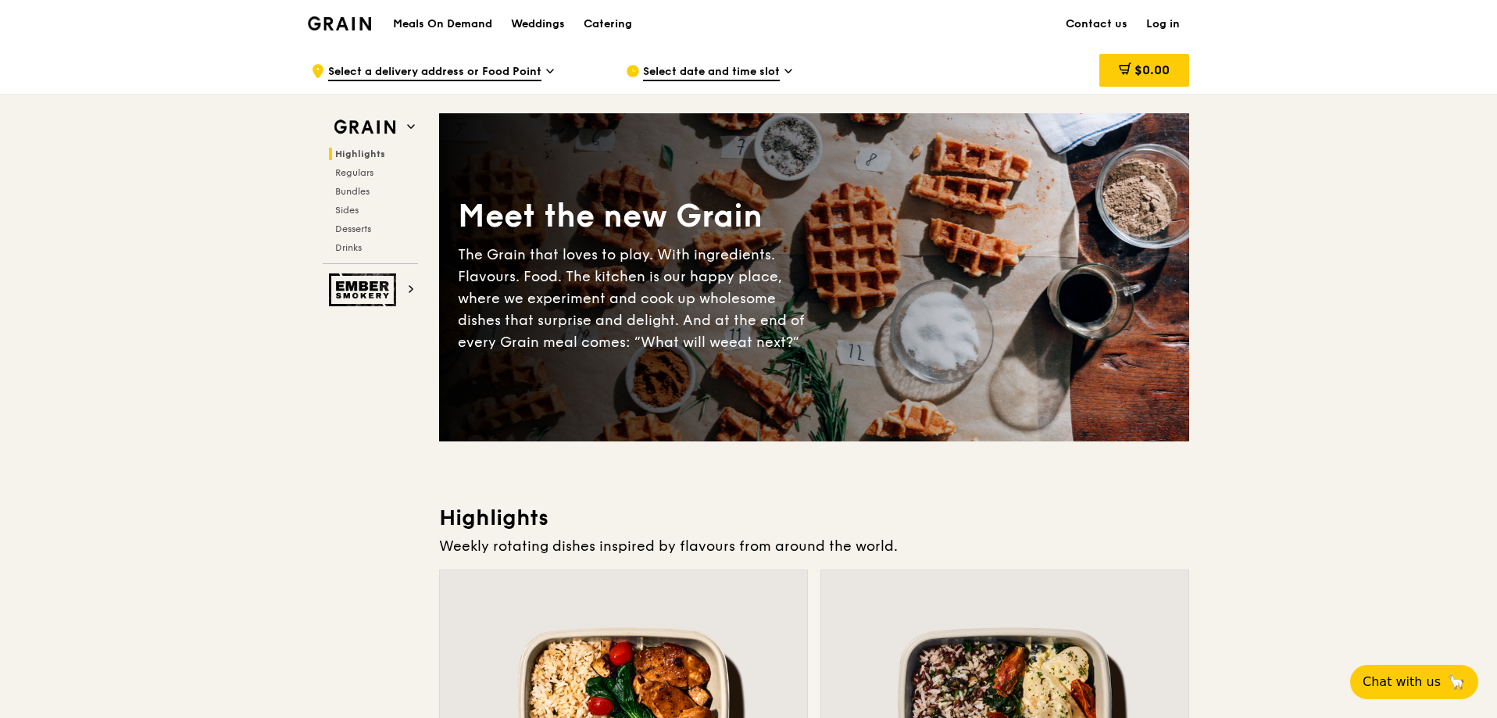
scroll to position [469, 0]
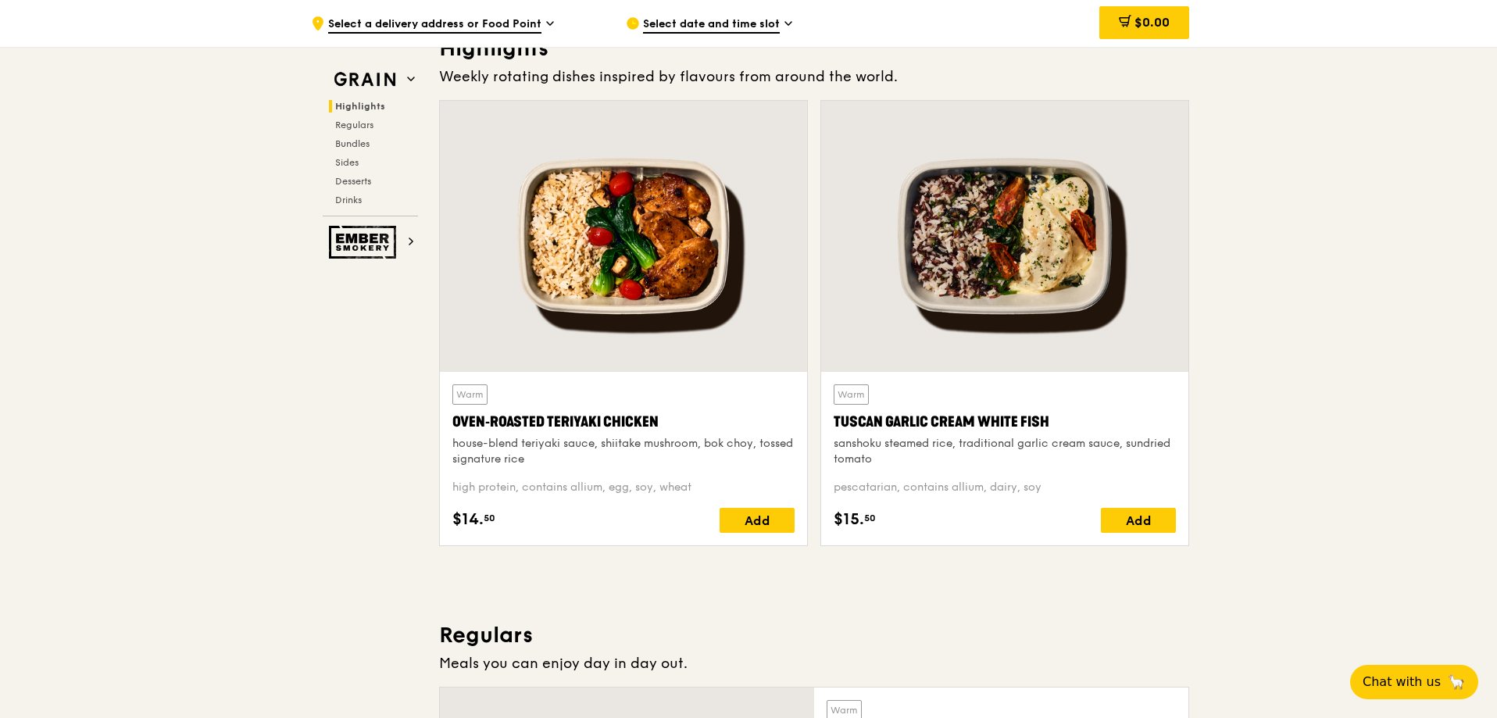
click at [922, 202] on div at bounding box center [1004, 236] width 367 height 271
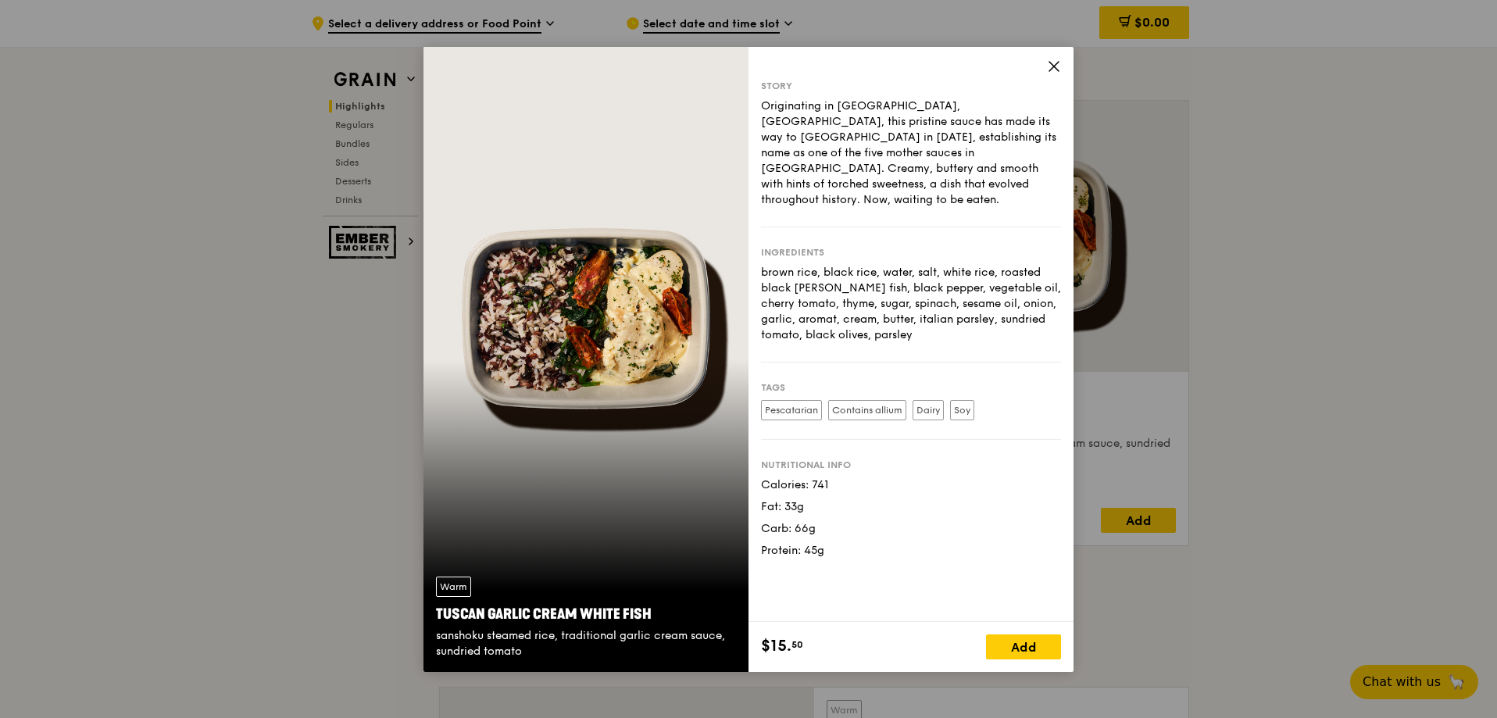
click at [609, 344] on div "Warm Tuscan Garlic Cream White Fish sanshoku steamed rice, traditional garlic c…" at bounding box center [585, 359] width 325 height 625
click at [1061, 59] on div "Story Originating in [GEOGRAPHIC_DATA], [GEOGRAPHIC_DATA], this pristine sauce …" at bounding box center [910, 334] width 325 height 575
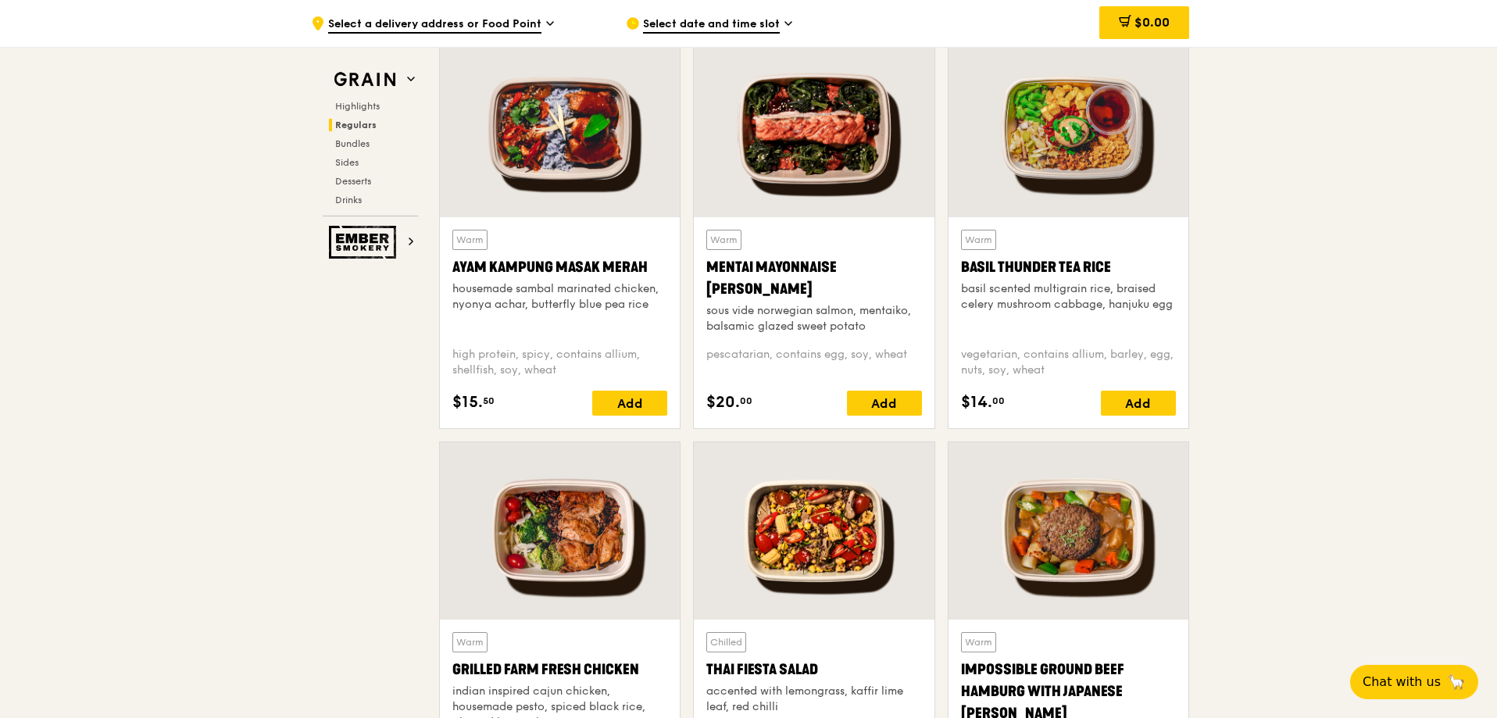
scroll to position [1094, 0]
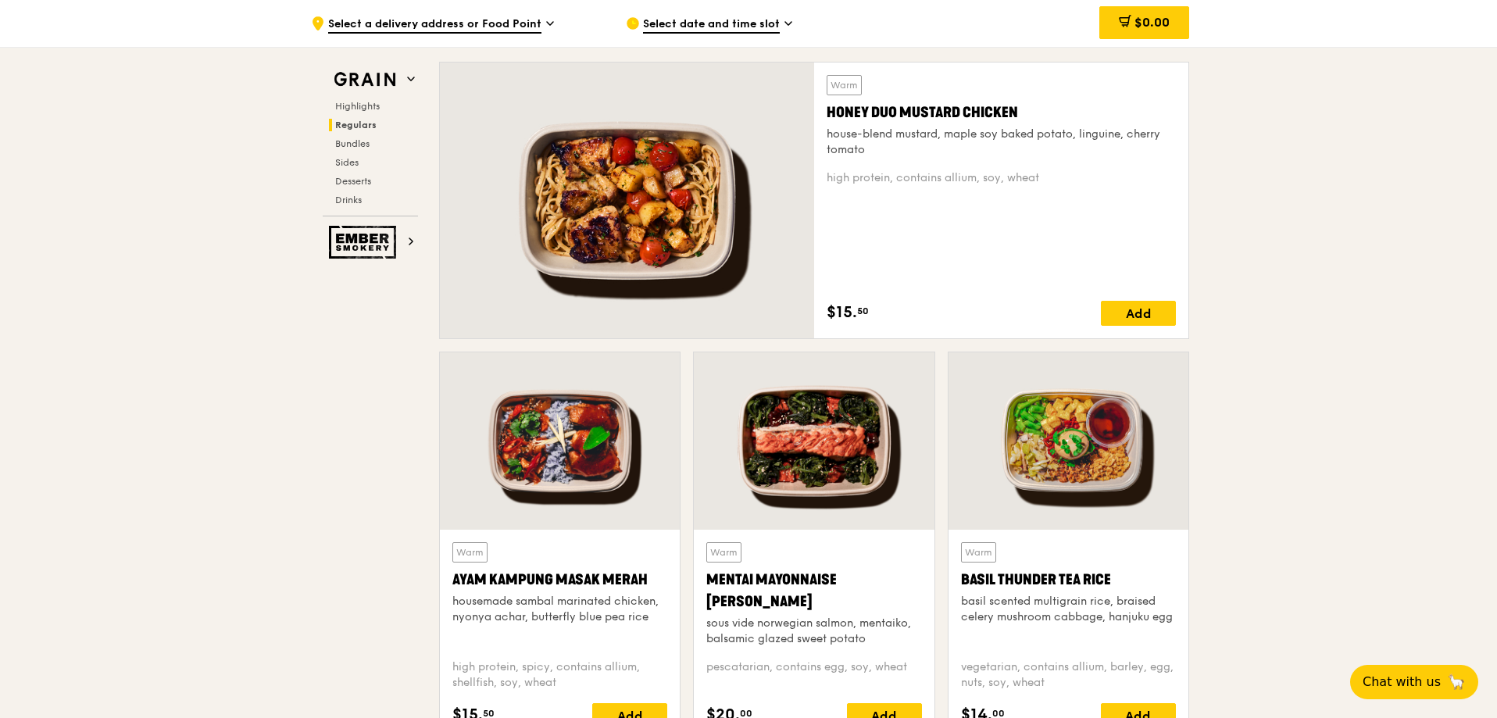
click at [524, 458] on div at bounding box center [560, 440] width 240 height 177
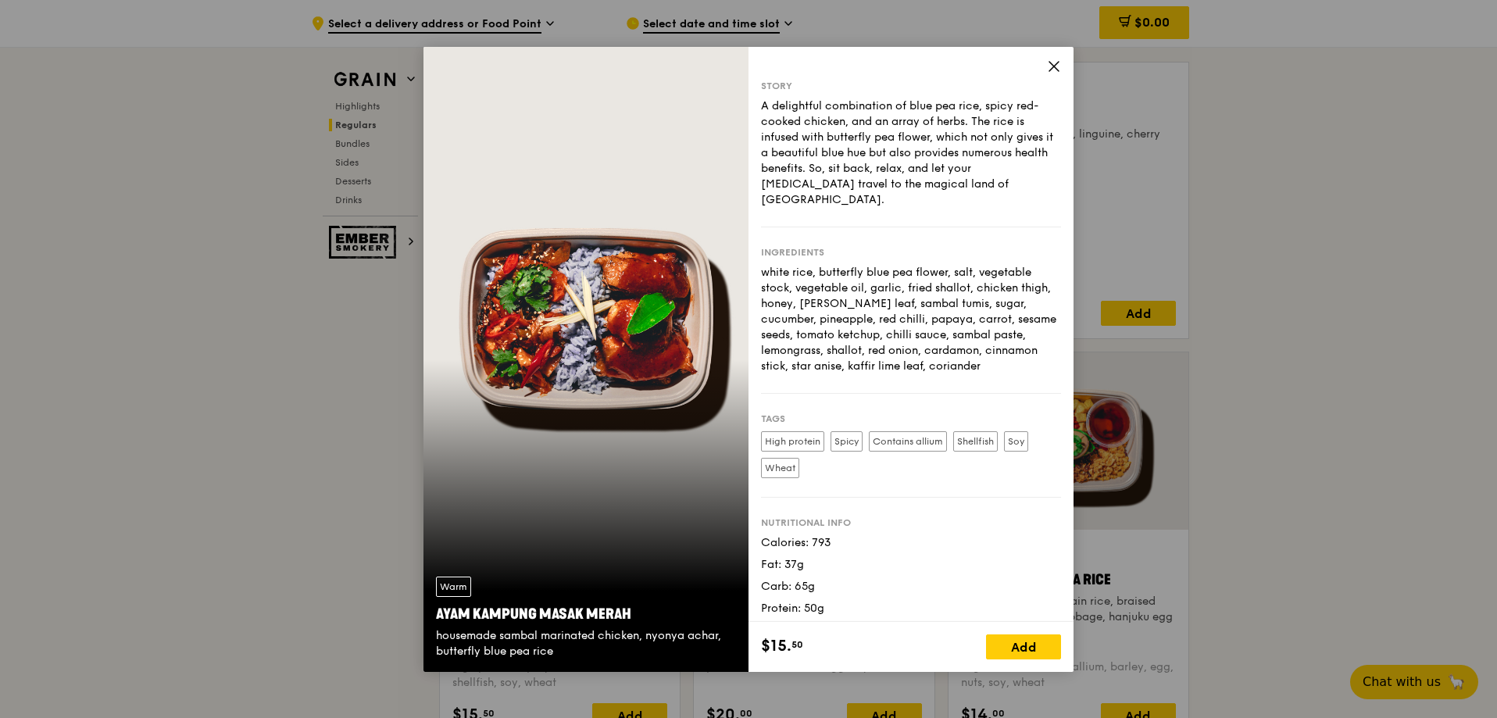
click at [586, 345] on div "Warm Ayam [GEOGRAPHIC_DATA] housemade sambal marinated chicken, nyonya achar, b…" at bounding box center [585, 359] width 325 height 625
click at [1057, 66] on icon at bounding box center [1054, 66] width 14 height 14
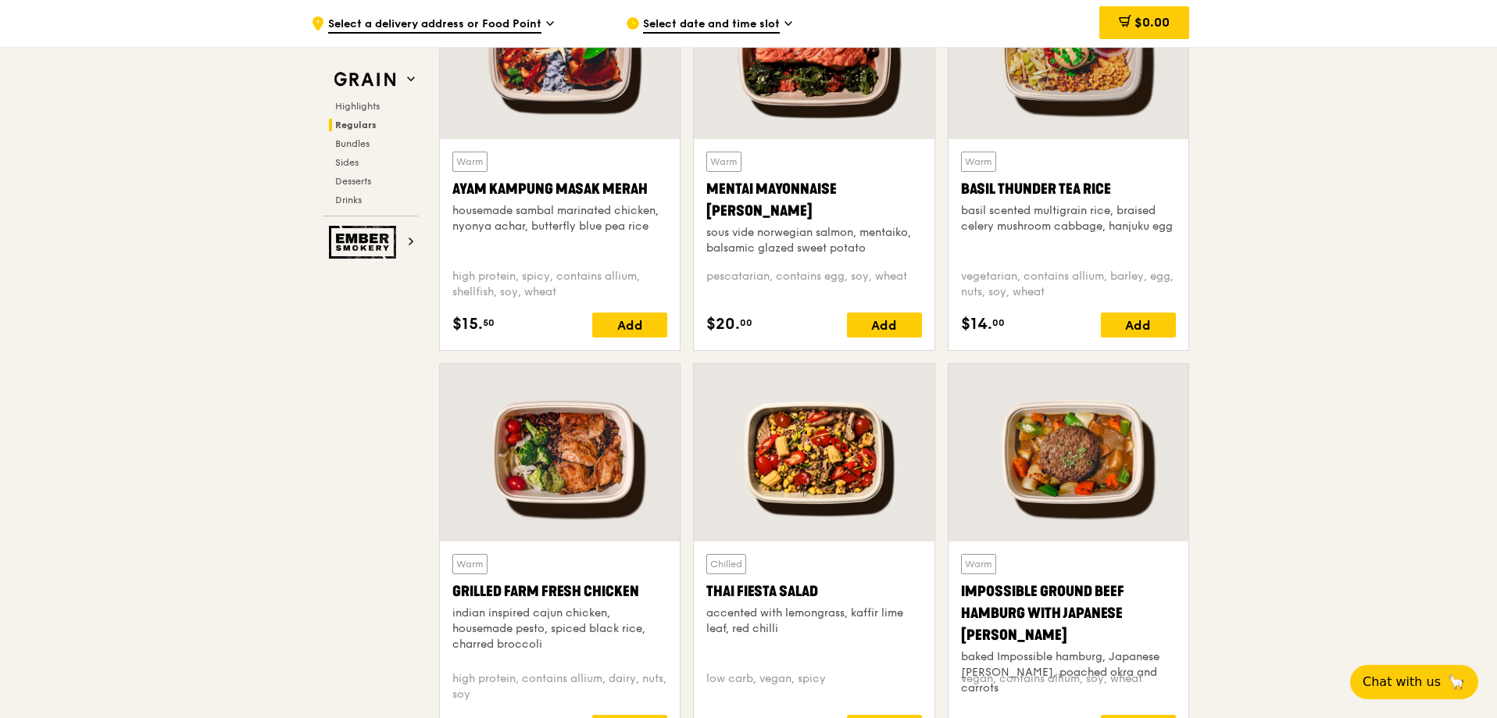
scroll to position [1719, 0]
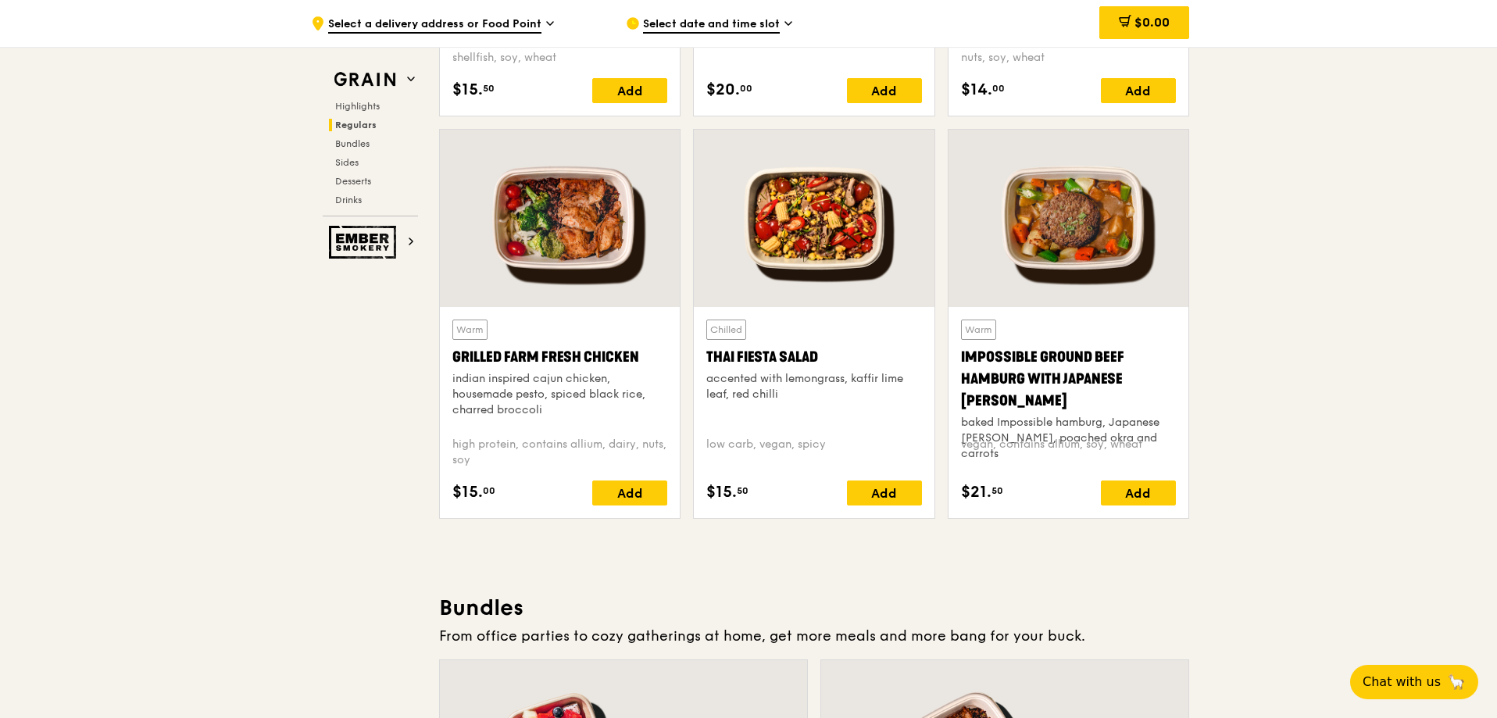
click at [1110, 179] on div at bounding box center [1068, 218] width 240 height 177
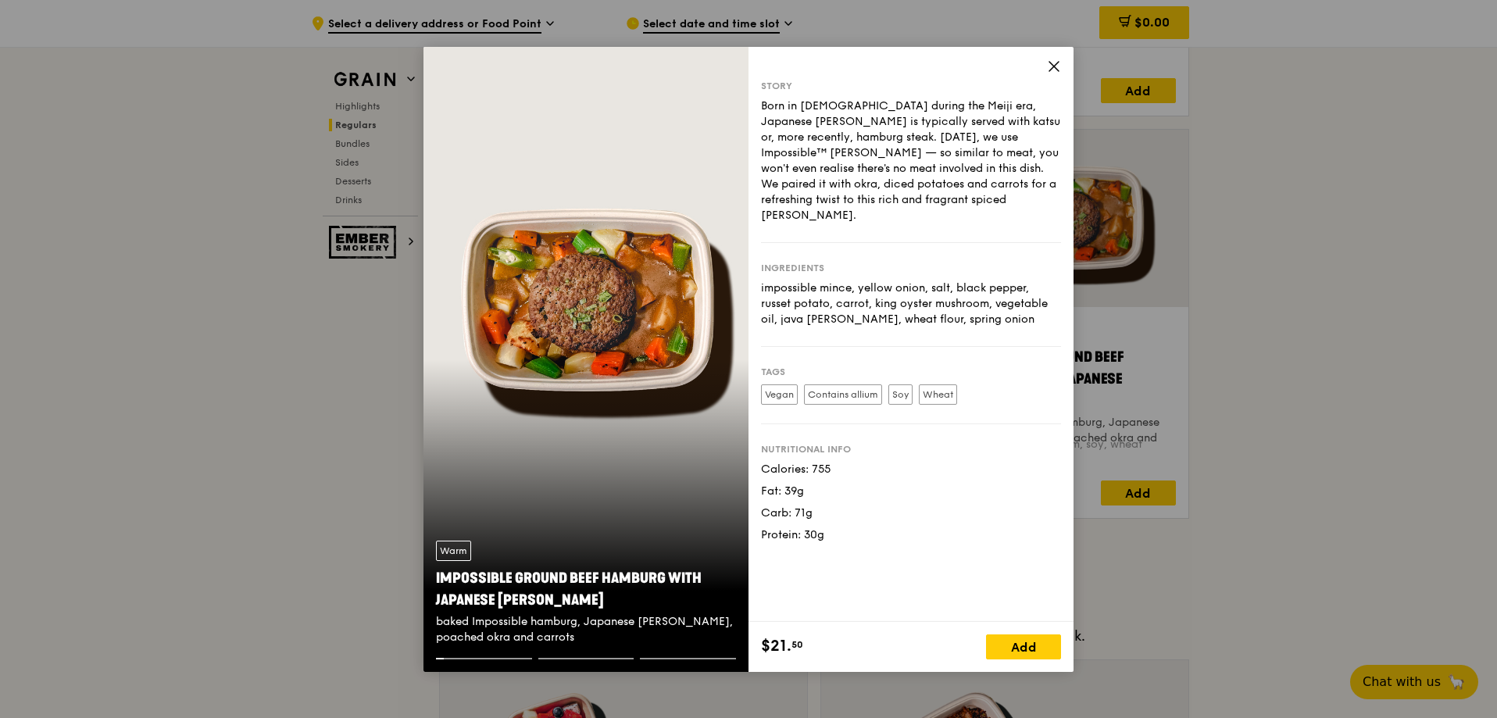
click at [675, 305] on div "Warm Impossible Ground Beef Hamburg with Japanese [PERSON_NAME] baked Impossibl…" at bounding box center [585, 359] width 325 height 625
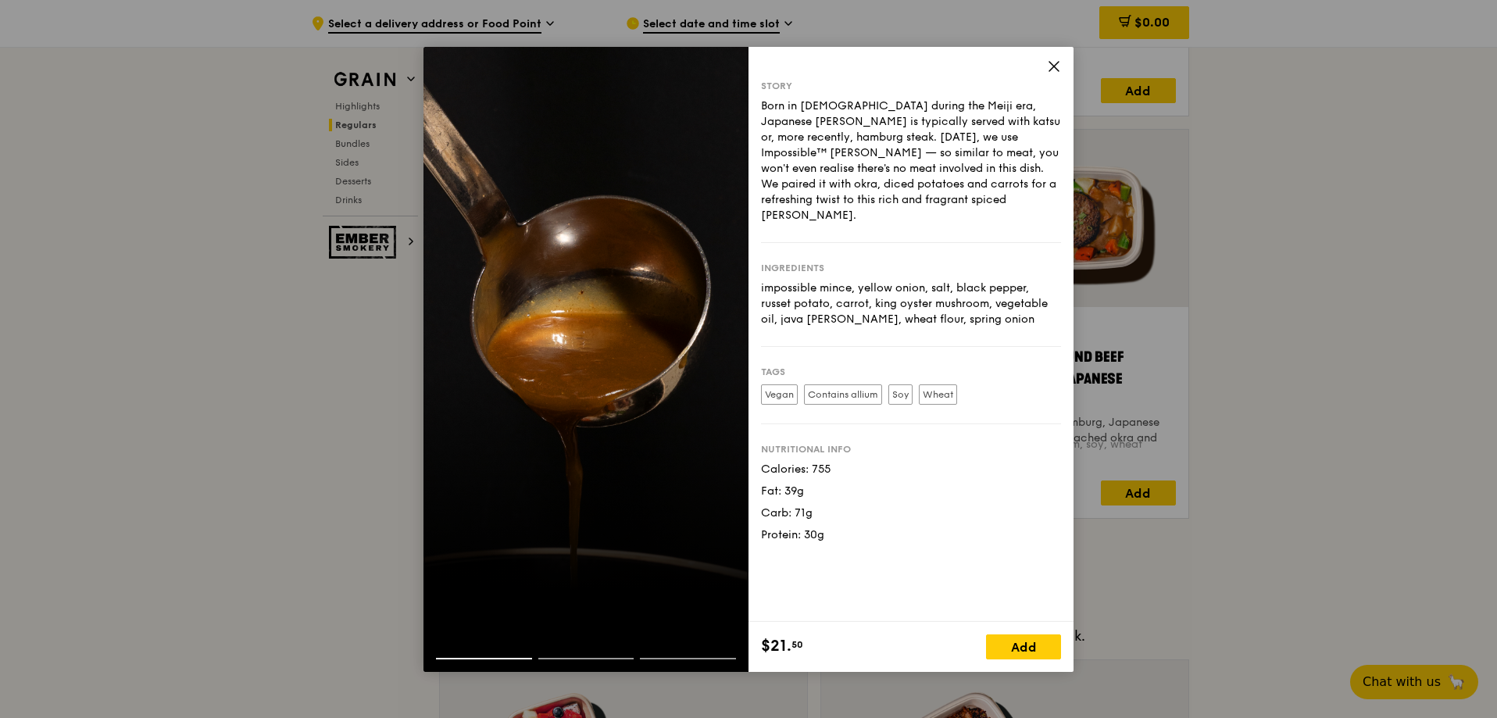
click at [585, 307] on div at bounding box center [585, 359] width 325 height 625
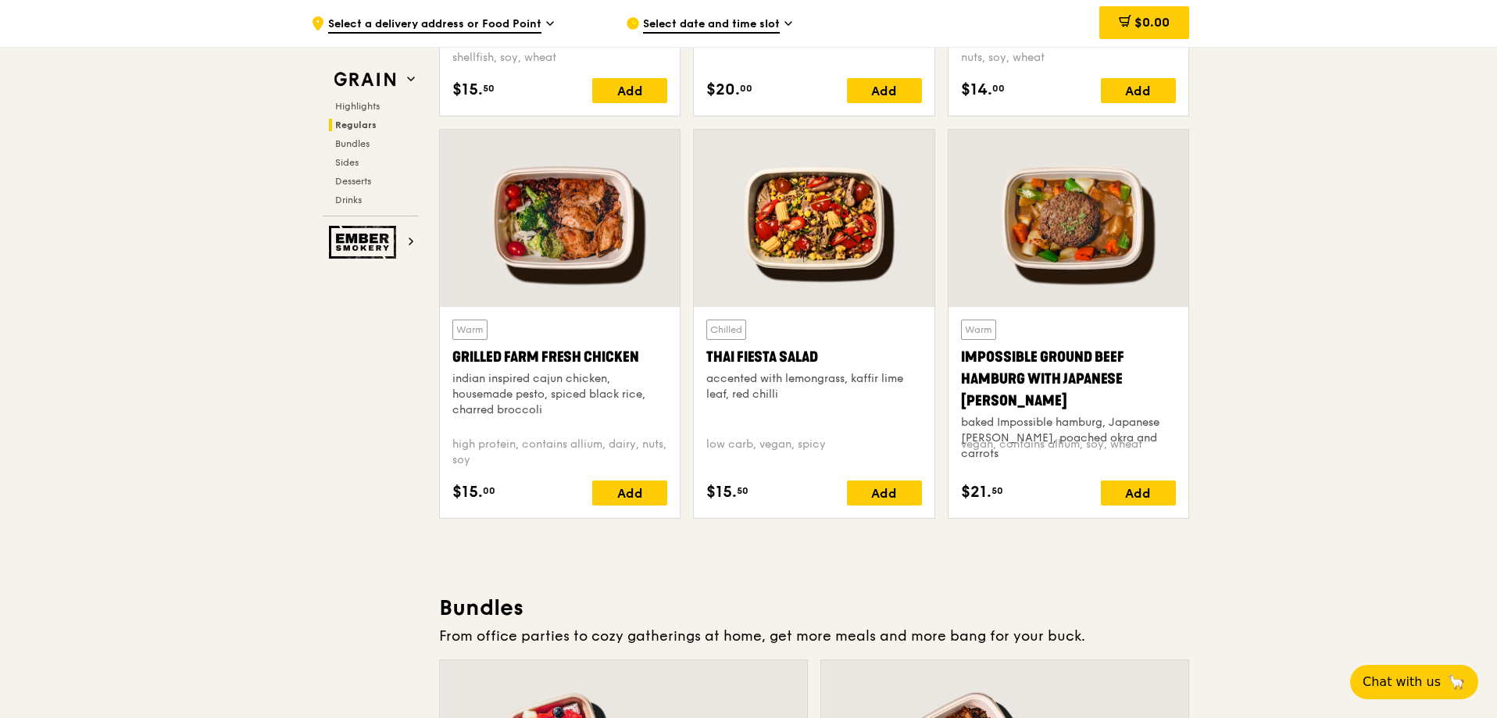
click at [864, 212] on div at bounding box center [814, 218] width 240 height 177
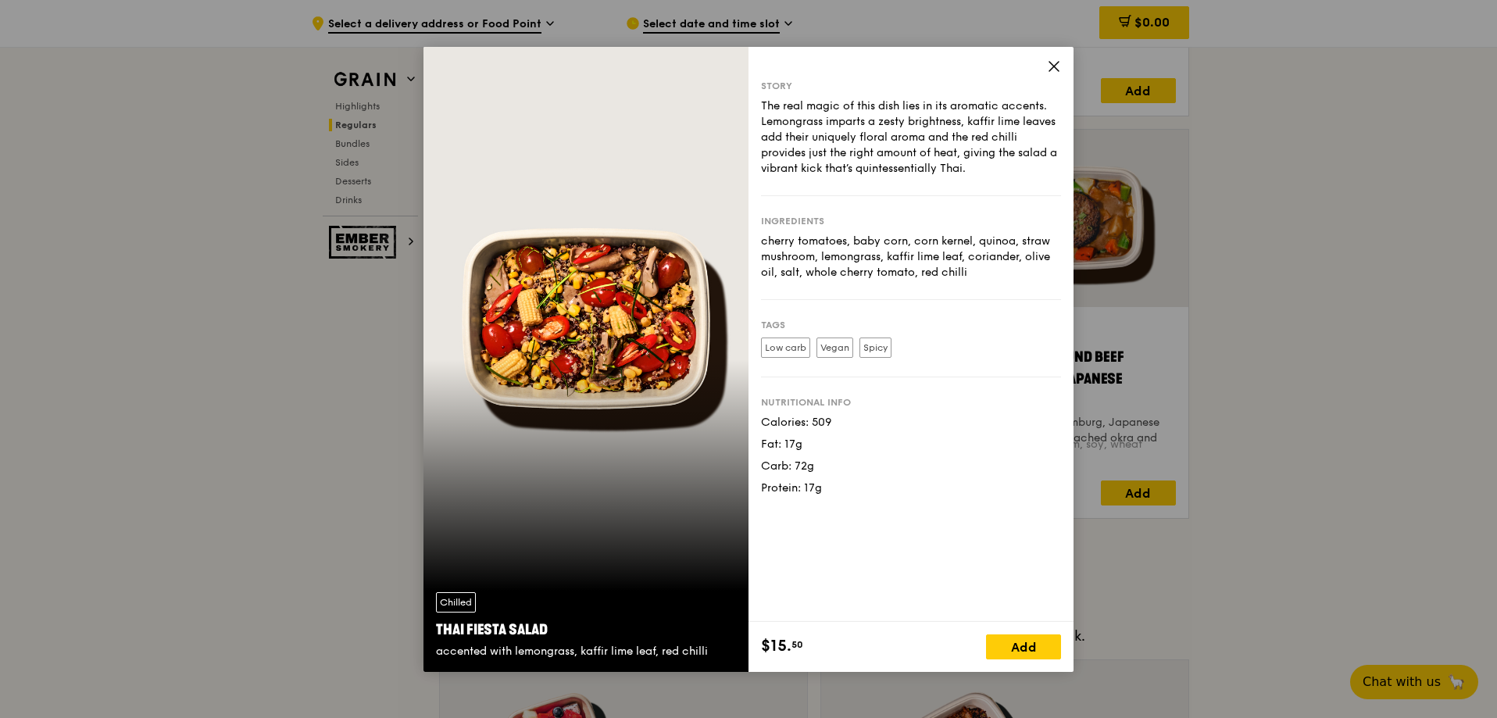
click at [536, 323] on div "Chilled Thai Fiesta Salad accented with lemongrass, kaffir lime leaf, red chilli" at bounding box center [585, 359] width 325 height 625
drag, startPoint x: 577, startPoint y: 330, endPoint x: 669, endPoint y: 303, distance: 95.4
click at [577, 330] on div "Chilled Thai Fiesta Salad accented with lemongrass, kaffir lime leaf, red chilli" at bounding box center [585, 359] width 325 height 625
click at [687, 297] on div "Chilled Thai Fiesta Salad accented with lemongrass, kaffir lime leaf, red chilli" at bounding box center [585, 359] width 325 height 625
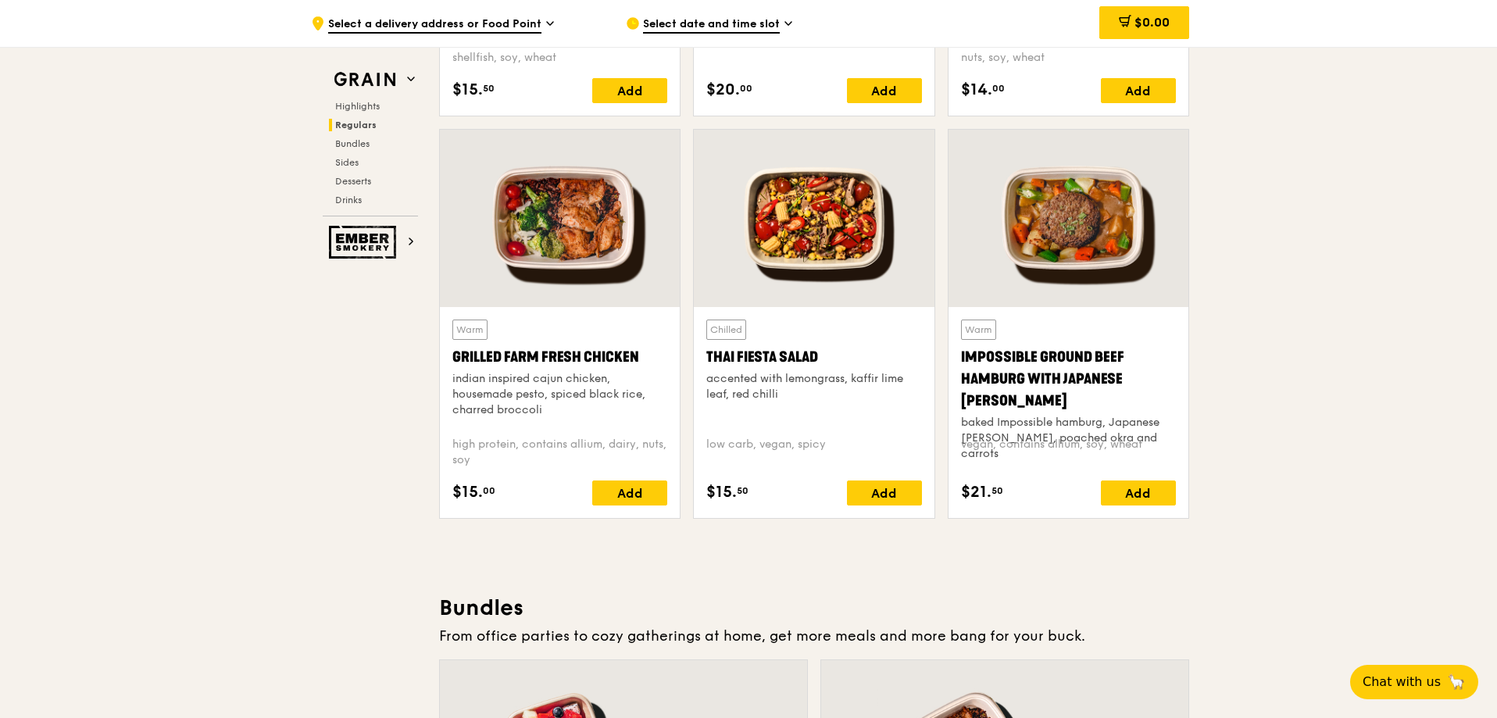
click at [538, 210] on div at bounding box center [560, 218] width 240 height 177
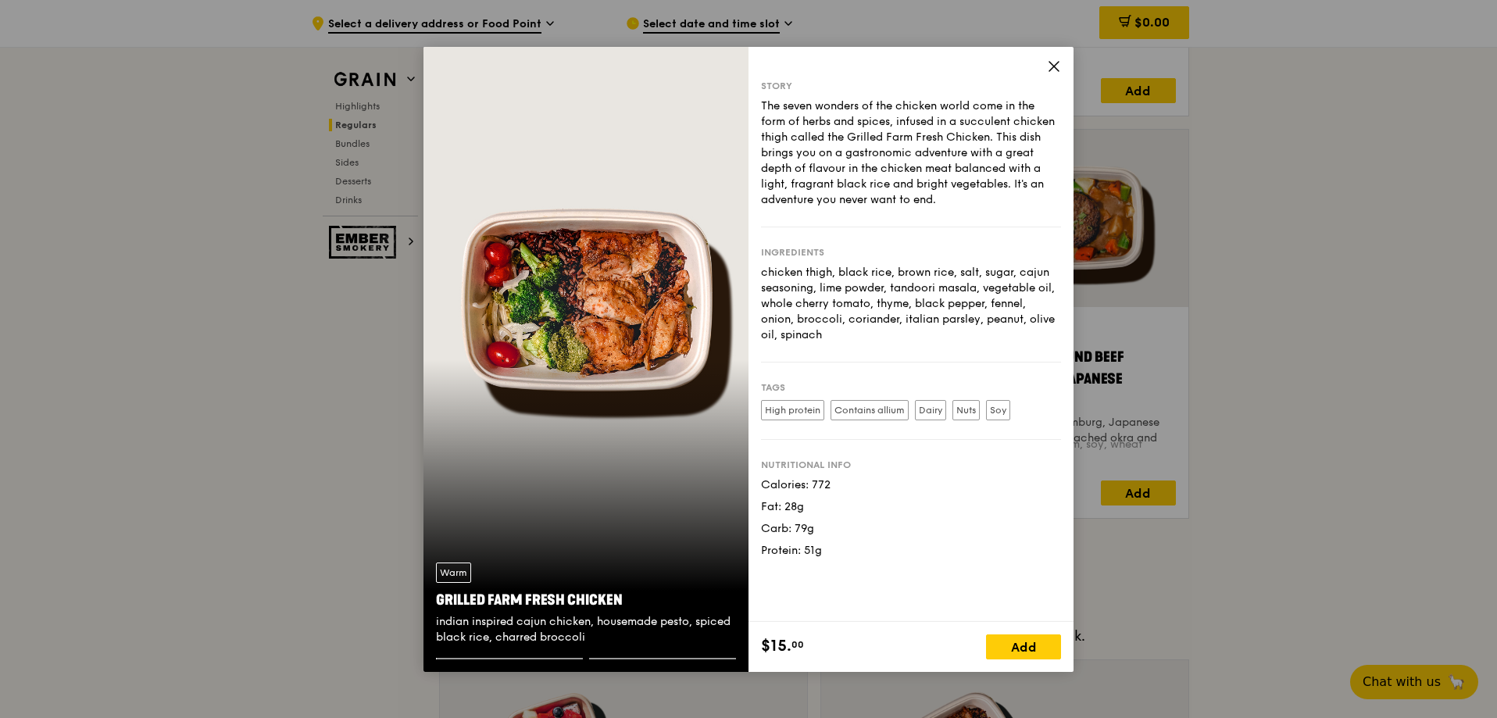
click at [626, 248] on div "Warm Grilled Farm Fresh Chicken indian inspired cajun chicken, housemade pesto,…" at bounding box center [585, 359] width 325 height 625
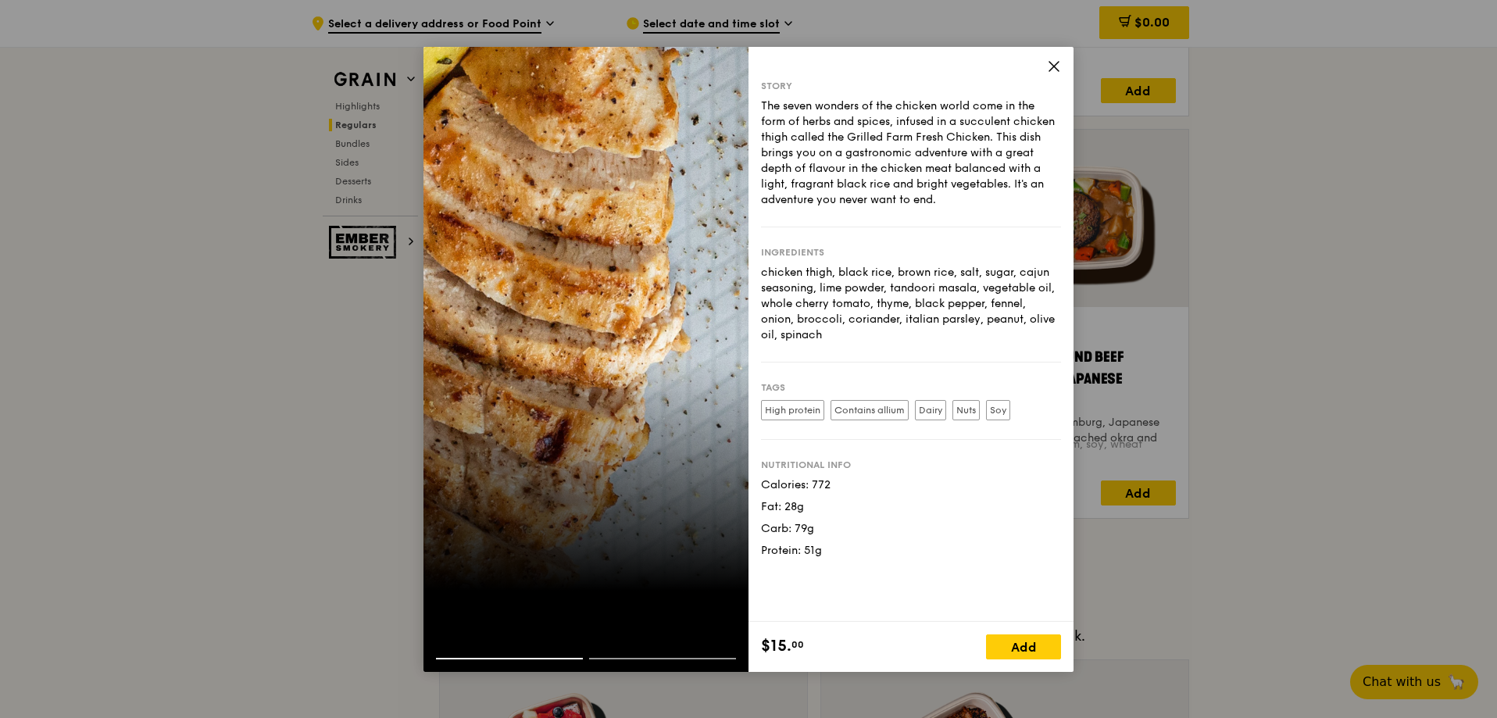
click at [609, 301] on div at bounding box center [585, 359] width 325 height 625
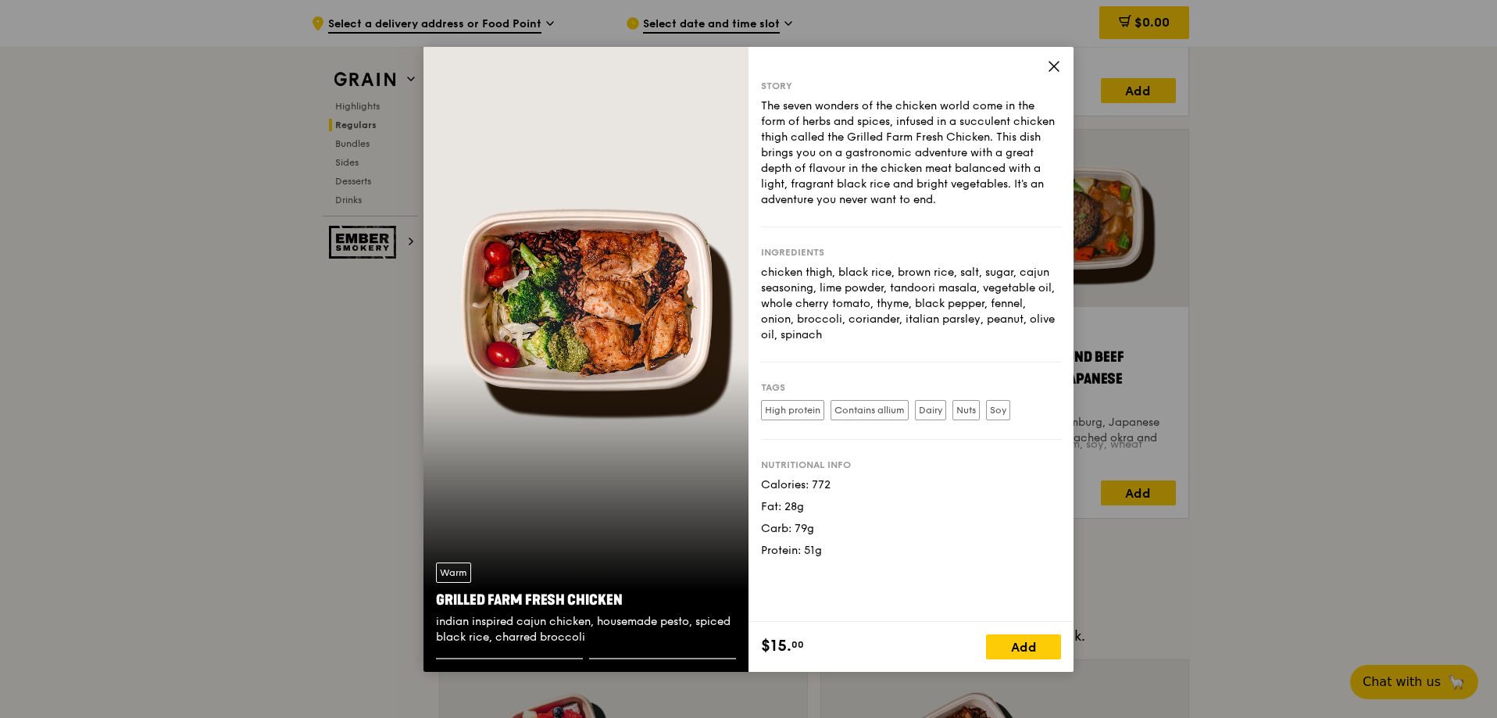
click at [609, 301] on div "Warm Grilled Farm Fresh Chicken indian inspired cajun chicken, housemade pesto,…" at bounding box center [585, 359] width 325 height 625
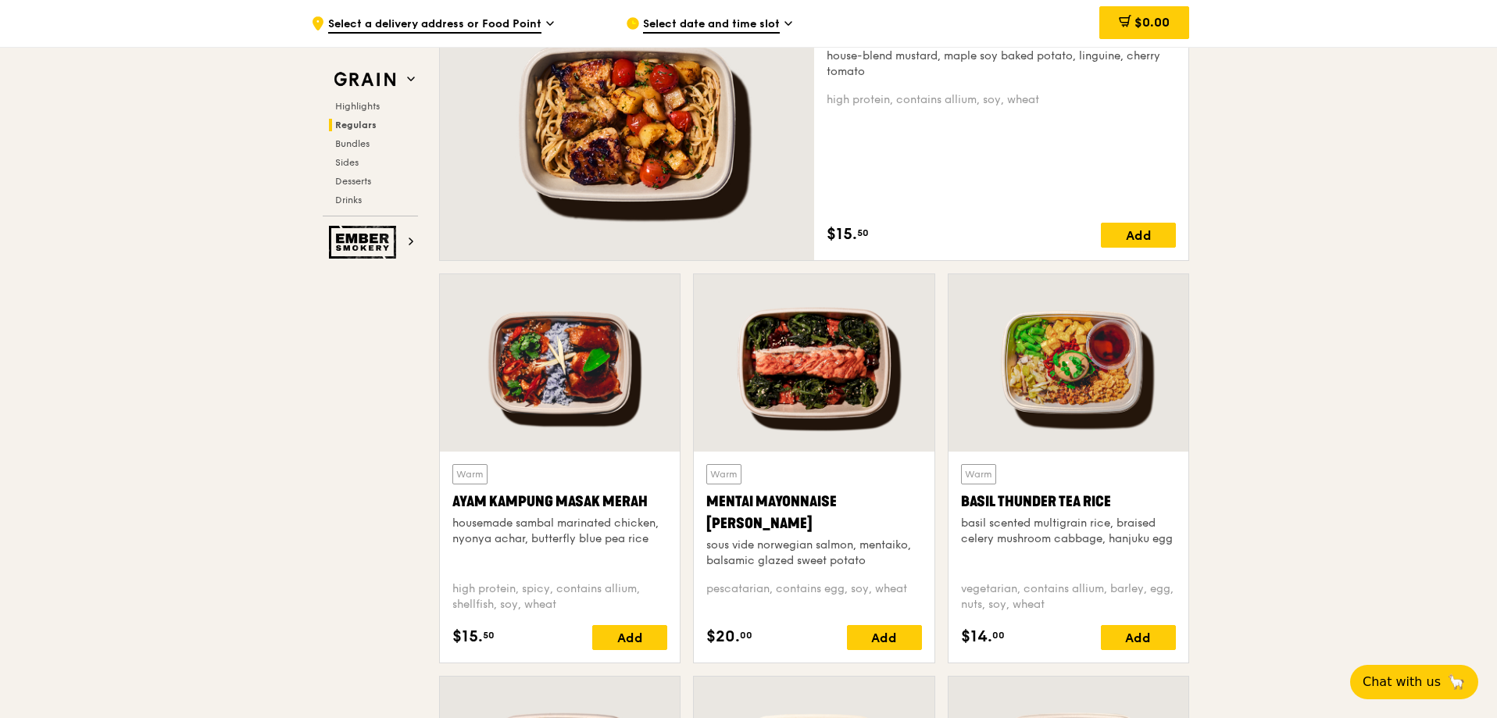
scroll to position [1094, 0]
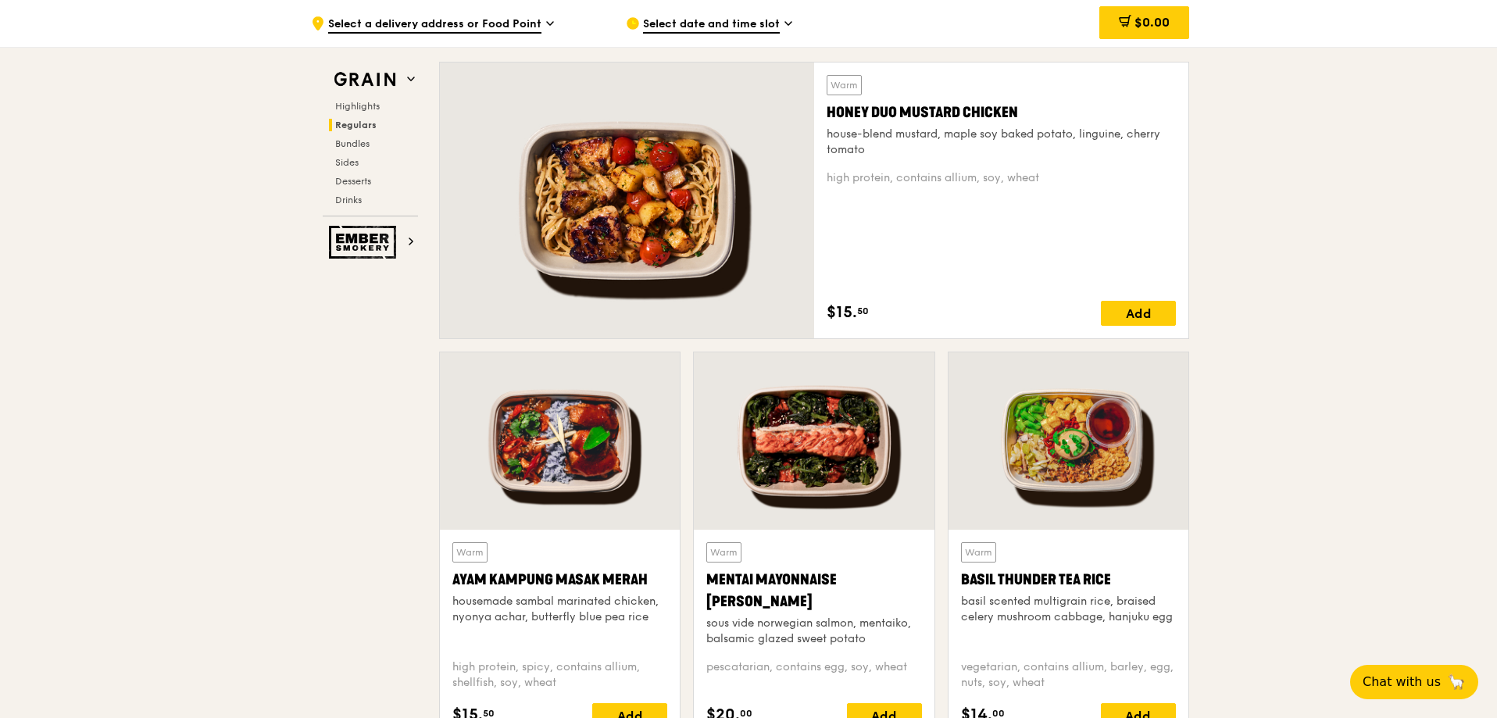
click at [699, 223] on div at bounding box center [627, 201] width 374 height 276
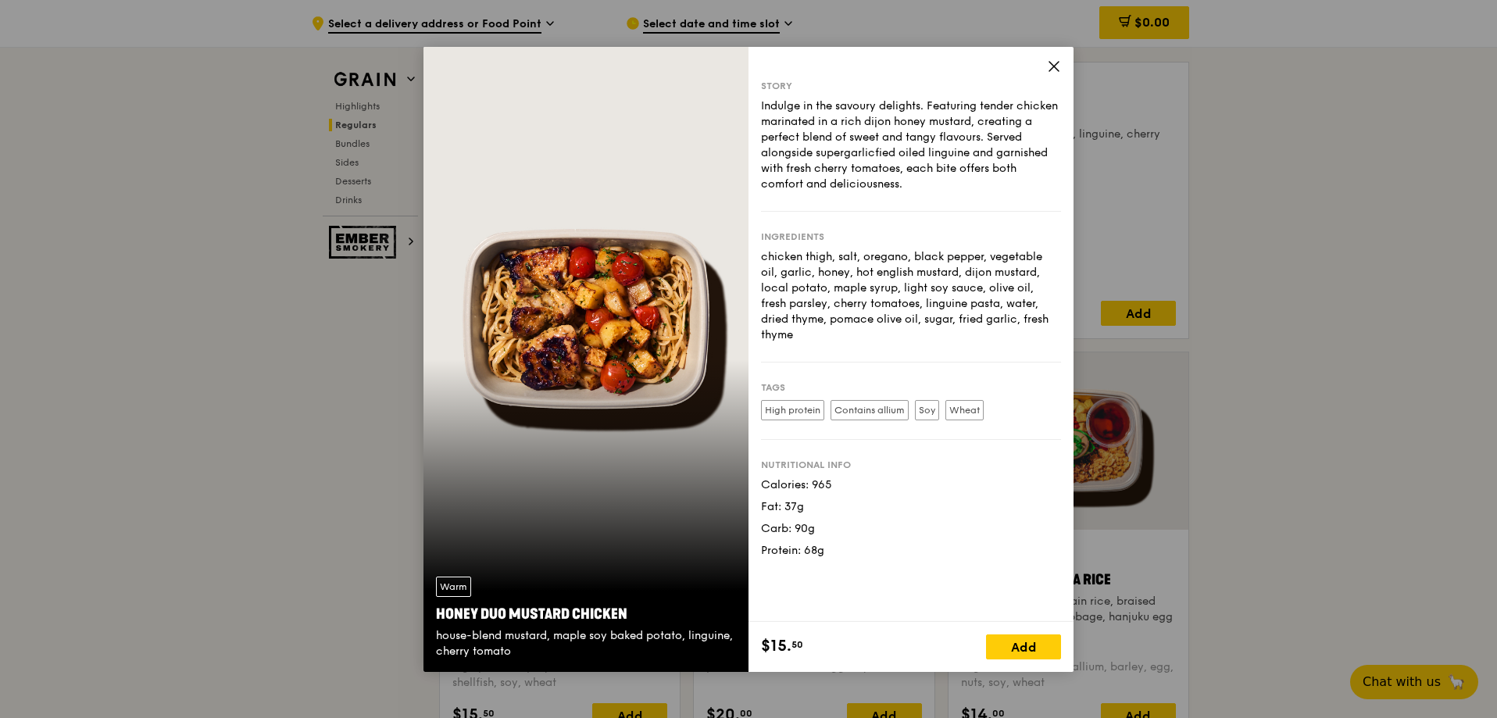
click at [523, 380] on div "Warm Honey Duo Mustard Chicken house-blend mustard, maple soy baked potato, lin…" at bounding box center [585, 359] width 325 height 625
click at [620, 328] on div "Warm Honey Duo Mustard Chicken house-blend mustard, maple soy baked potato, lin…" at bounding box center [585, 359] width 325 height 625
click at [1048, 55] on div "Story Indulge in the savoury delights. Featuring tender chicken marinated in a …" at bounding box center [910, 334] width 325 height 575
click at [1052, 73] on icon at bounding box center [1054, 66] width 14 height 14
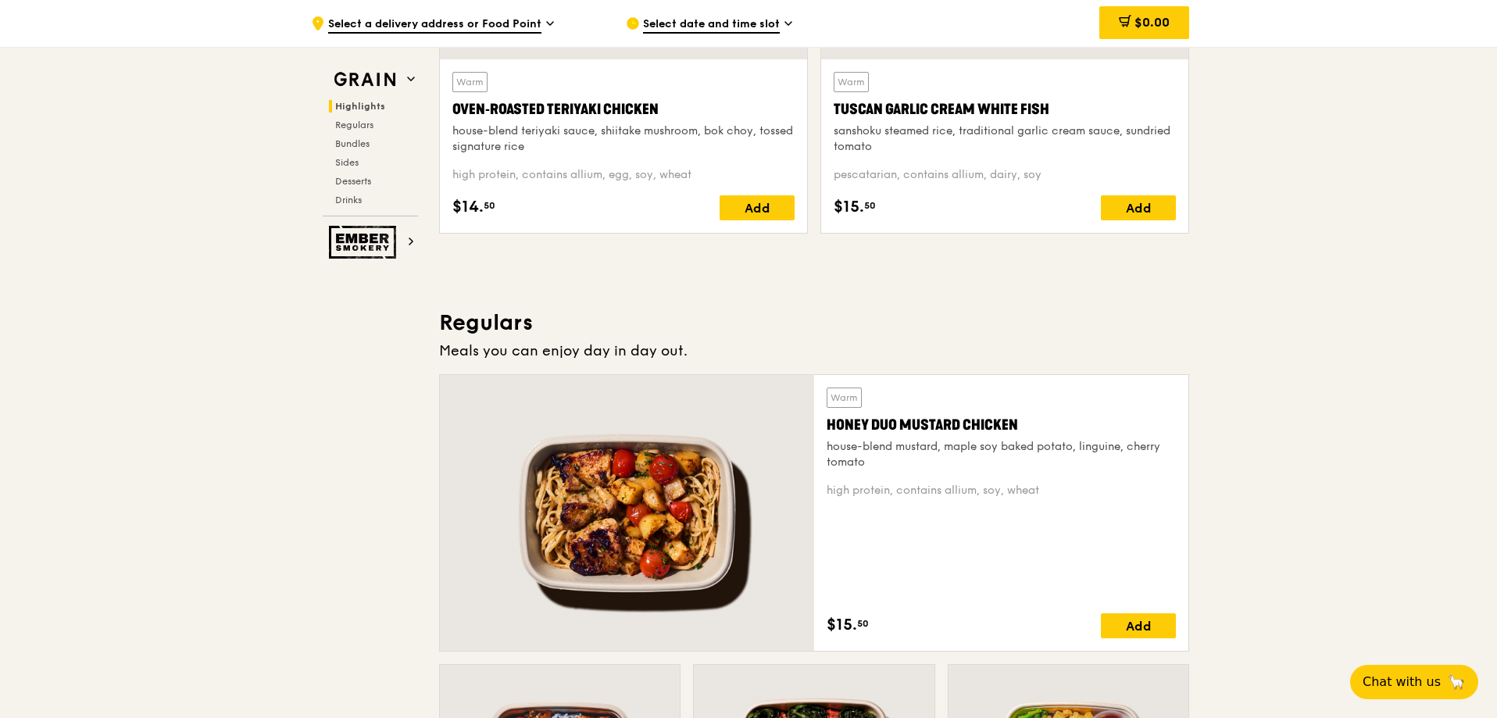
scroll to position [469, 0]
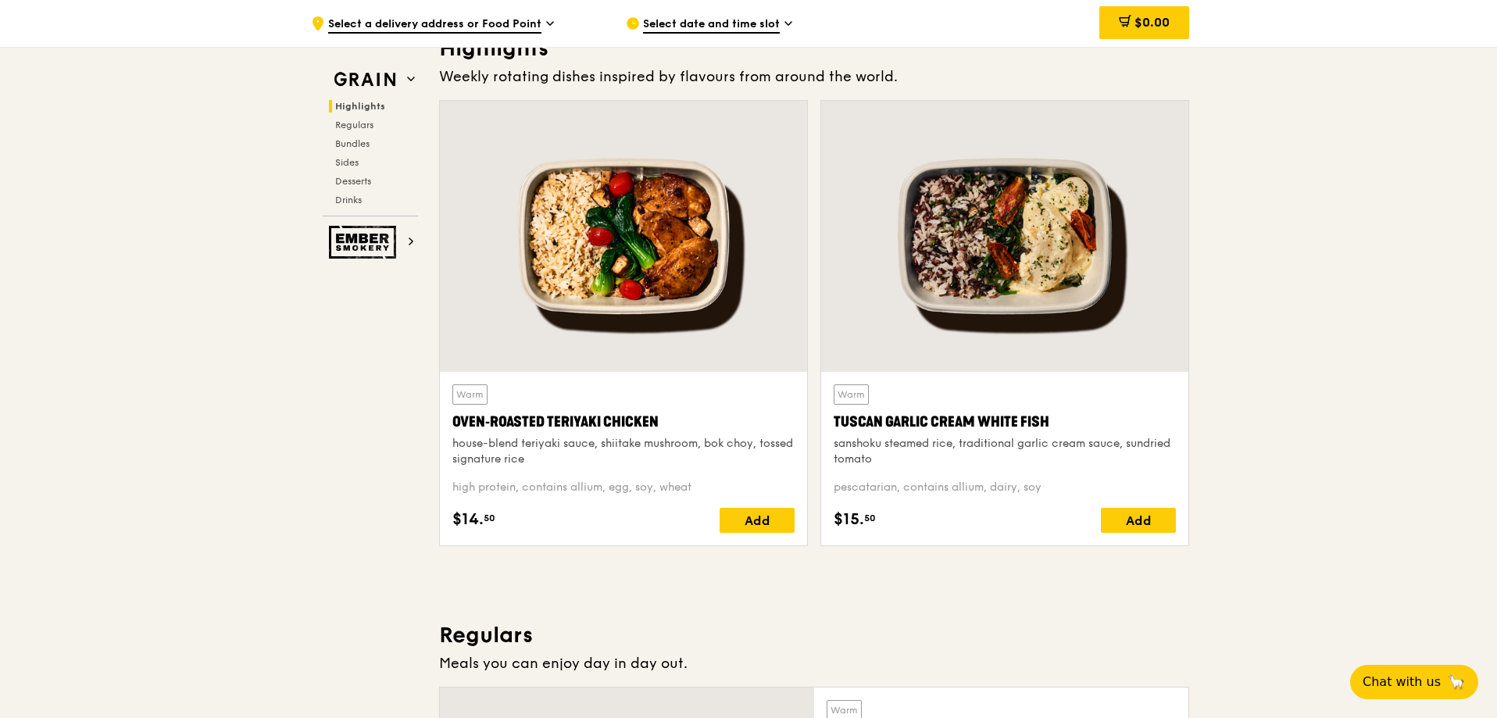
click at [596, 277] on div at bounding box center [623, 236] width 367 height 271
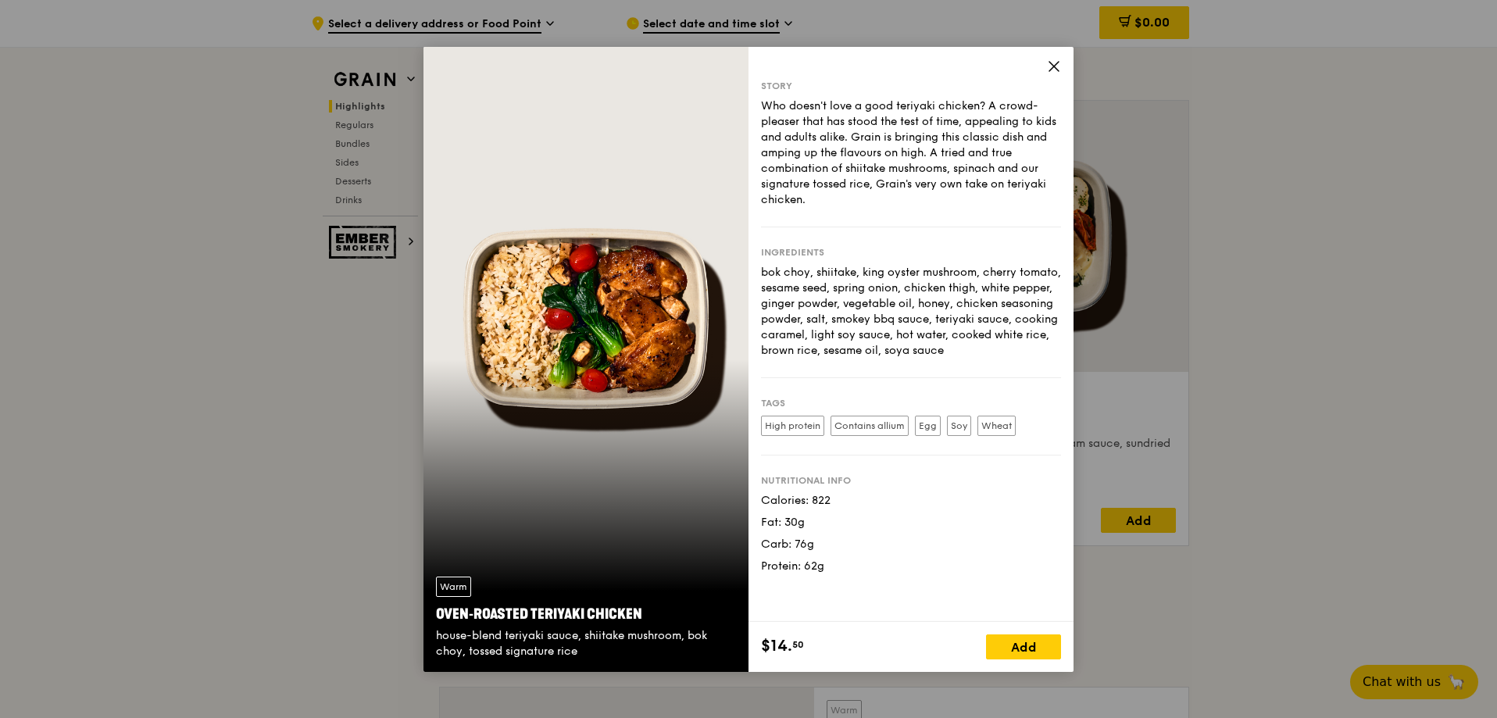
click at [608, 288] on div "Warm Oven‑Roasted Teriyaki Chicken house-blend teriyaki sauce, shiitake mushroo…" at bounding box center [585, 359] width 325 height 625
click at [1062, 67] on div "Story Who doesn't love a good teriyaki chicken? A crowd-pleaser that has stood …" at bounding box center [910, 334] width 325 height 575
click at [1060, 66] on icon at bounding box center [1054, 66] width 14 height 14
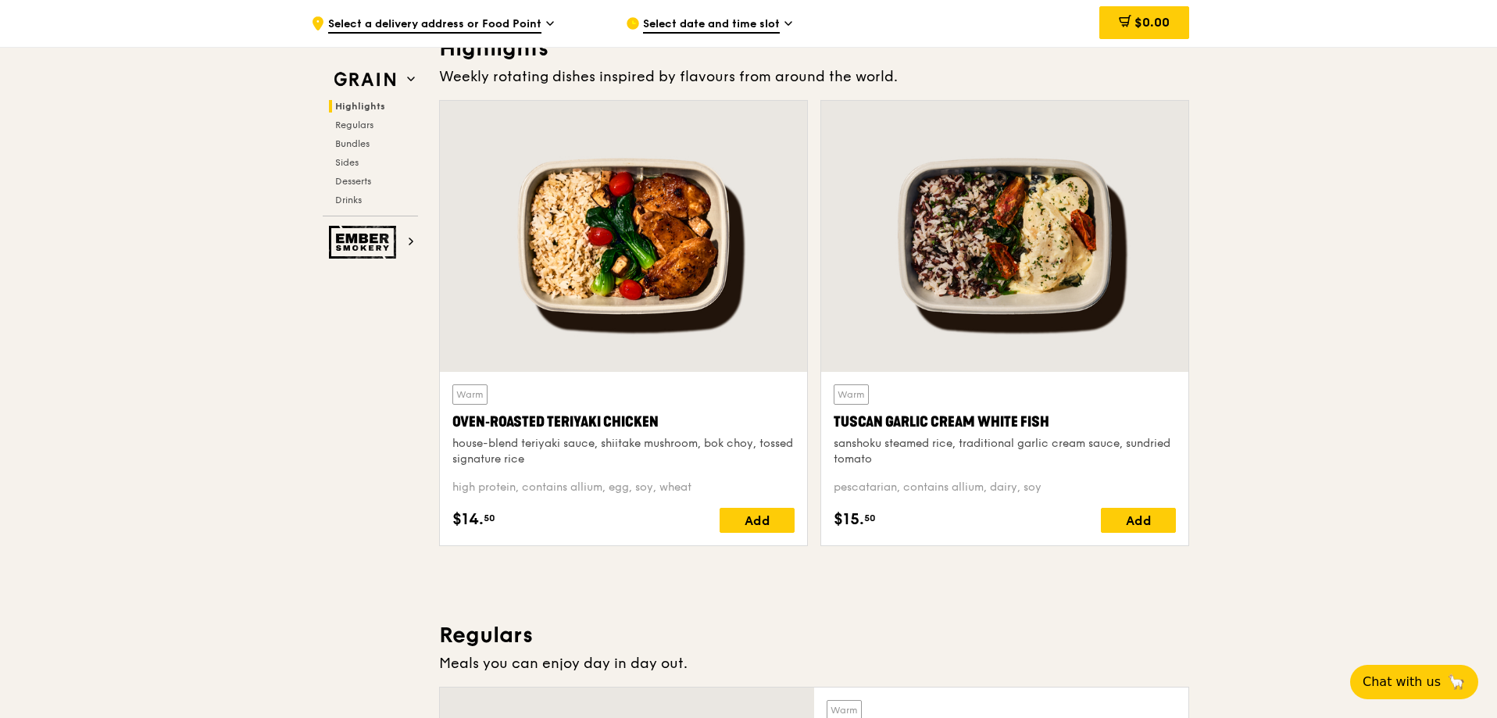
click at [1066, 211] on div at bounding box center [1004, 236] width 367 height 271
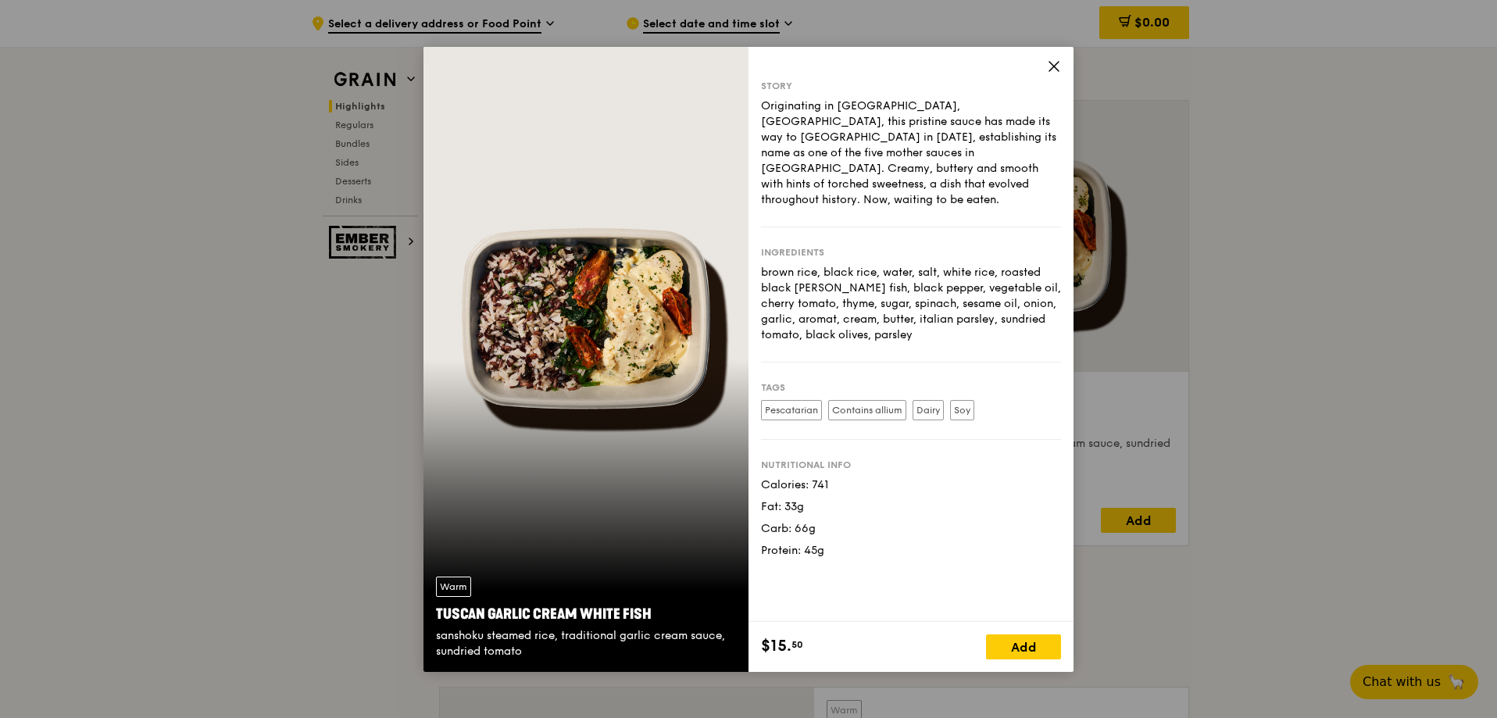
click at [613, 366] on div "Warm Tuscan Garlic Cream White Fish sanshoku steamed rice, traditional garlic c…" at bounding box center [585, 359] width 325 height 625
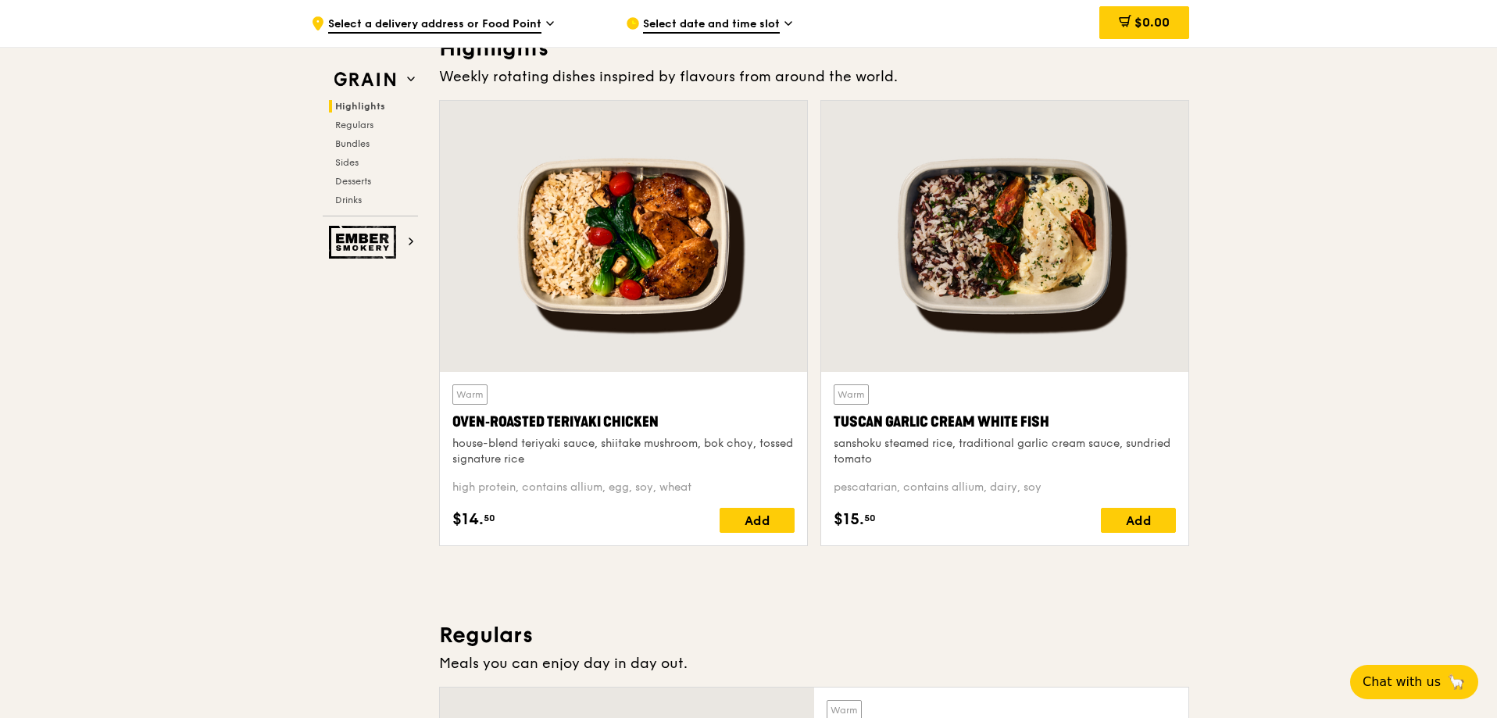
scroll to position [0, 0]
